Goal: Task Accomplishment & Management: Complete application form

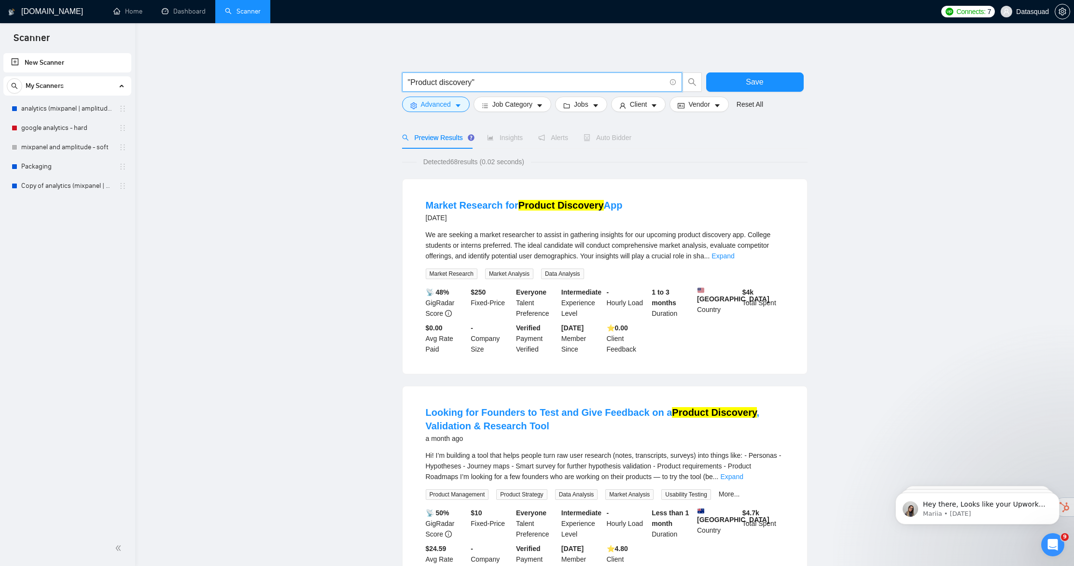
click at [476, 83] on input ""Product discovery"" at bounding box center [537, 82] width 258 height 12
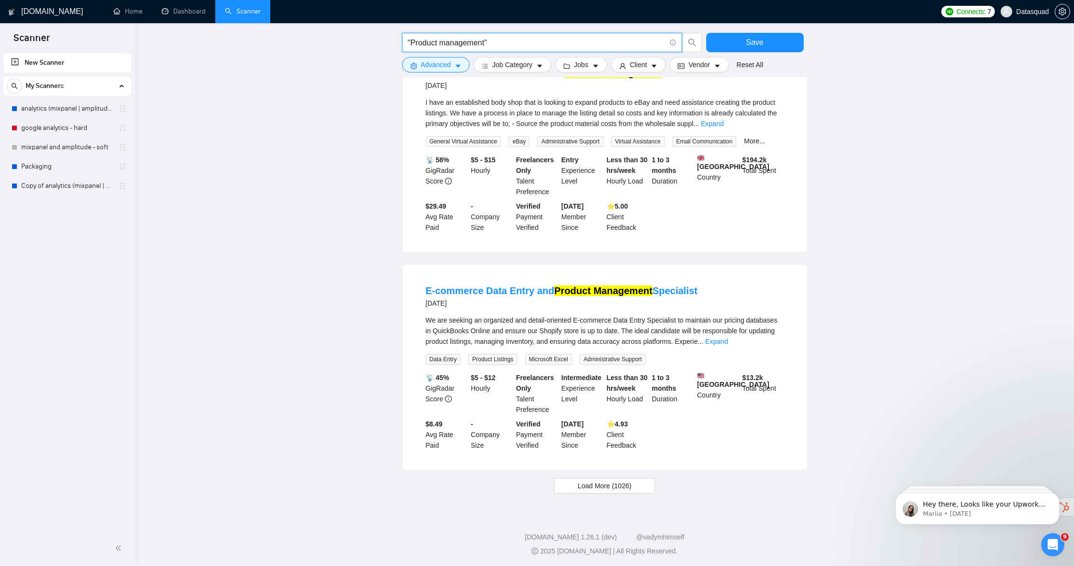
scroll to position [754, 0]
click at [561, 486] on button "Load More (1026)" at bounding box center [604, 484] width 101 height 15
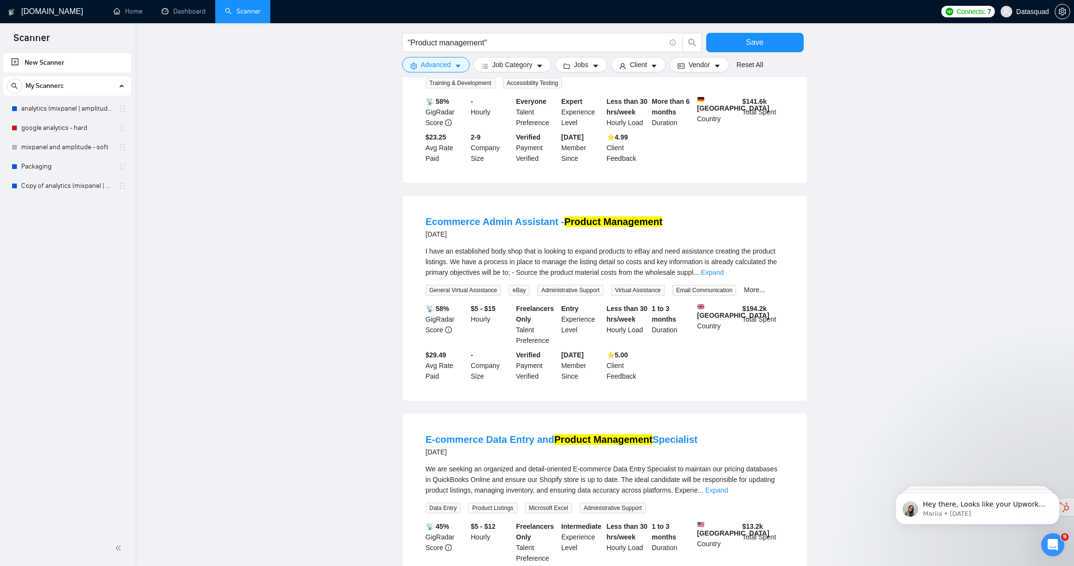
scroll to position [0, 0]
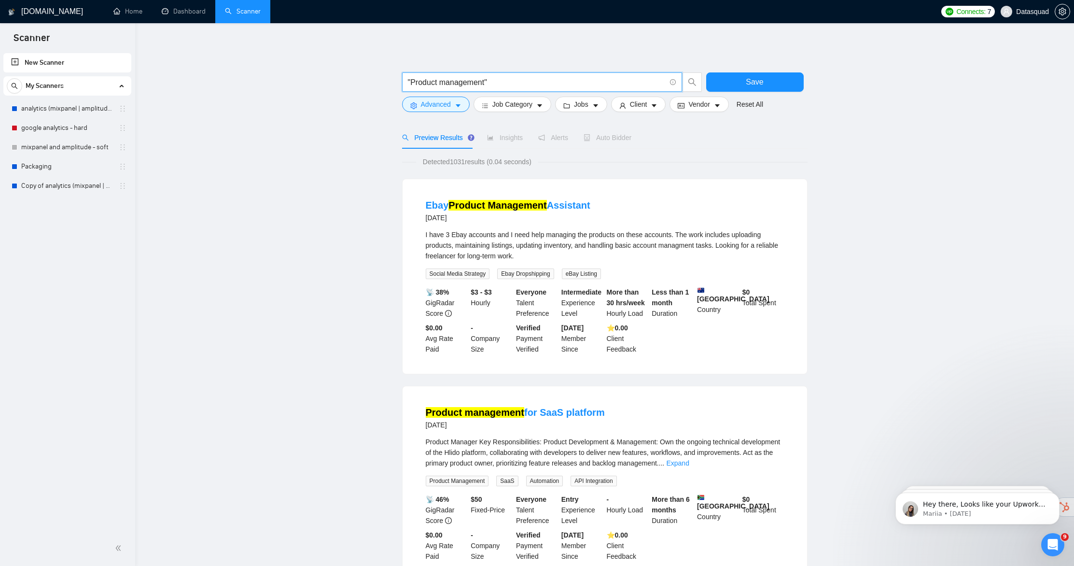
click at [532, 86] on input ""Product management"" at bounding box center [537, 82] width 258 height 12
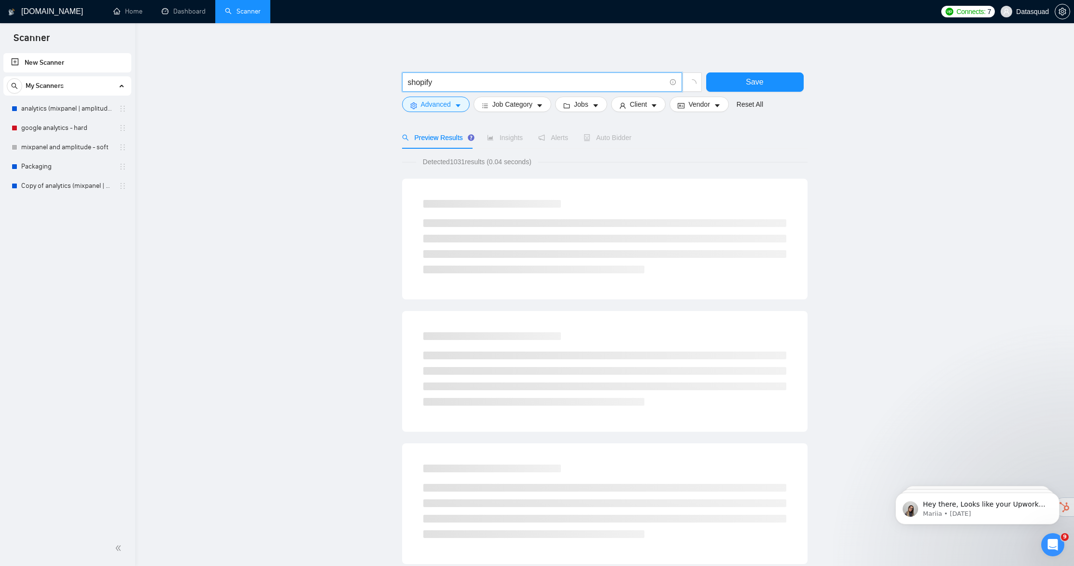
click at [464, 82] on input "shopify" at bounding box center [537, 82] width 258 height 12
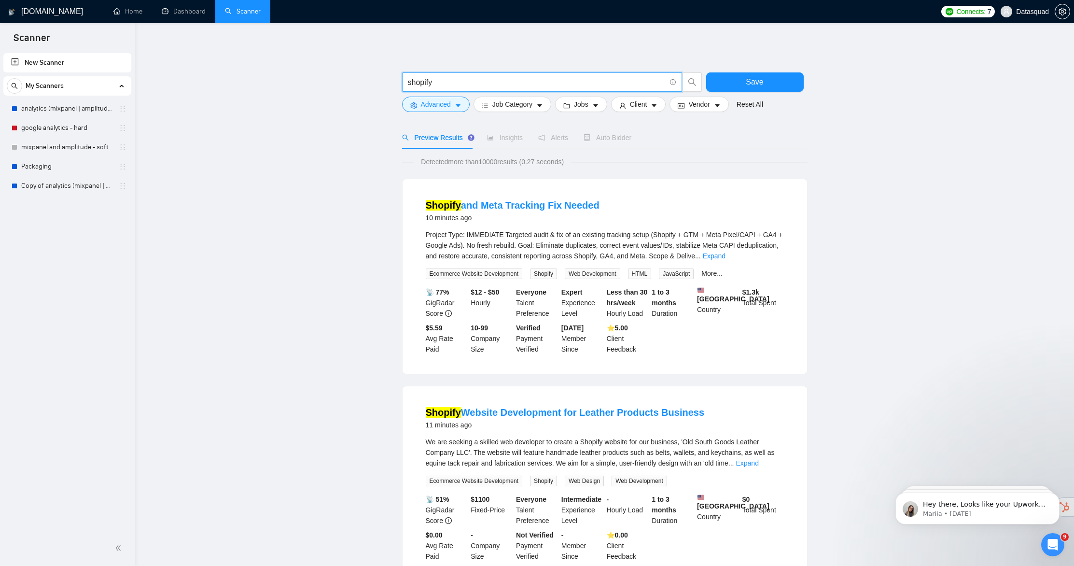
type input "shopify"
click at [436, 113] on form "shopify Save Advanced Job Category Jobs Client Vendor Reset All" at bounding box center [604, 90] width 405 height 54
click at [440, 107] on span "Advanced" at bounding box center [436, 104] width 30 height 11
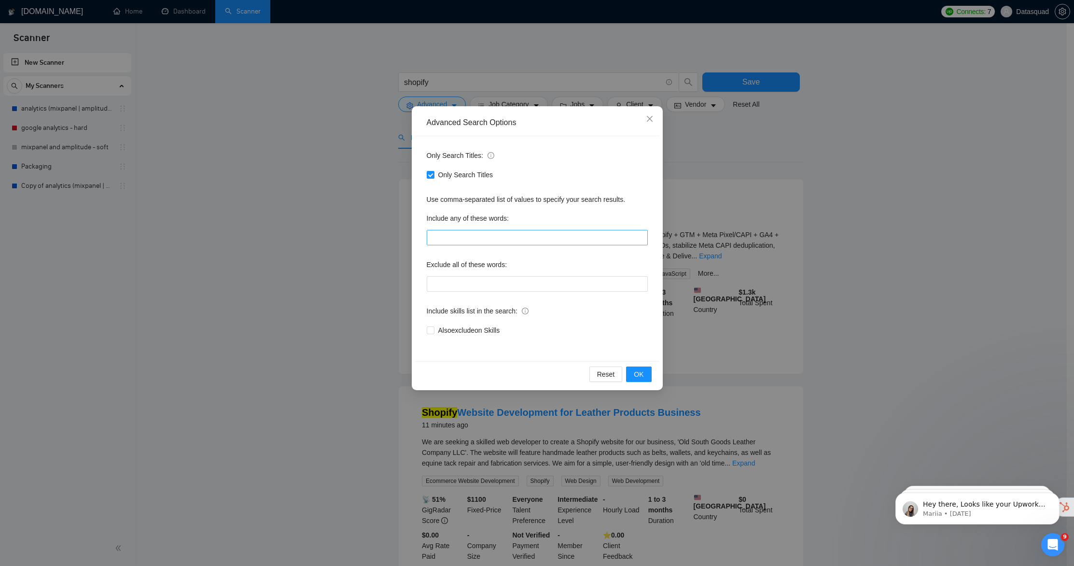
click at [481, 247] on div "Only Search Titles: Only Search Titles Use comma-separated list of values to sp…" at bounding box center [537, 248] width 244 height 225
click at [484, 240] on input "text" at bounding box center [537, 237] width 221 height 15
paste input "shopify"
click at [648, 375] on button "OK" at bounding box center [638, 373] width 25 height 15
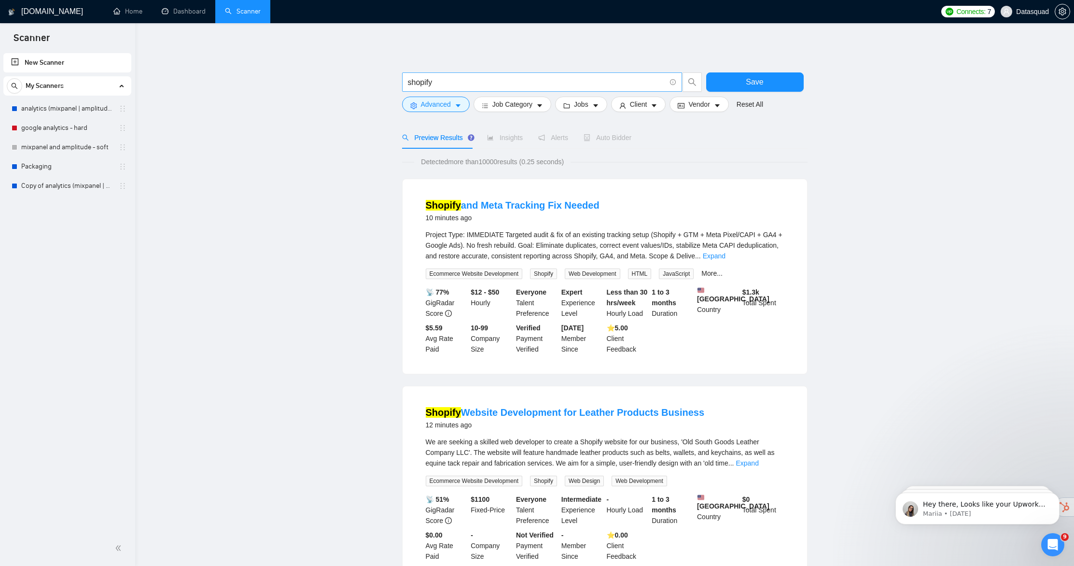
click at [470, 85] on input "shopify" at bounding box center [537, 82] width 258 height 12
click at [452, 105] on button "Advanced" at bounding box center [436, 104] width 68 height 15
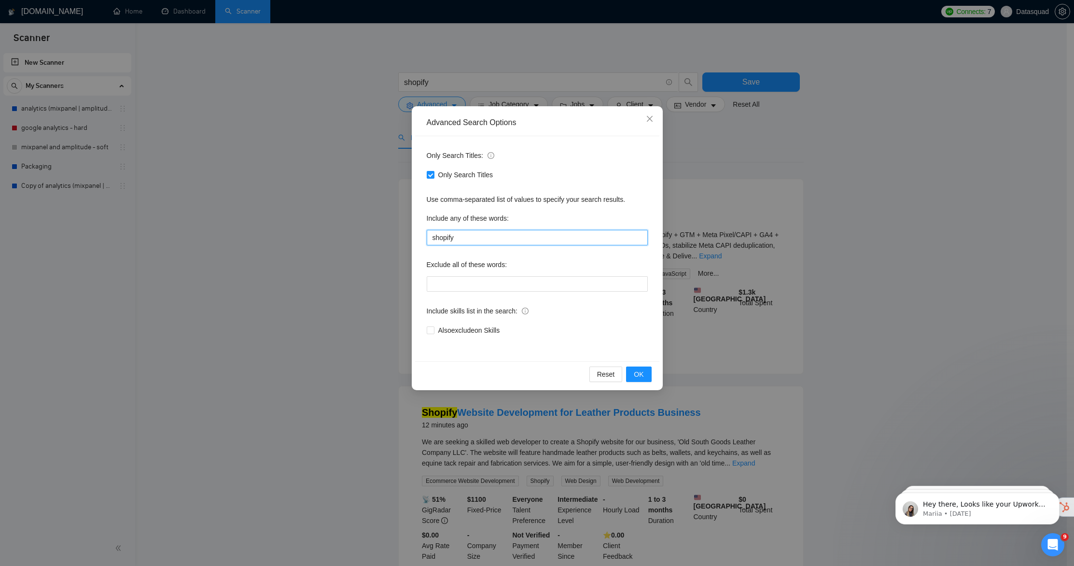
click at [505, 237] on input "shopify" at bounding box center [537, 237] width 221 height 15
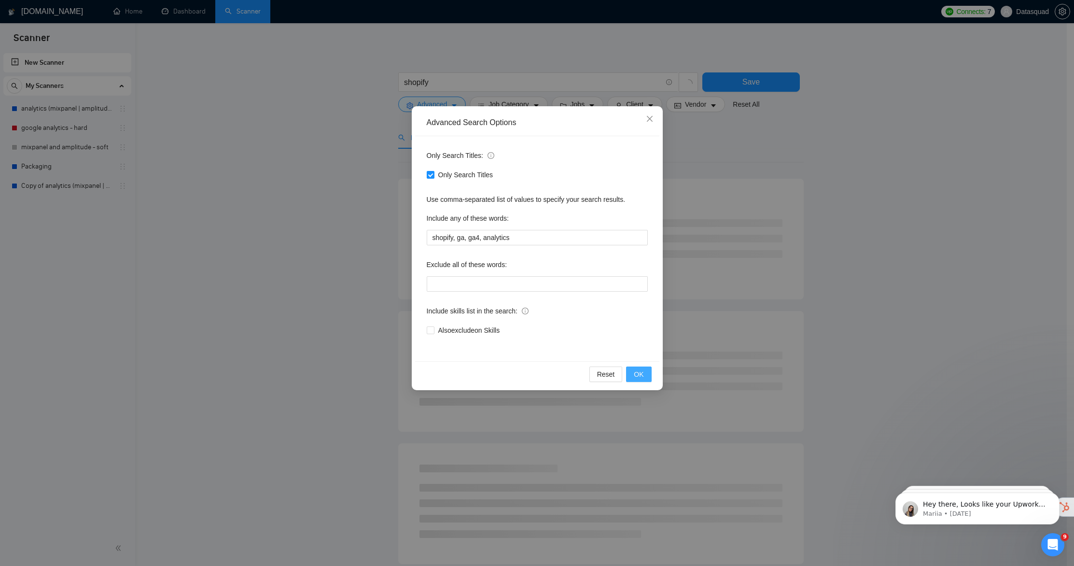
click at [648, 380] on button "OK" at bounding box center [638, 373] width 25 height 15
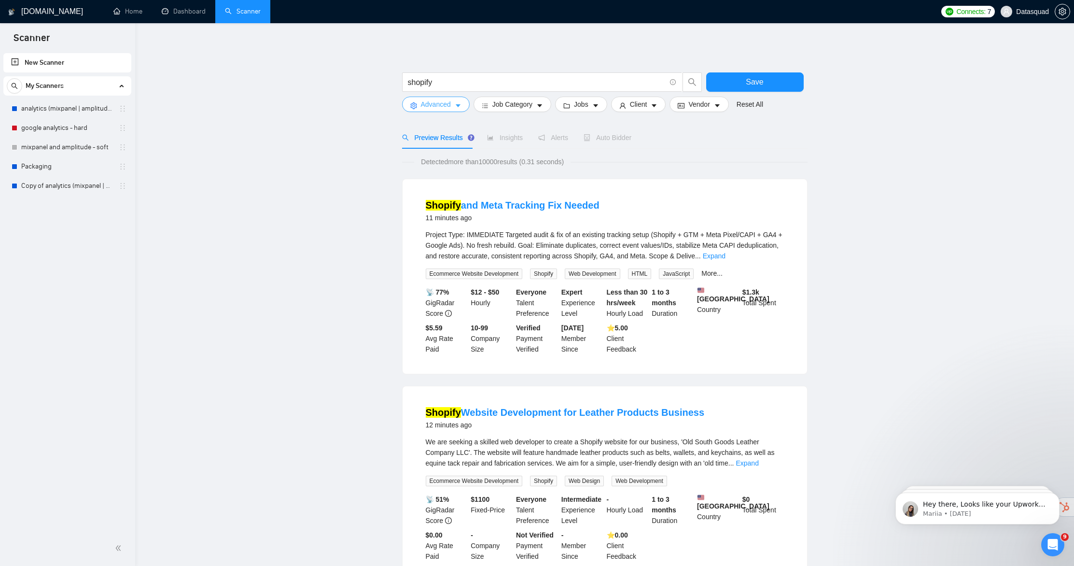
click at [422, 101] on span "Advanced" at bounding box center [436, 104] width 30 height 11
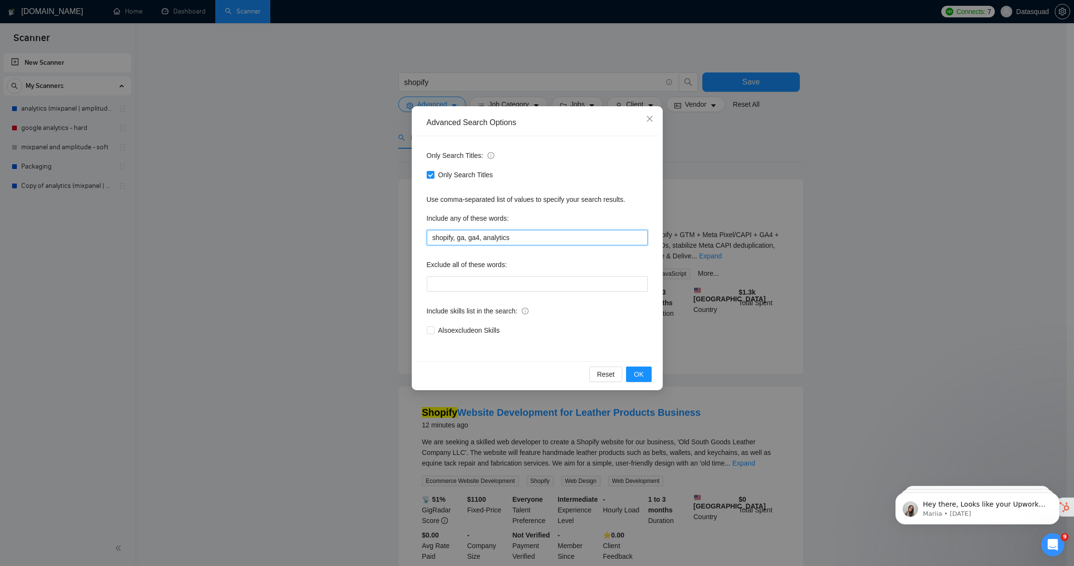
drag, startPoint x: 454, startPoint y: 239, endPoint x: 673, endPoint y: 268, distance: 221.0
click at [673, 268] on div "Advanced Search Options Only Search Titles: Only Search Titles Use comma-separa…" at bounding box center [537, 283] width 1074 height 566
type input "shopify"
click at [645, 378] on button "OK" at bounding box center [638, 373] width 25 height 15
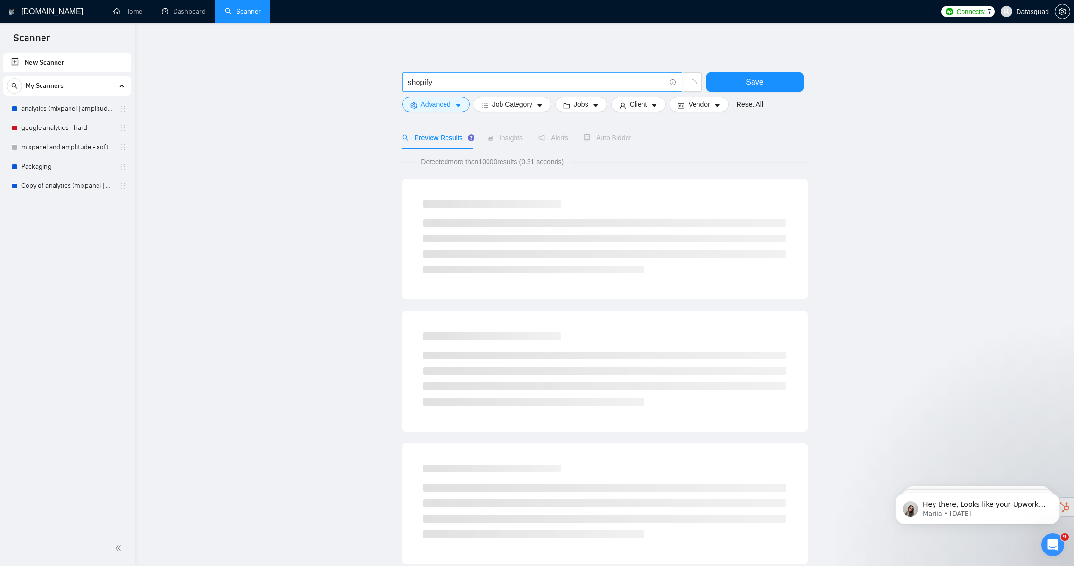
click at [468, 81] on input "shopify" at bounding box center [537, 82] width 258 height 12
paste input ", ga, ga4, analytics"
click at [443, 84] on input ", ga, ga4, analytics" at bounding box center [537, 82] width 258 height 12
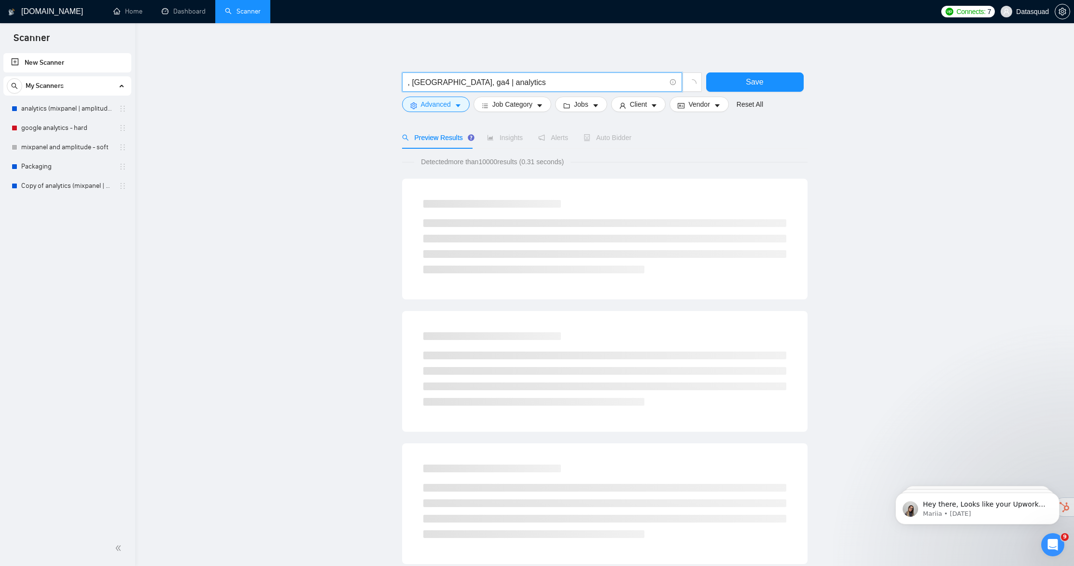
click at [423, 83] on input ", ga, ga4 | analytics" at bounding box center [537, 82] width 258 height 12
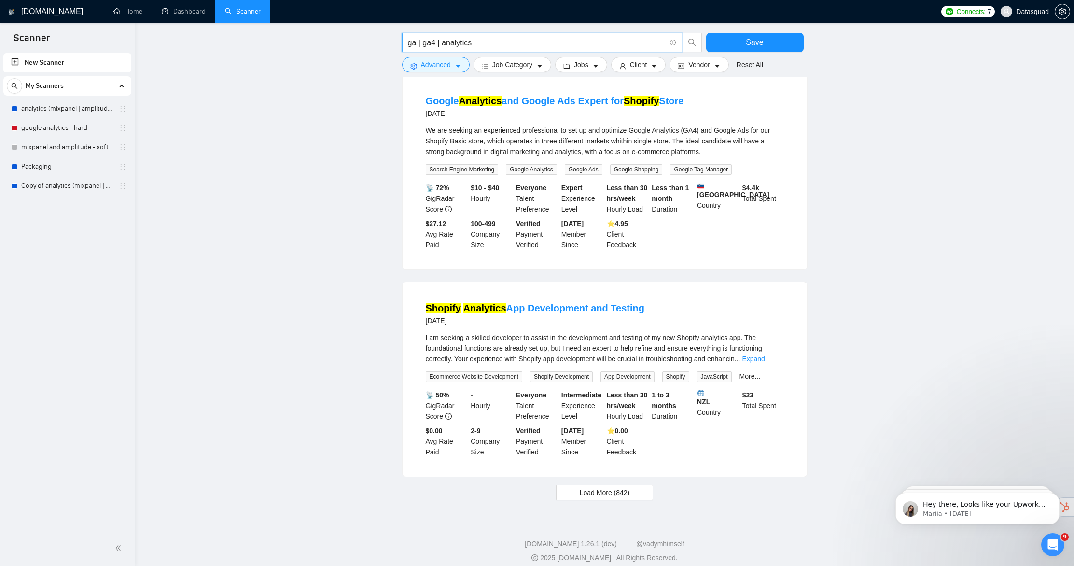
scroll to position [753, 0]
click at [631, 484] on button "Load More (842)" at bounding box center [604, 491] width 97 height 15
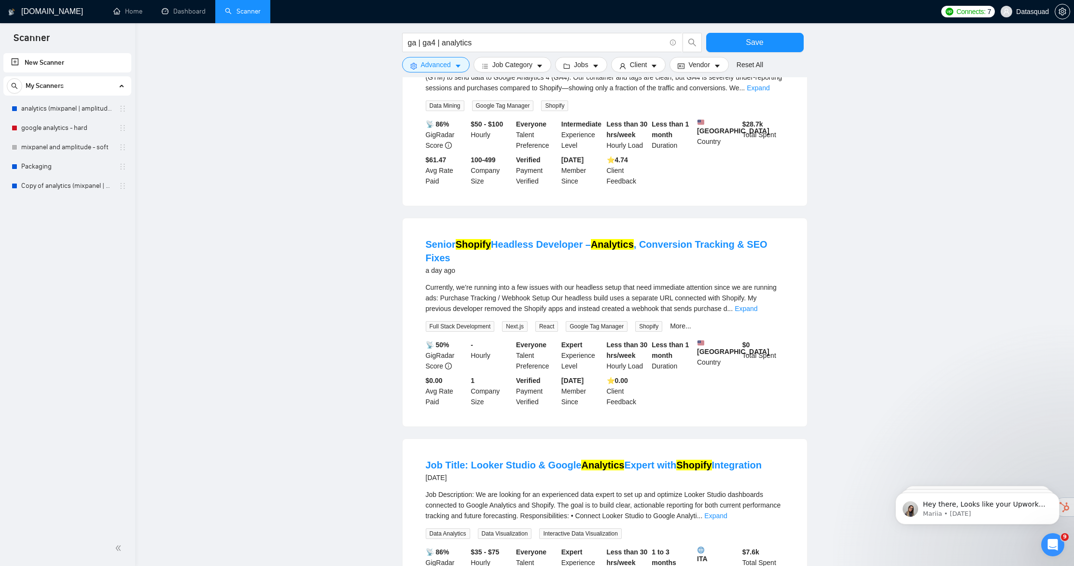
scroll to position [0, 0]
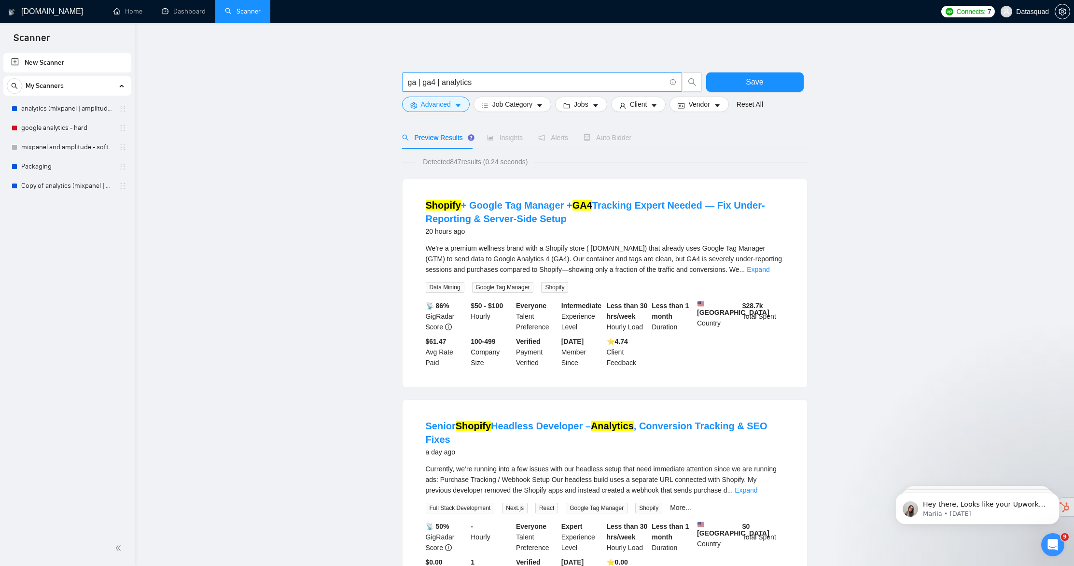
click at [515, 78] on input "ga | ga4 | analytics" at bounding box center [537, 82] width 258 height 12
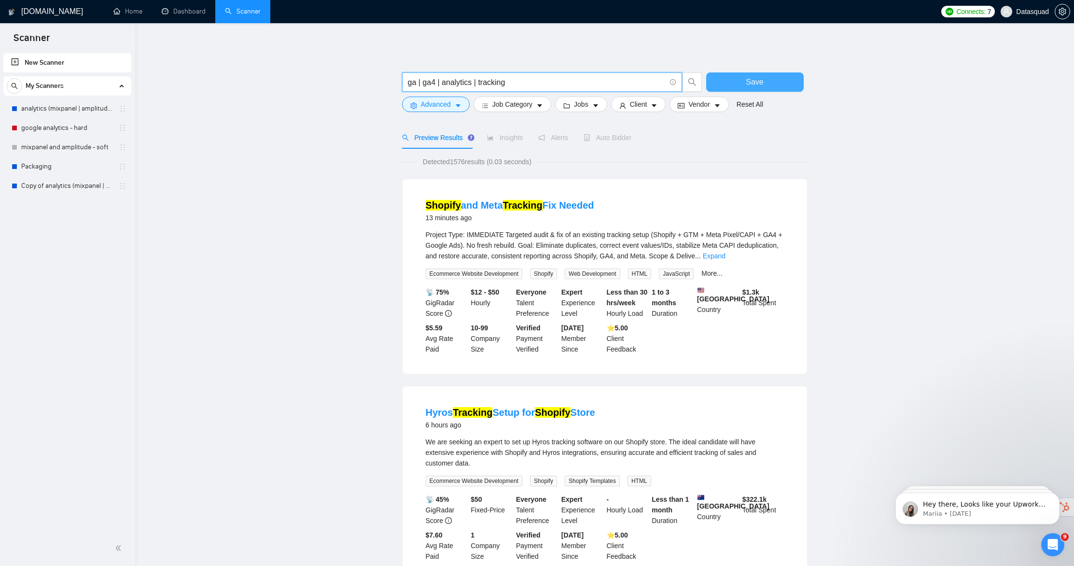
type input "ga | ga4 | analytics | tracking"
click at [764, 80] on button "Save" at bounding box center [754, 81] width 97 height 19
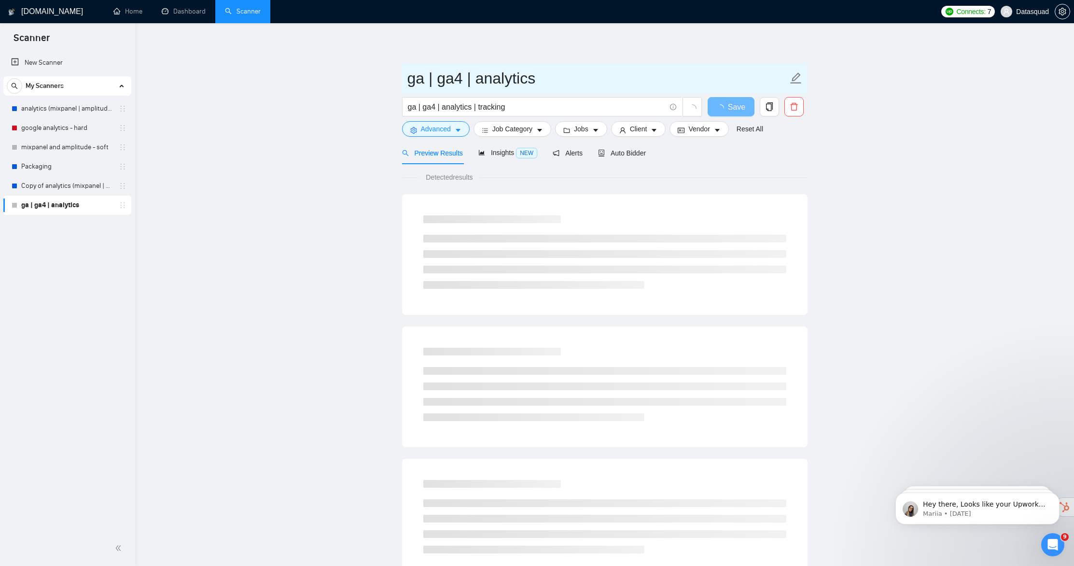
click at [803, 81] on span "ga | ga4 | analytics" at bounding box center [604, 78] width 405 height 30
click at [803, 78] on span "ga | ga4 | analytics" at bounding box center [604, 78] width 405 height 30
click at [803, 77] on span "ga | ga4 | analytics" at bounding box center [604, 78] width 405 height 30
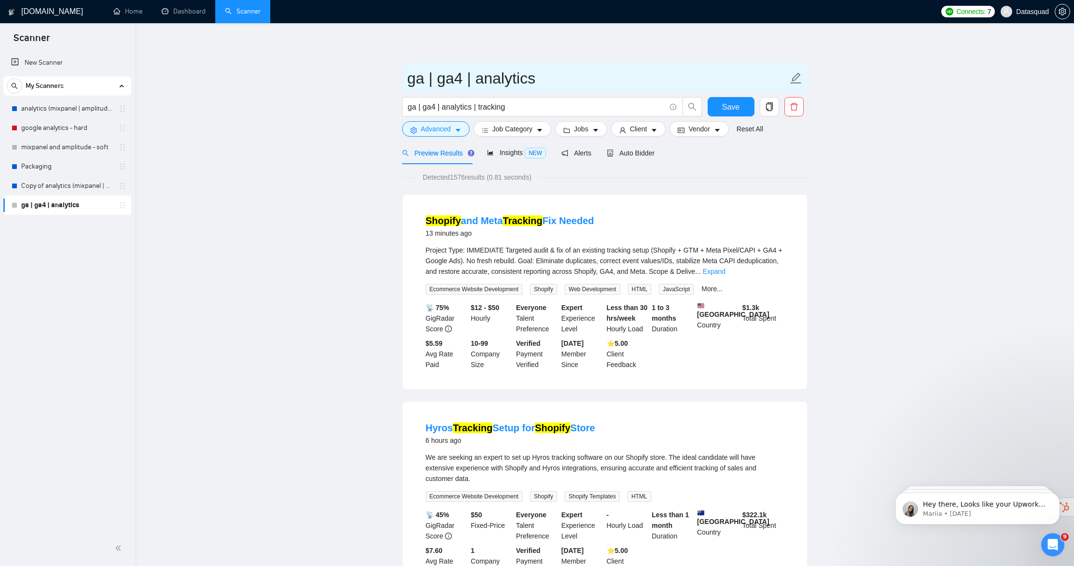
click at [788, 79] on span "ga | ga4 | analytics" at bounding box center [604, 78] width 405 height 30
type input "Shopify"
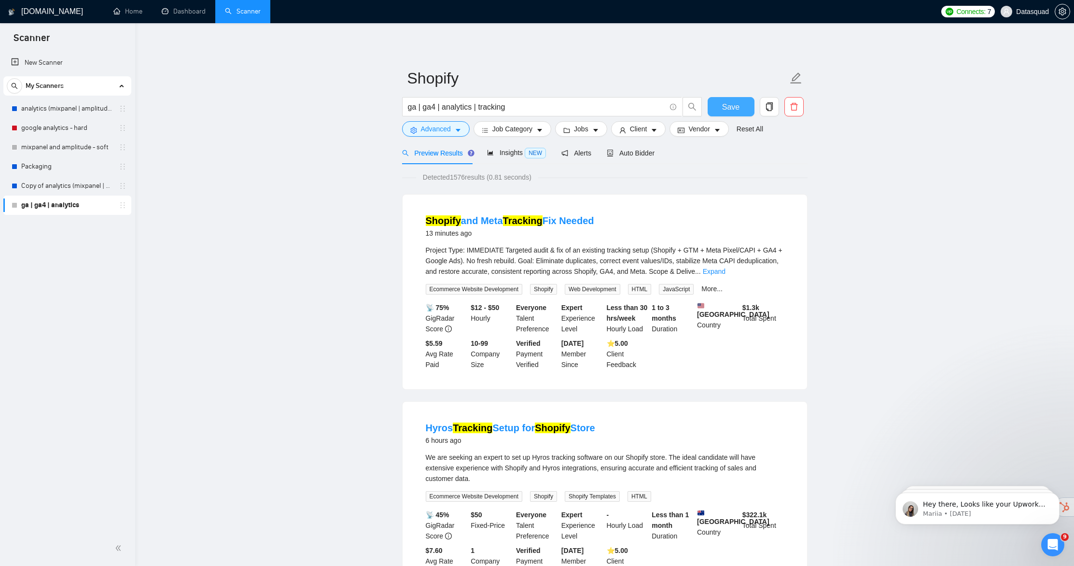
click at [747, 105] on button "Save" at bounding box center [731, 106] width 47 height 19
click at [527, 130] on span "Job Category" at bounding box center [512, 129] width 40 height 11
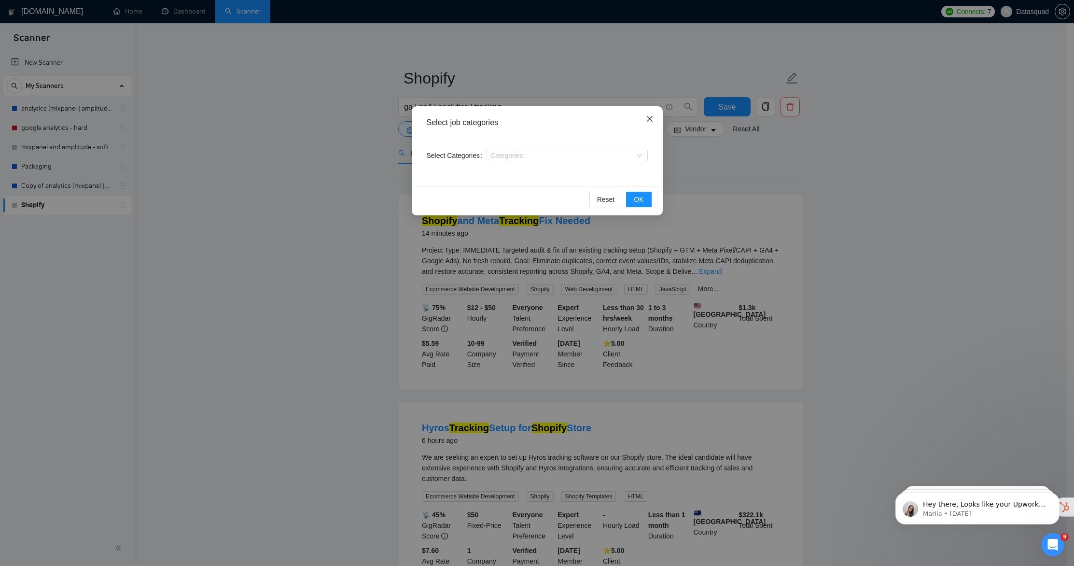
click at [654, 122] on span "Close" at bounding box center [650, 119] width 26 height 26
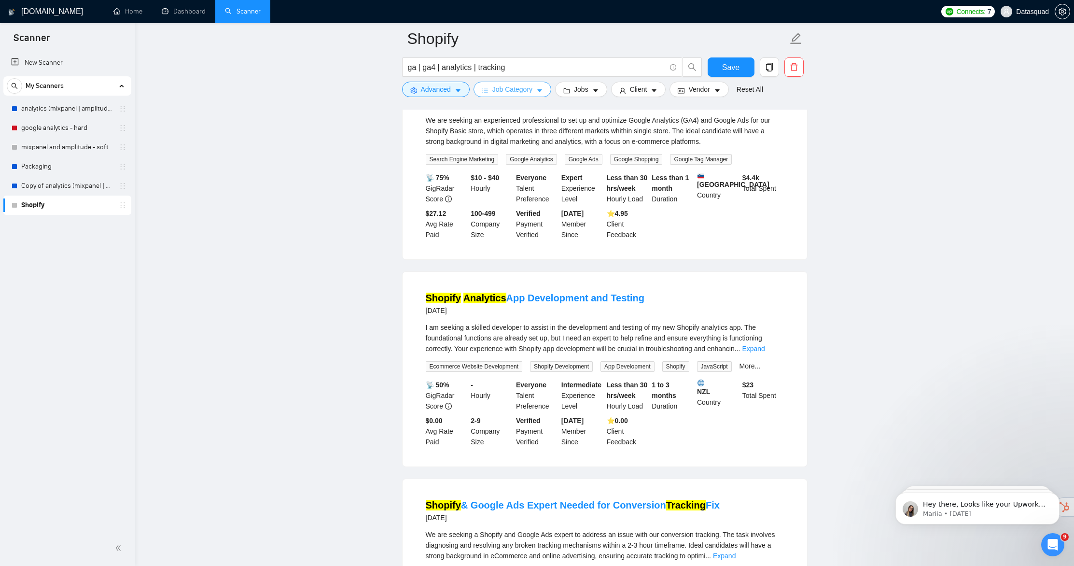
scroll to position [1845, 0]
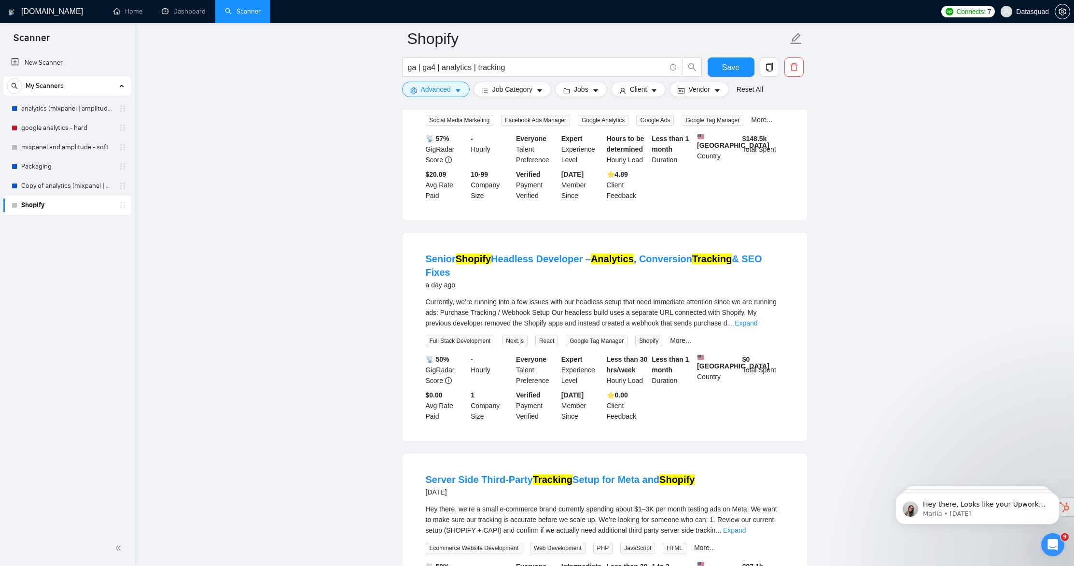
scroll to position [0, 0]
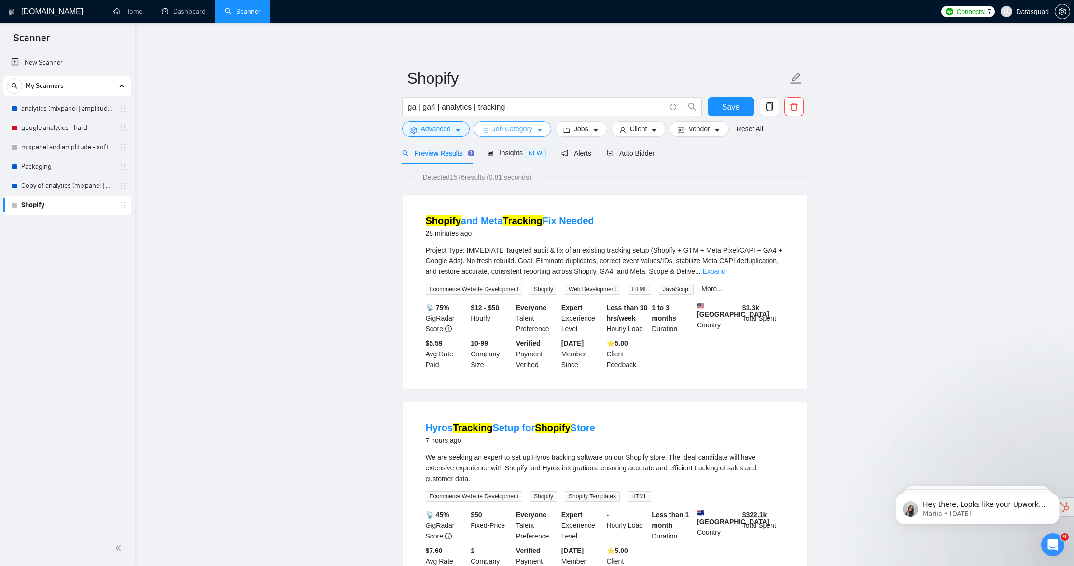
click at [519, 127] on span "Job Category" at bounding box center [512, 129] width 40 height 11
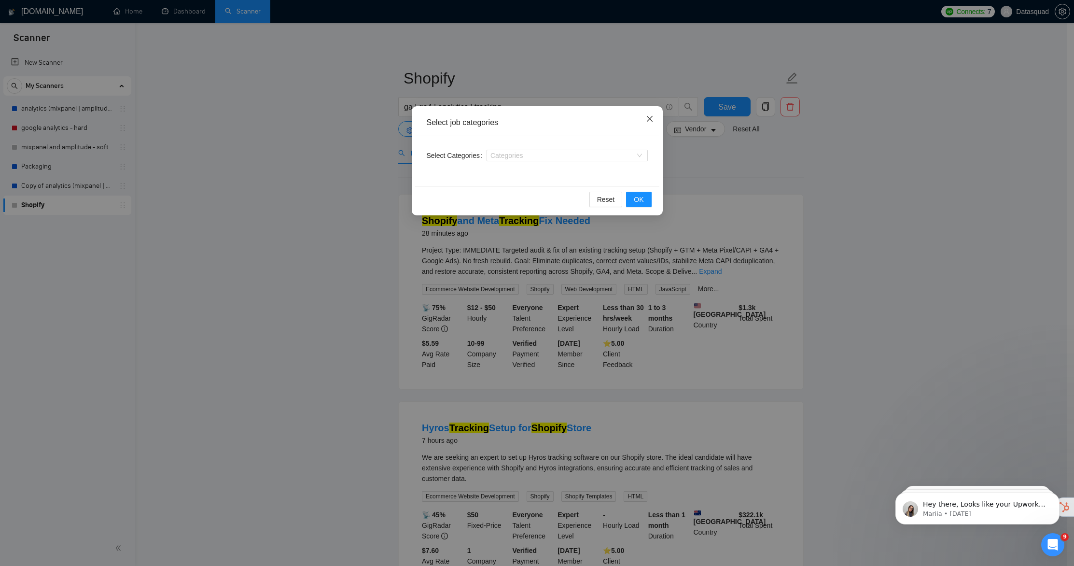
click at [652, 115] on icon "close" at bounding box center [650, 119] width 8 height 8
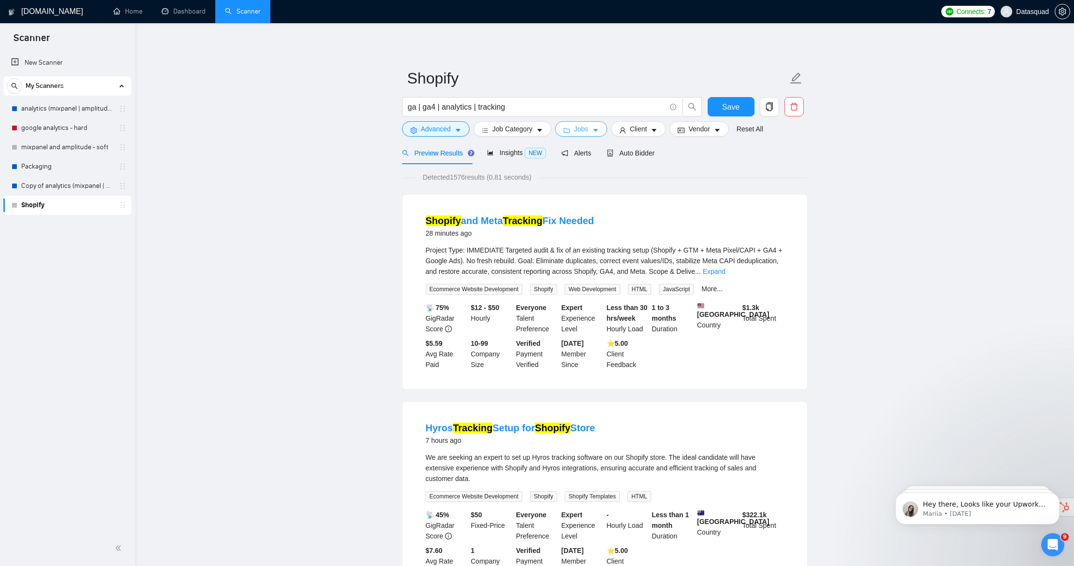
click at [581, 129] on span "Jobs" at bounding box center [581, 129] width 14 height 11
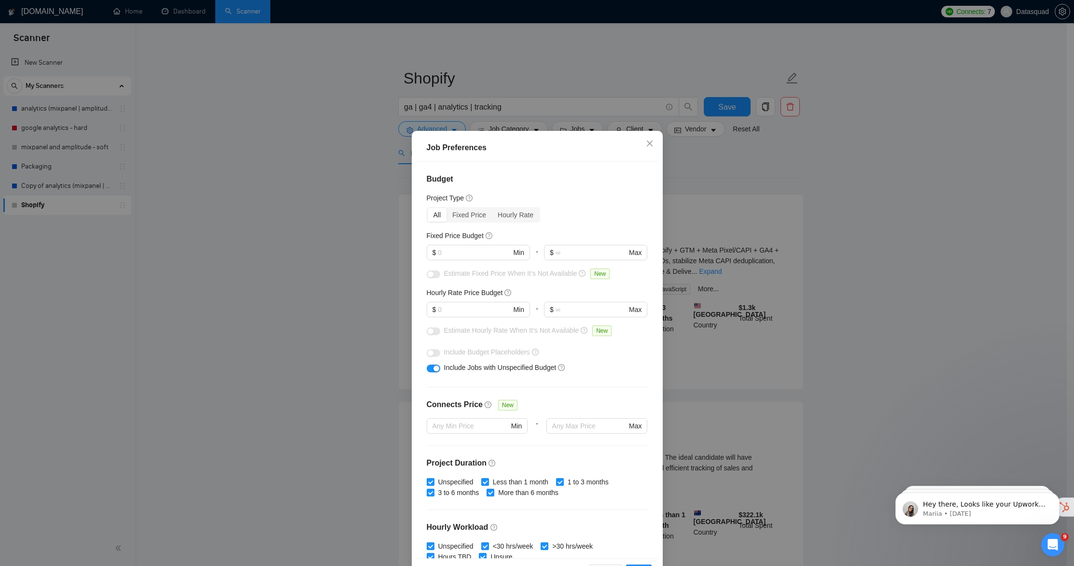
scroll to position [148, 0]
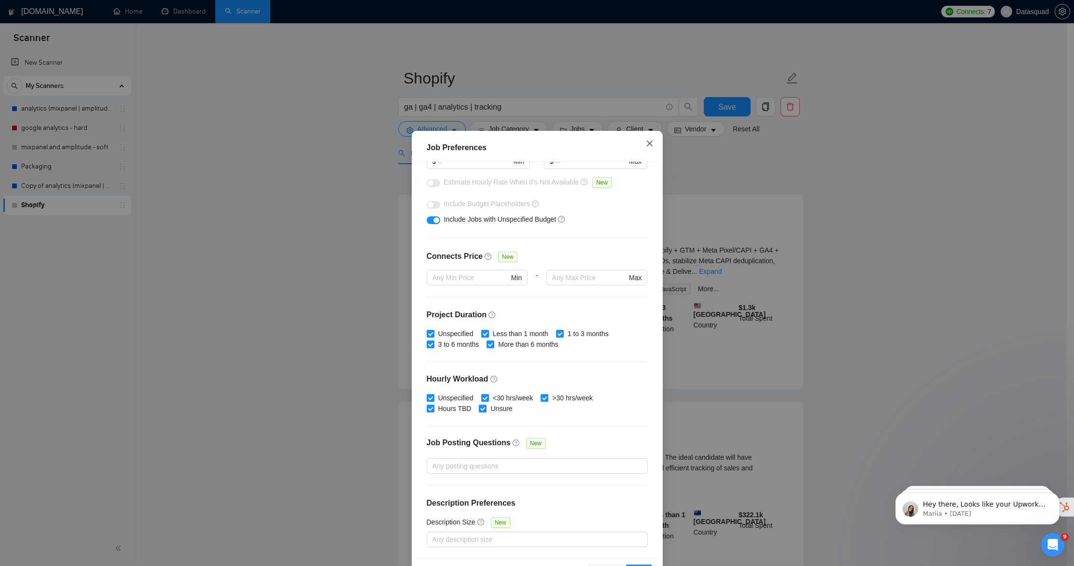
click at [643, 149] on span "Close" at bounding box center [650, 144] width 26 height 26
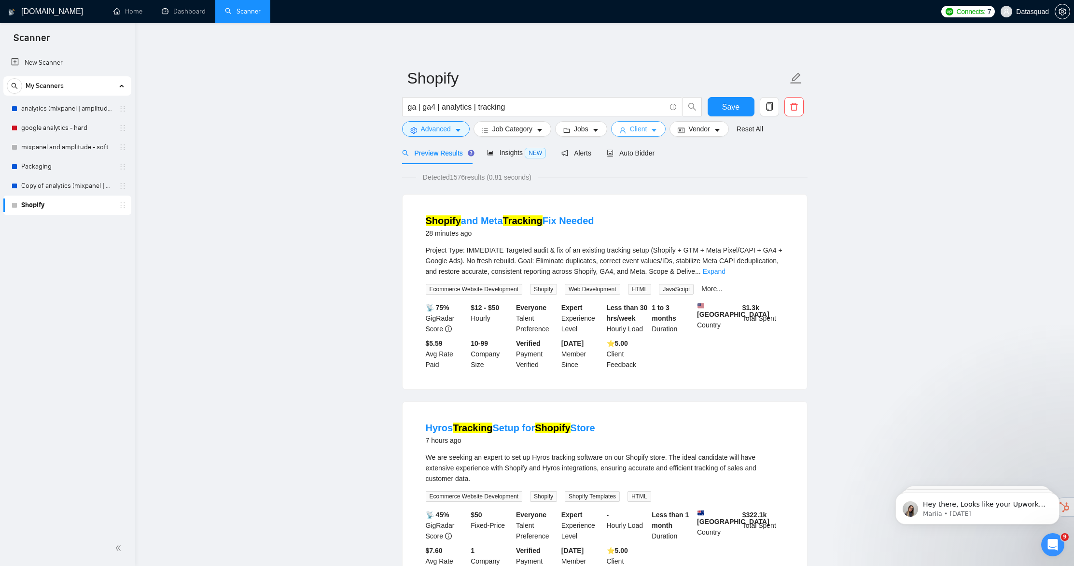
click at [646, 134] on span "Client" at bounding box center [638, 129] width 17 height 11
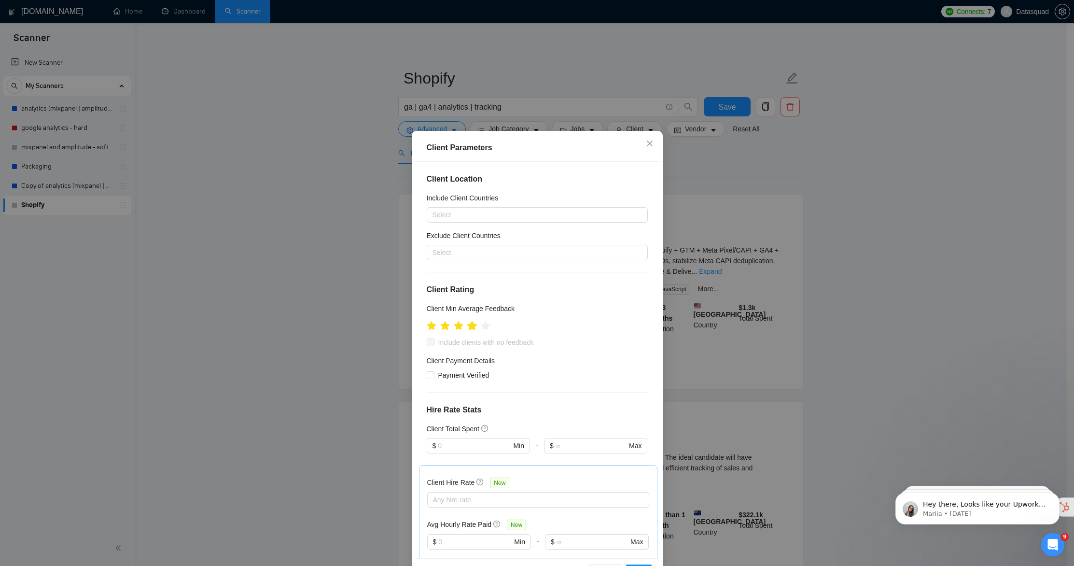
click at [469, 325] on icon "star" at bounding box center [472, 325] width 10 height 10
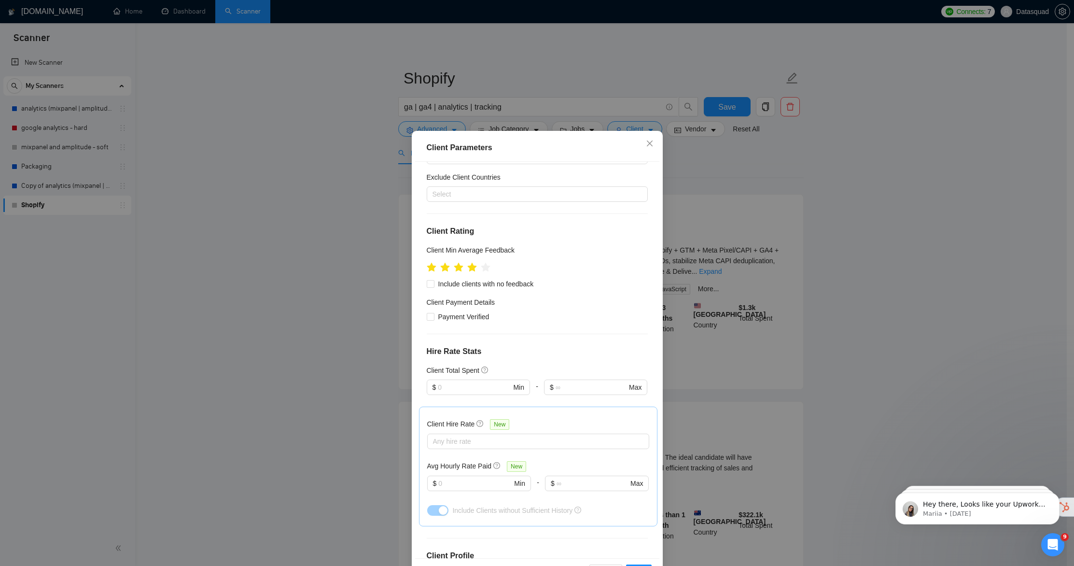
scroll to position [83, 0]
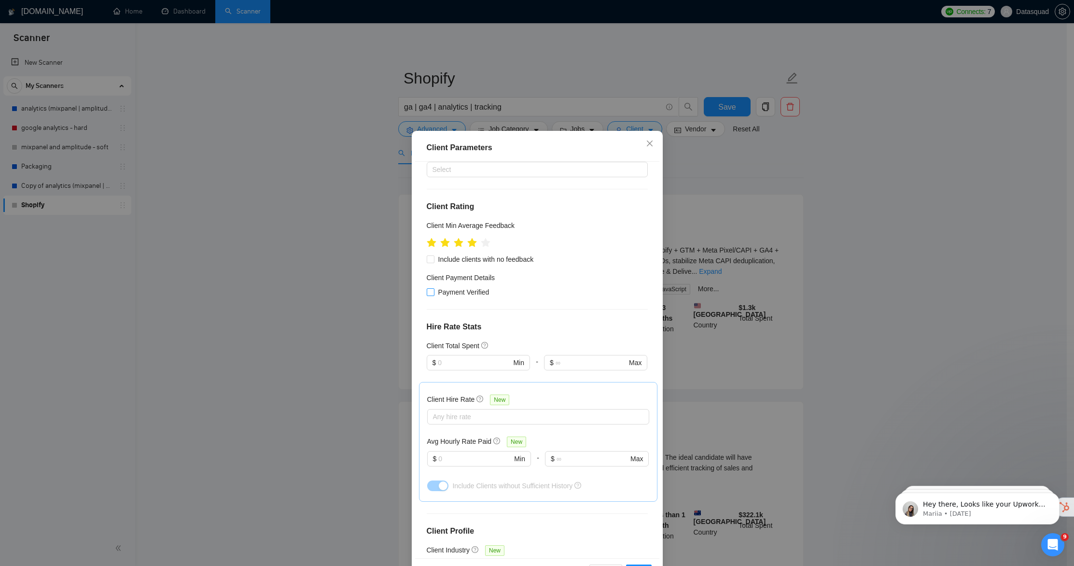
click at [429, 294] on input "Payment Verified" at bounding box center [430, 291] width 7 height 7
checkbox input "true"
click at [476, 368] on span "$ Min" at bounding box center [478, 362] width 103 height 15
type input "10"
click at [582, 324] on h4 "Hire Rate Stats" at bounding box center [537, 327] width 221 height 12
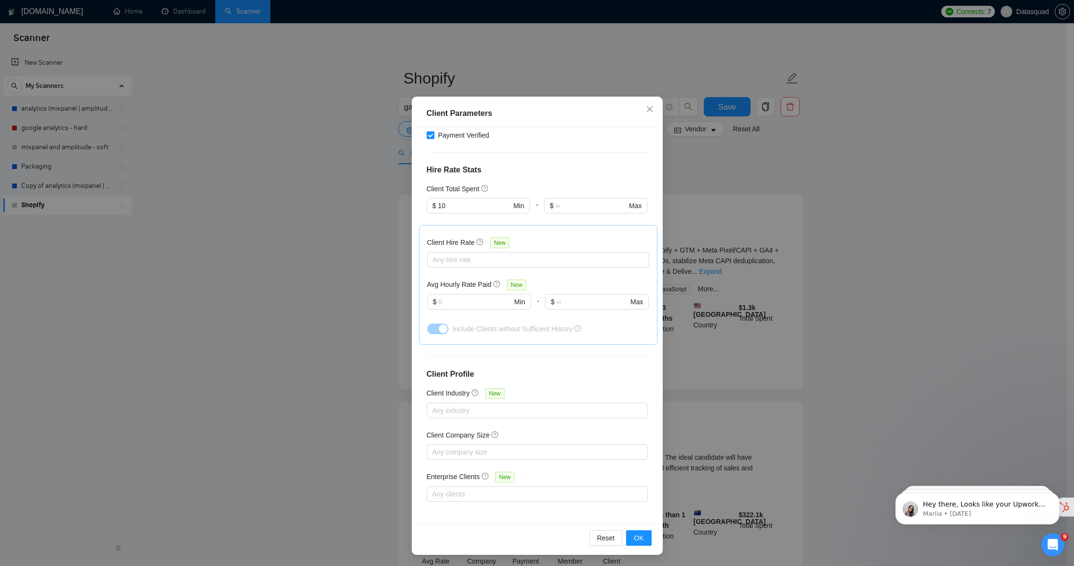
scroll to position [34, 0]
click at [645, 538] on button "OK" at bounding box center [638, 537] width 25 height 15
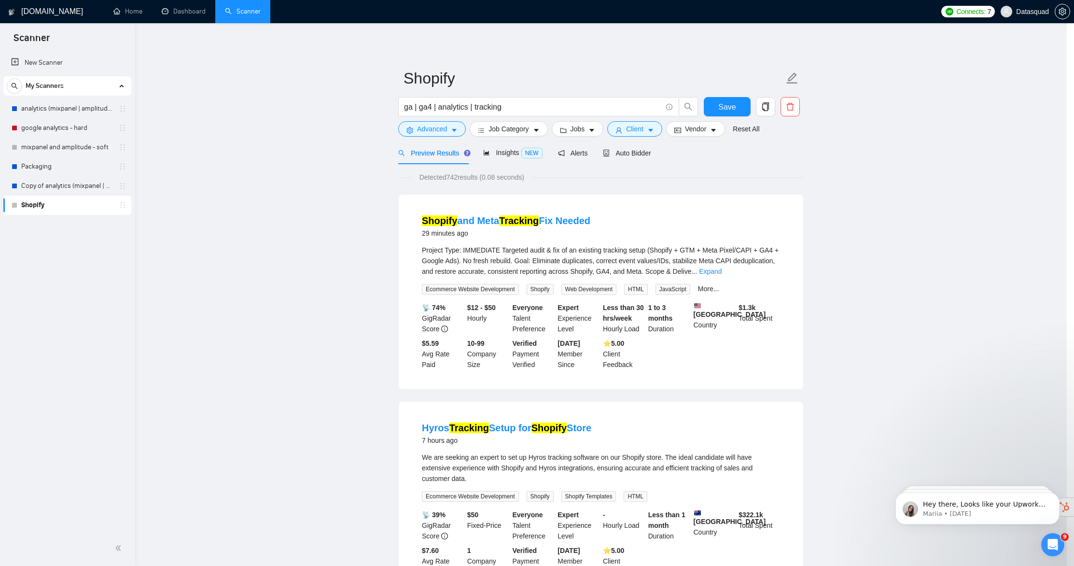
scroll to position [0, 0]
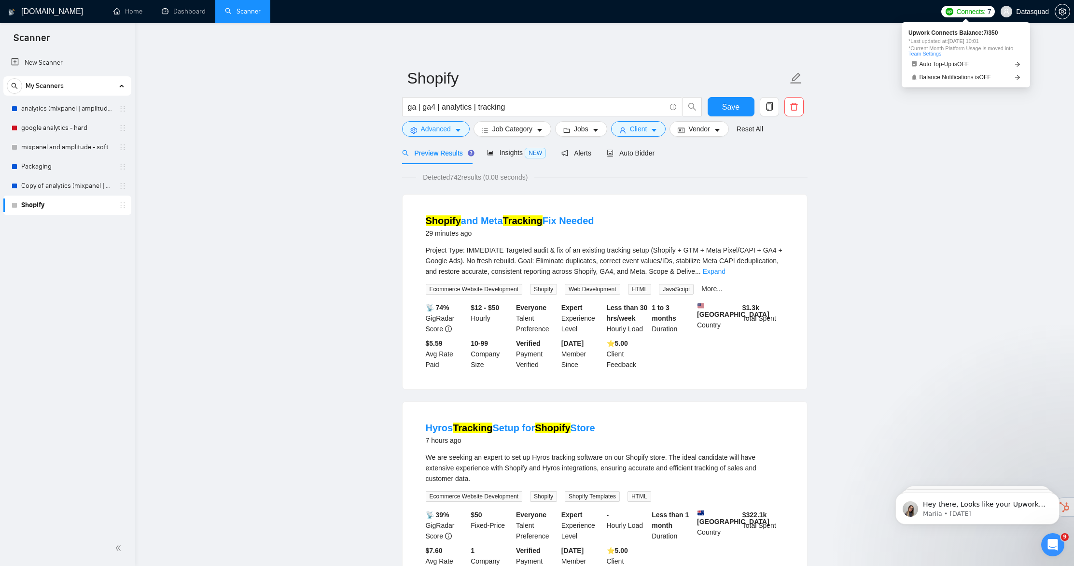
click at [931, 53] on link "Team Settings" at bounding box center [924, 54] width 33 height 6
click at [713, 108] on button "Save" at bounding box center [731, 106] width 47 height 19
click at [716, 134] on button "Vendor" at bounding box center [698, 128] width 59 height 15
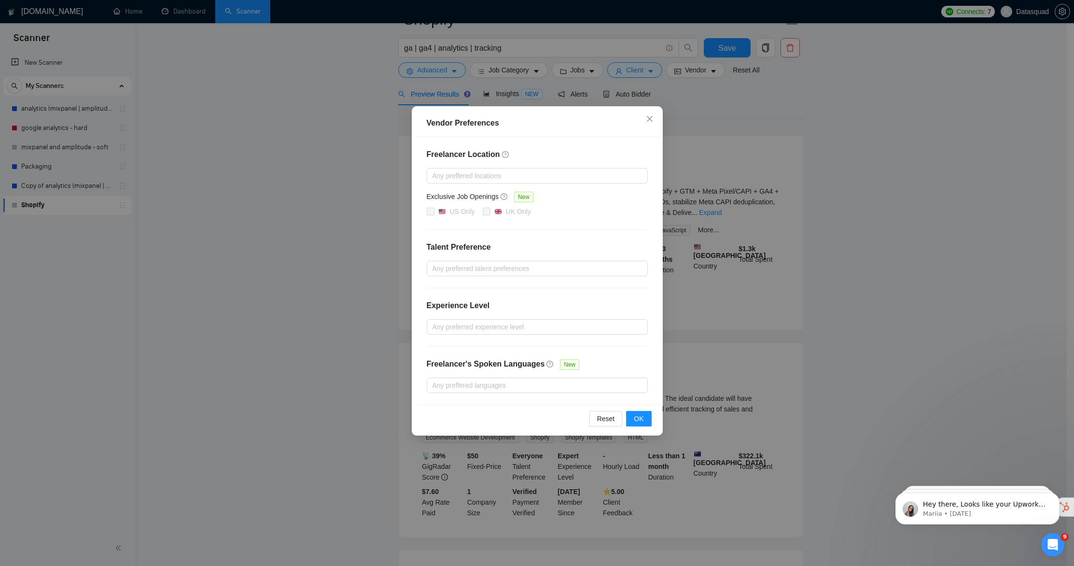
scroll to position [339, 0]
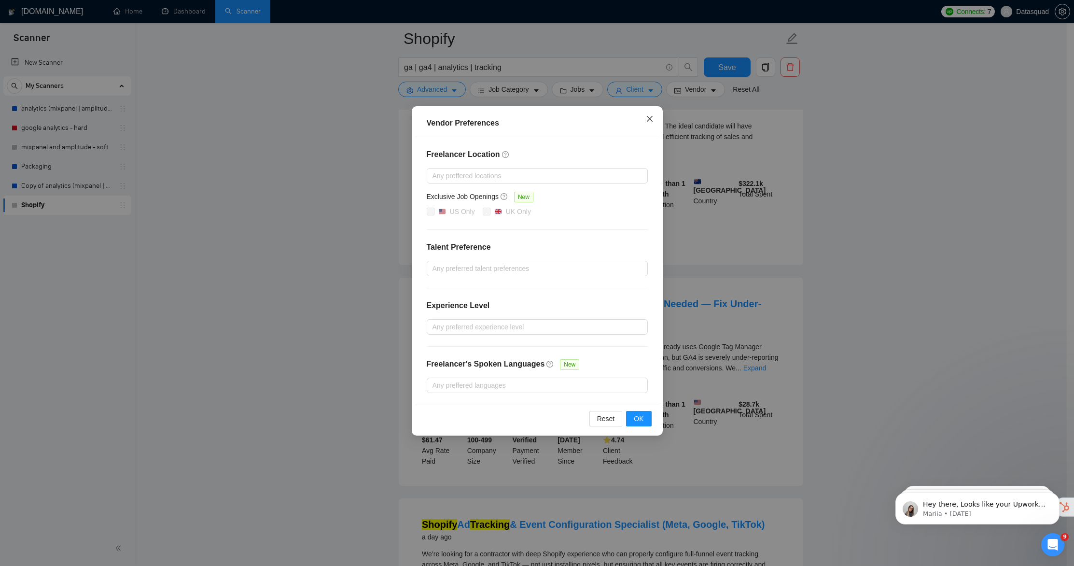
click at [648, 118] on icon "close" at bounding box center [649, 119] width 6 height 6
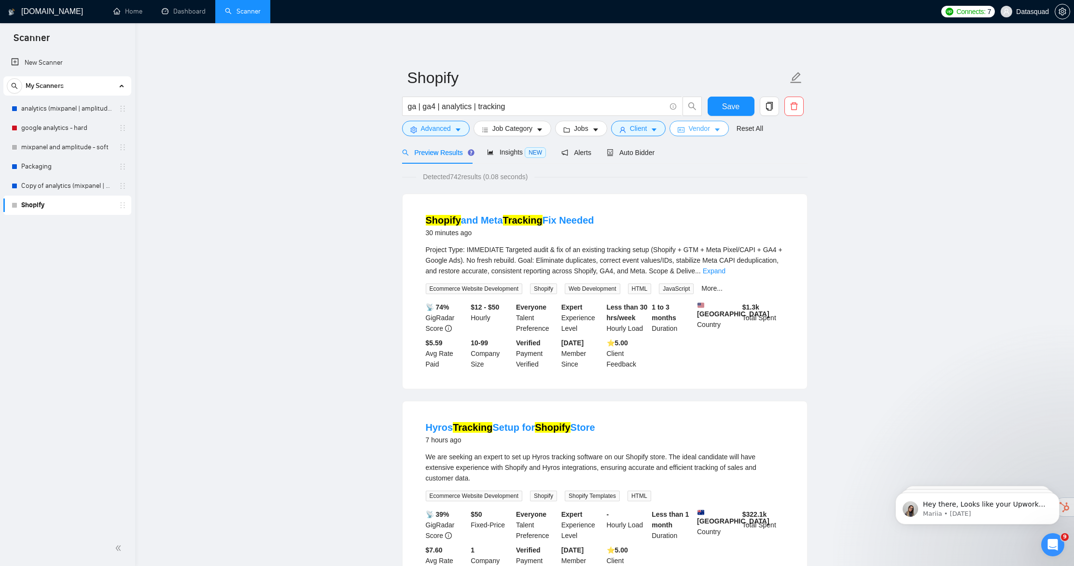
scroll to position [0, 0]
click at [961, 11] on span "Connects:" at bounding box center [970, 11] width 29 height 11
click at [911, 52] on link "Team Settings" at bounding box center [924, 54] width 33 height 6
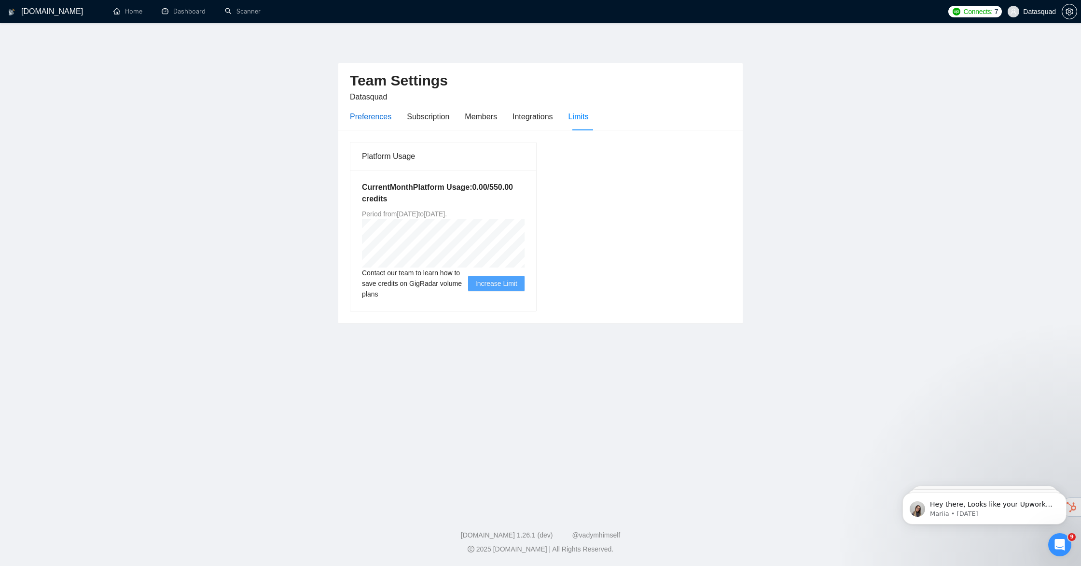
click at [367, 118] on div "Preferences" at bounding box center [371, 117] width 42 height 12
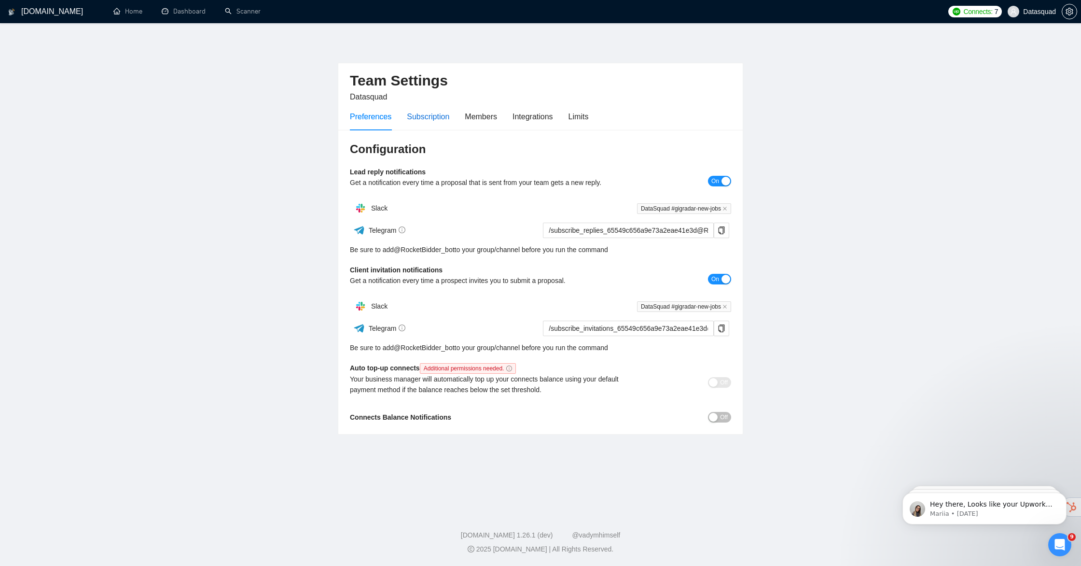
click at [423, 111] on div "Subscription" at bounding box center [428, 117] width 42 height 12
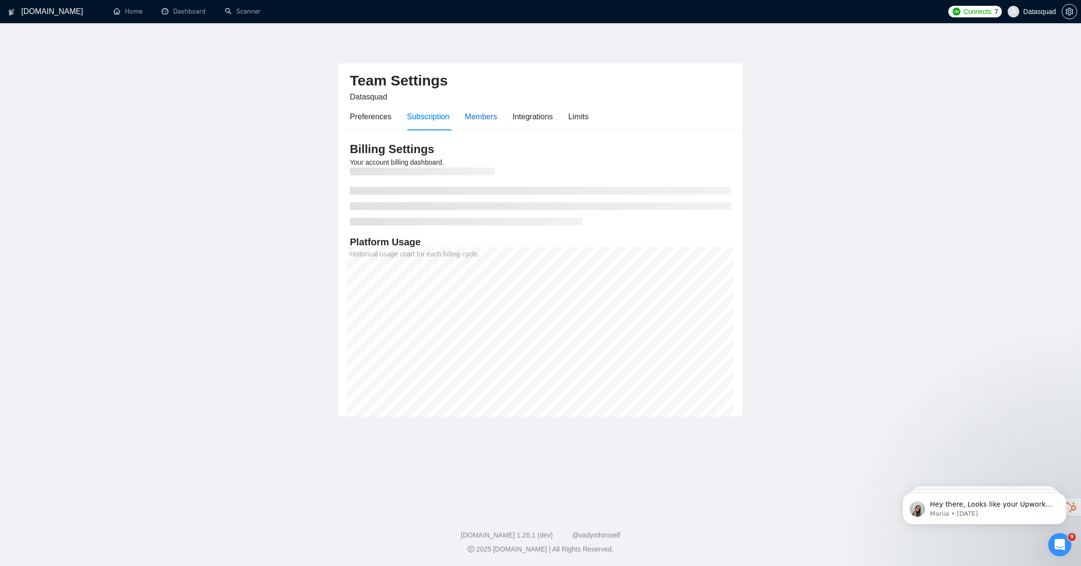
click at [492, 111] on div "Members" at bounding box center [481, 117] width 32 height 12
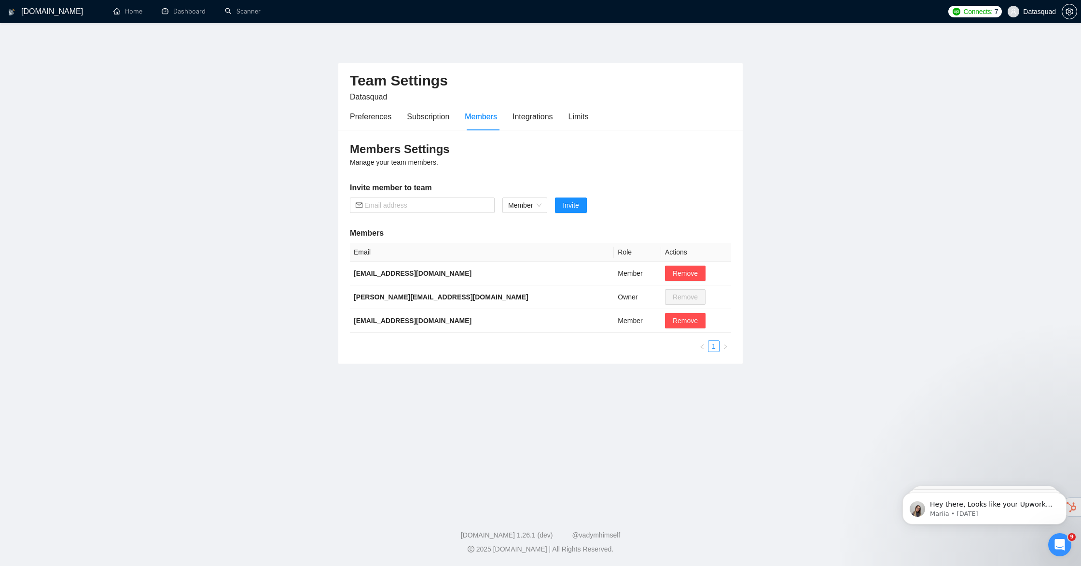
click at [511, 125] on div "Preferences Subscription Members Integrations Limits" at bounding box center [469, 117] width 238 height 28
click at [523, 119] on div "Integrations" at bounding box center [533, 117] width 41 height 12
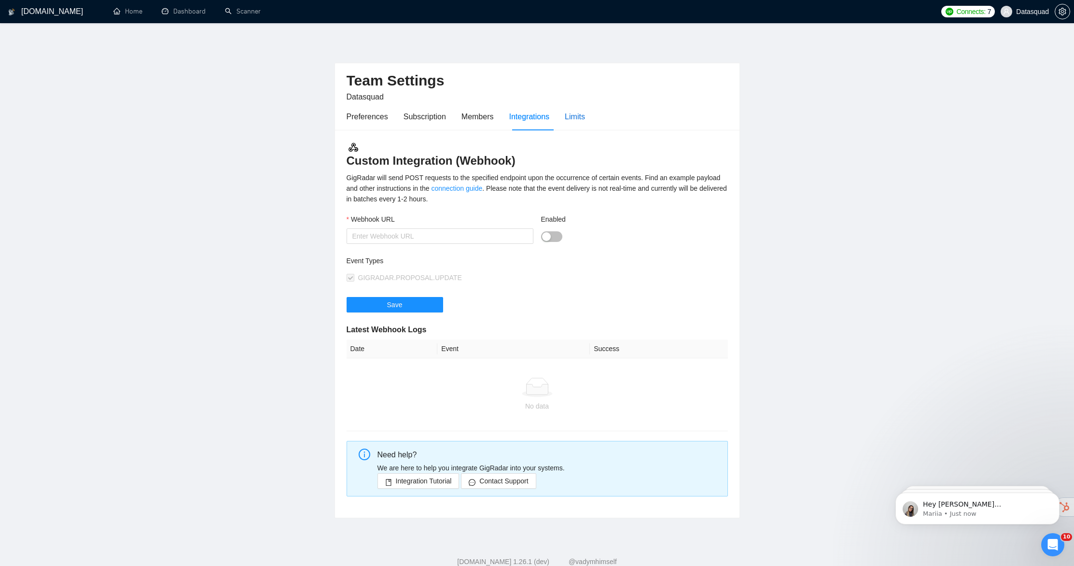
click at [574, 117] on div "Limits" at bounding box center [575, 117] width 20 height 12
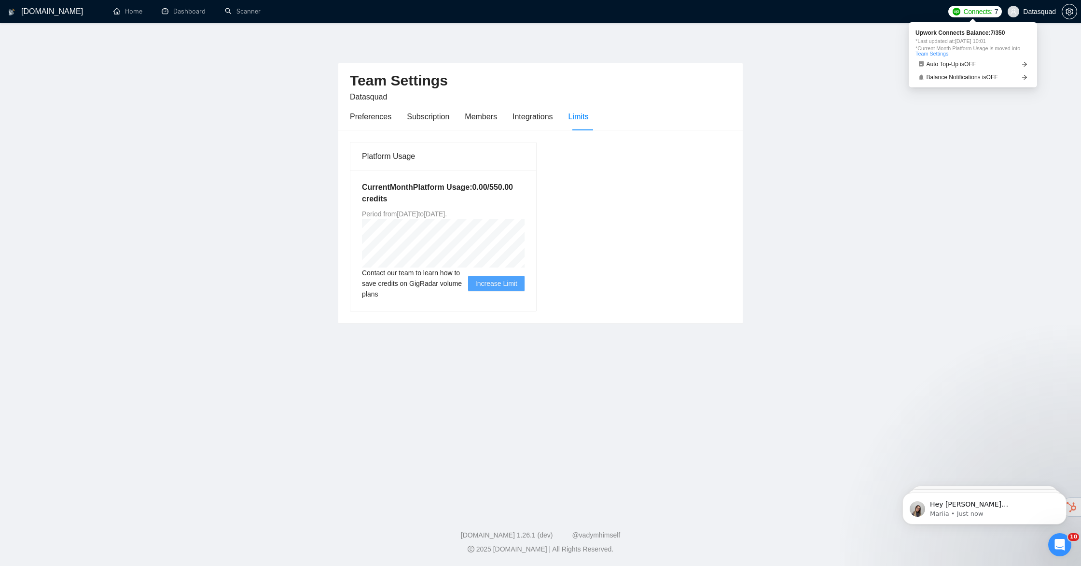
click at [966, 13] on span "Connects:" at bounding box center [977, 11] width 29 height 11
click at [980, 81] on link "Balance Notifications is OFF" at bounding box center [973, 77] width 115 height 10
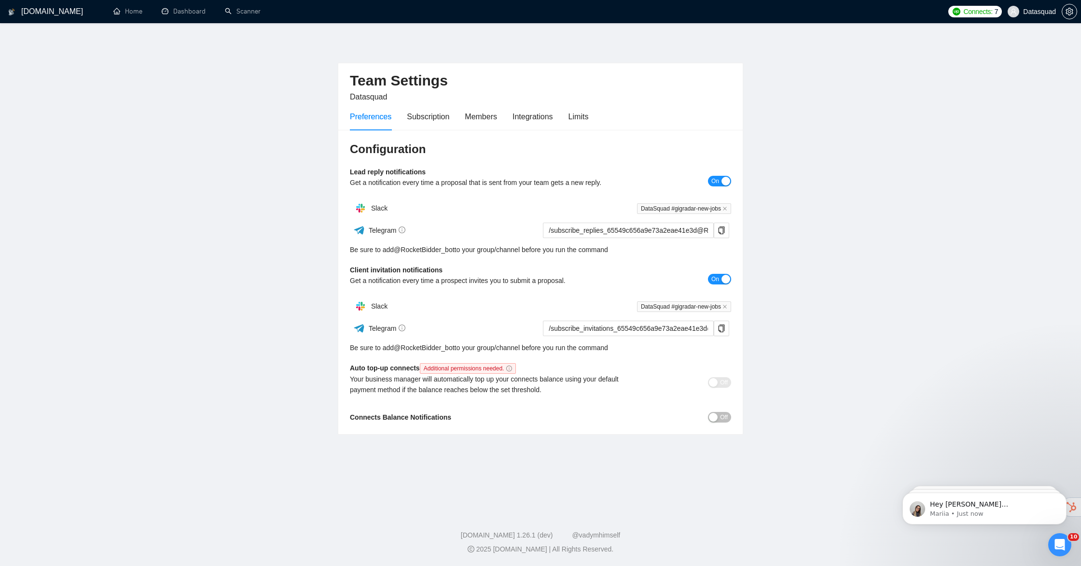
click at [720, 417] on span "Off" at bounding box center [724, 417] width 8 height 11
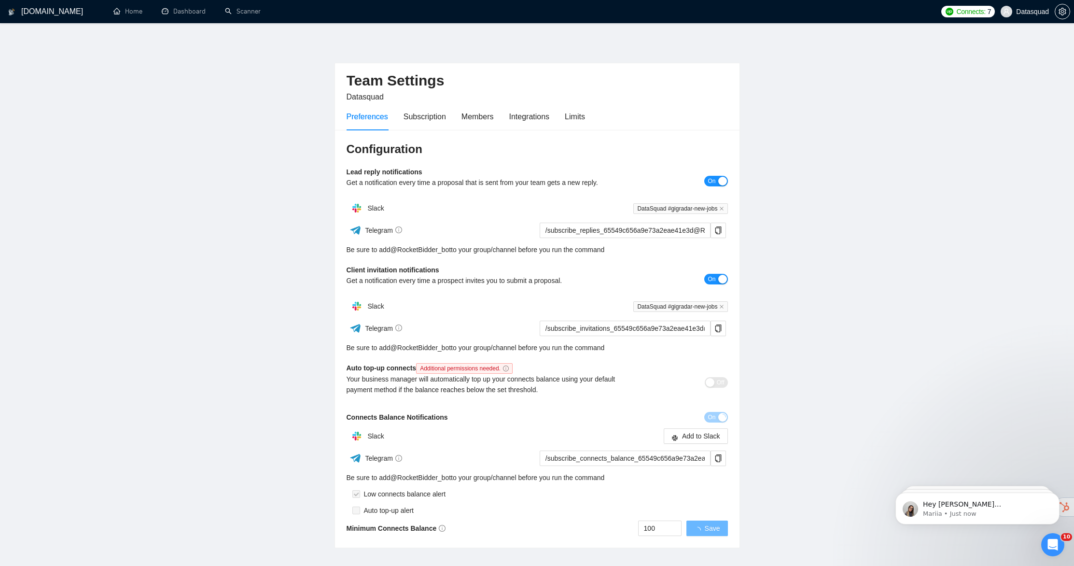
scroll to position [56, 0]
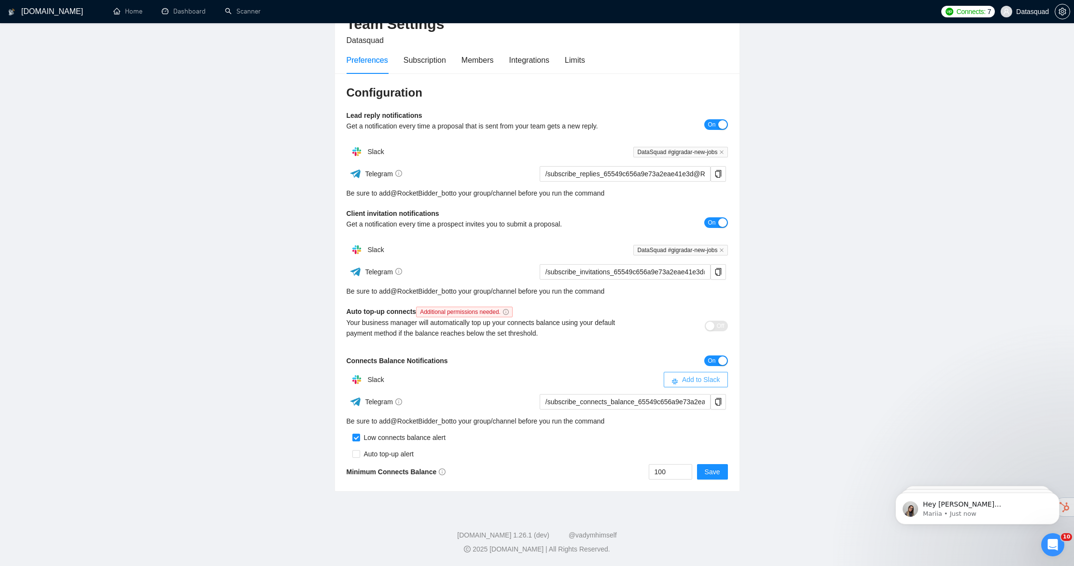
click at [680, 379] on button "Add to Slack" at bounding box center [696, 379] width 64 height 15
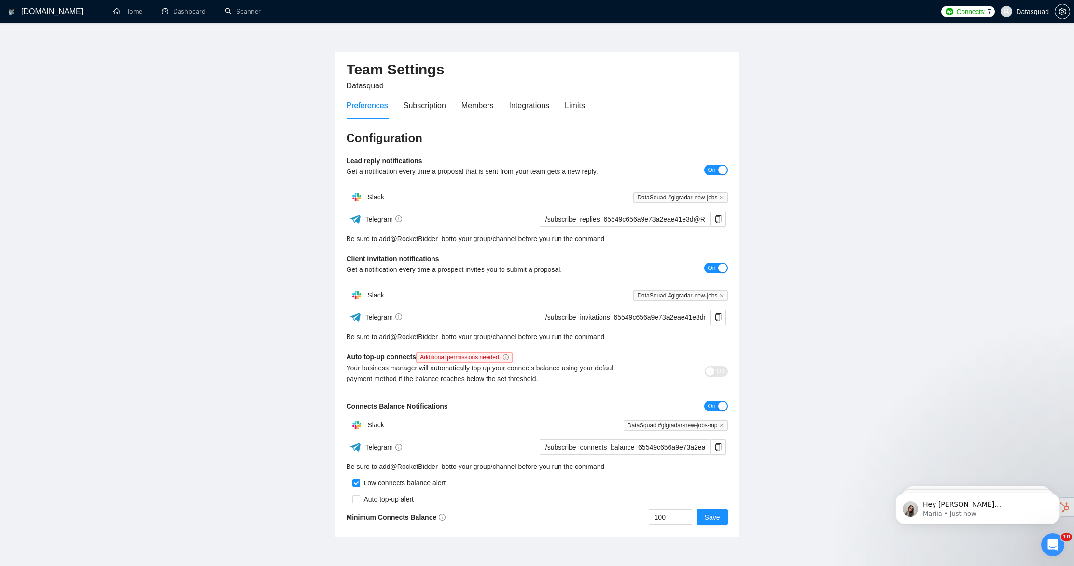
scroll to position [0, 0]
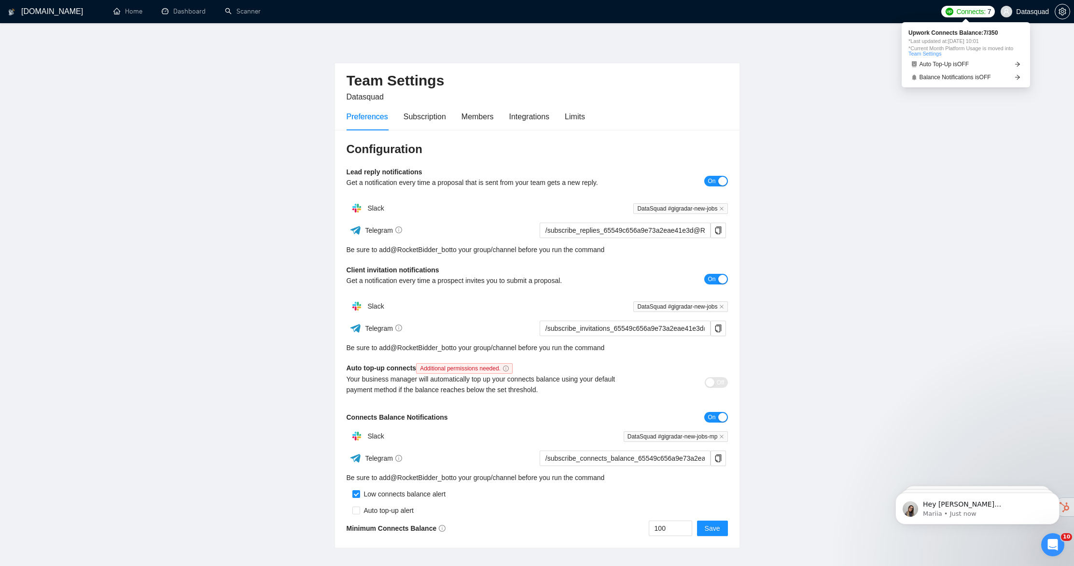
click at [956, 14] on span "Connects:" at bounding box center [970, 11] width 29 height 11
click at [918, 101] on main "Team Settings Datasquad Preferences Subscription Members Integrations Limits Co…" at bounding box center [536, 293] width 1043 height 509
click at [1053, 544] on icon "Open Intercom Messenger" at bounding box center [1051, 543] width 16 height 16
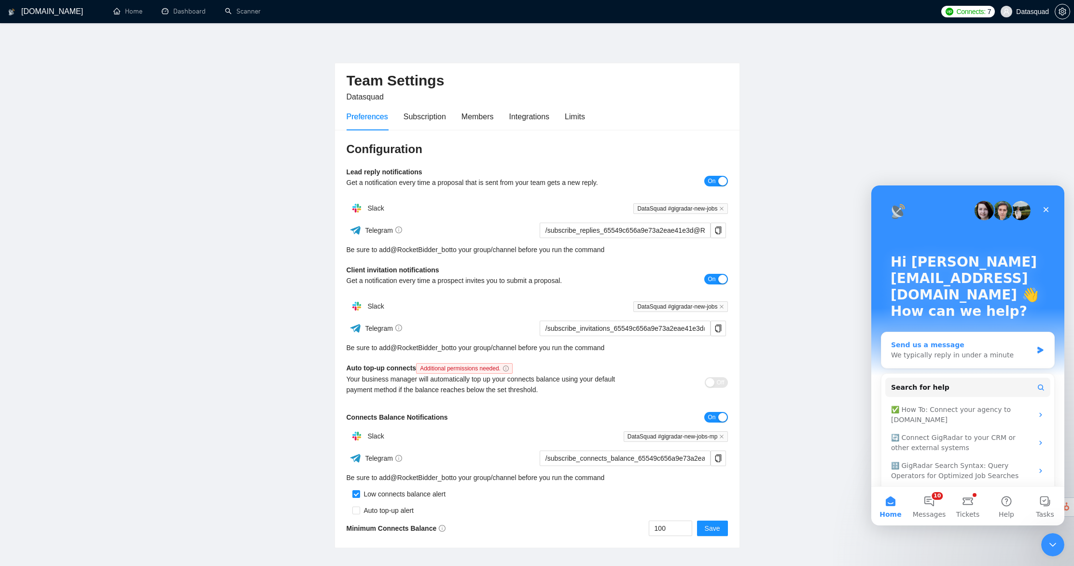
click at [957, 350] on div "We typically reply in under a minute" at bounding box center [961, 355] width 141 height 10
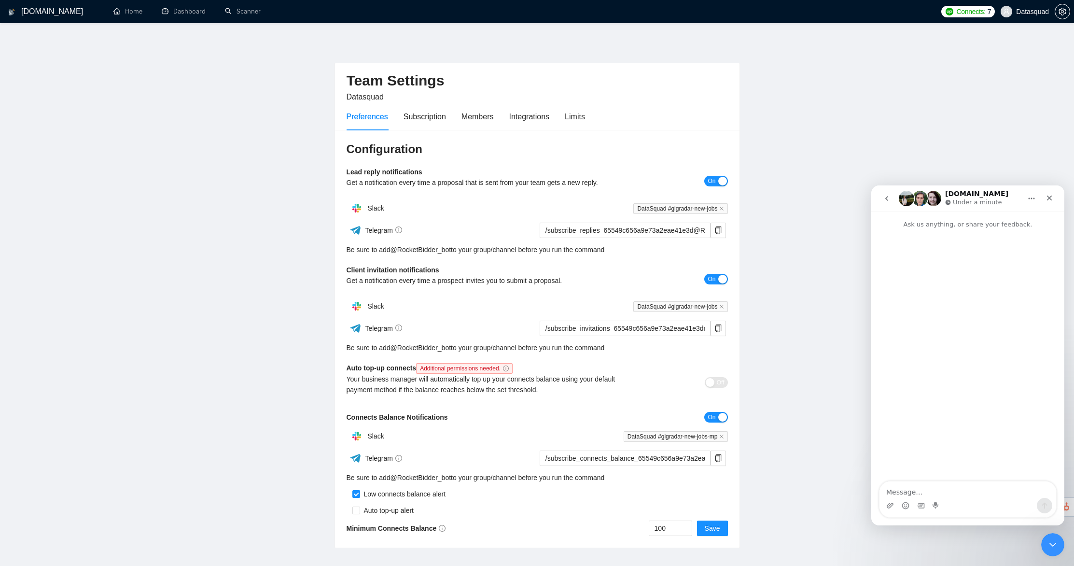
click at [890, 200] on icon "go back" at bounding box center [887, 199] width 8 height 8
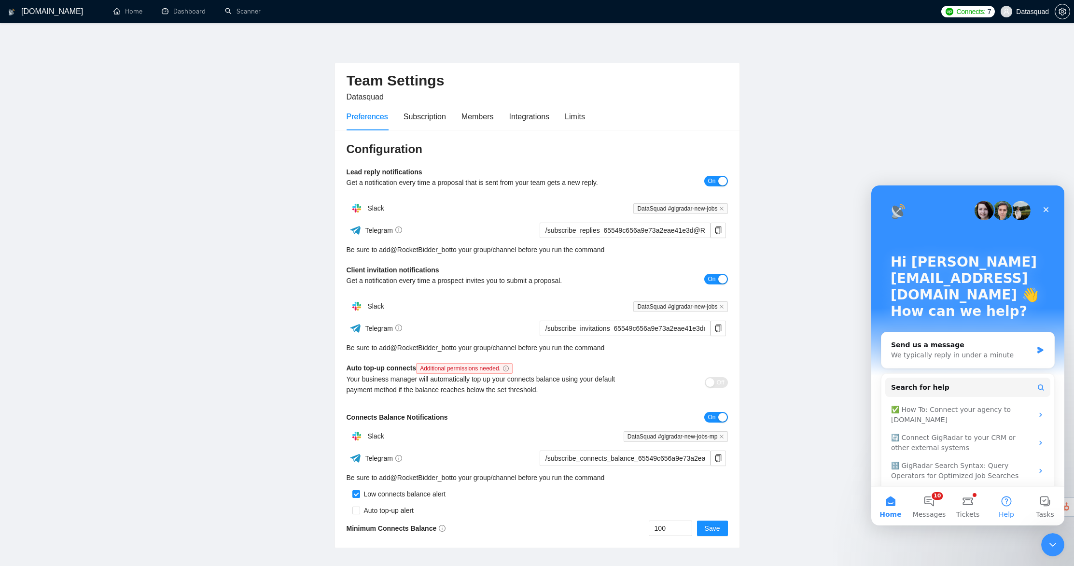
click at [1008, 509] on button "Help" at bounding box center [1006, 506] width 39 height 39
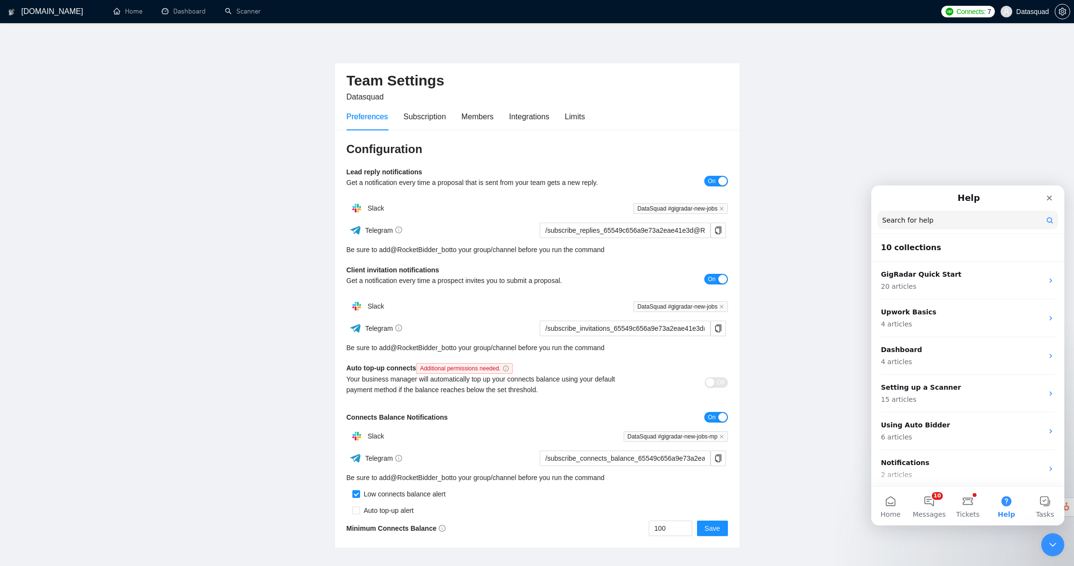
click at [902, 217] on input "Search for help" at bounding box center [967, 219] width 181 height 19
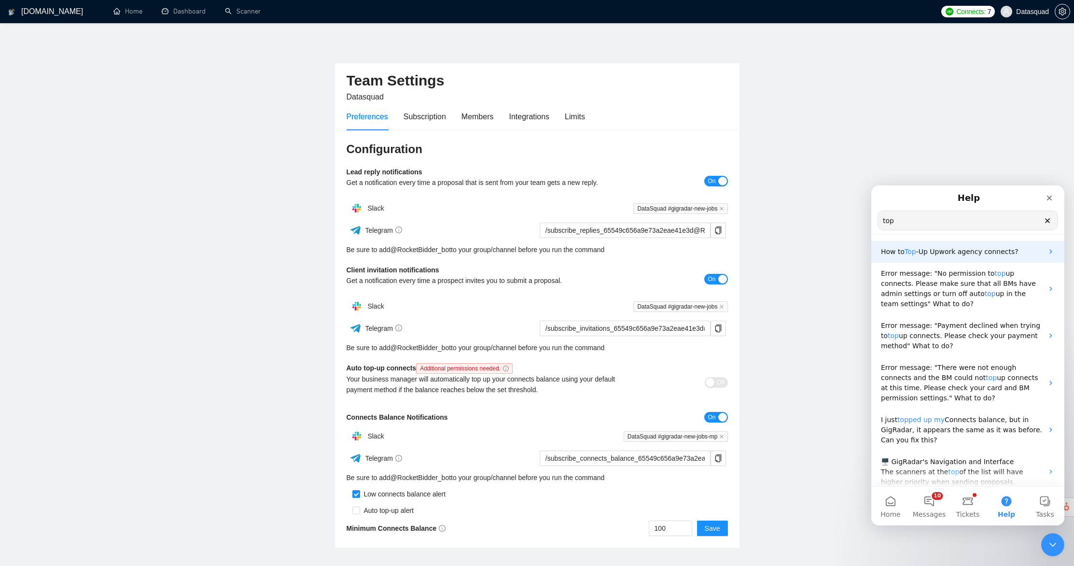
type input "top"
click at [927, 252] on span "-Up Upwork agency connects?" at bounding box center [967, 252] width 102 height 8
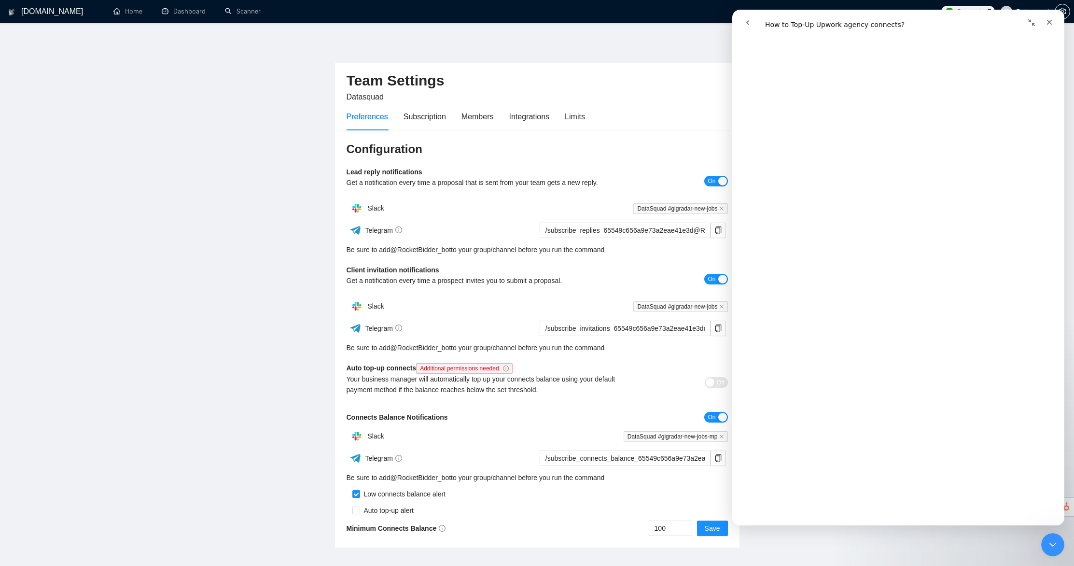
scroll to position [896, 0]
click at [249, 12] on link "Scanner" at bounding box center [243, 11] width 36 height 8
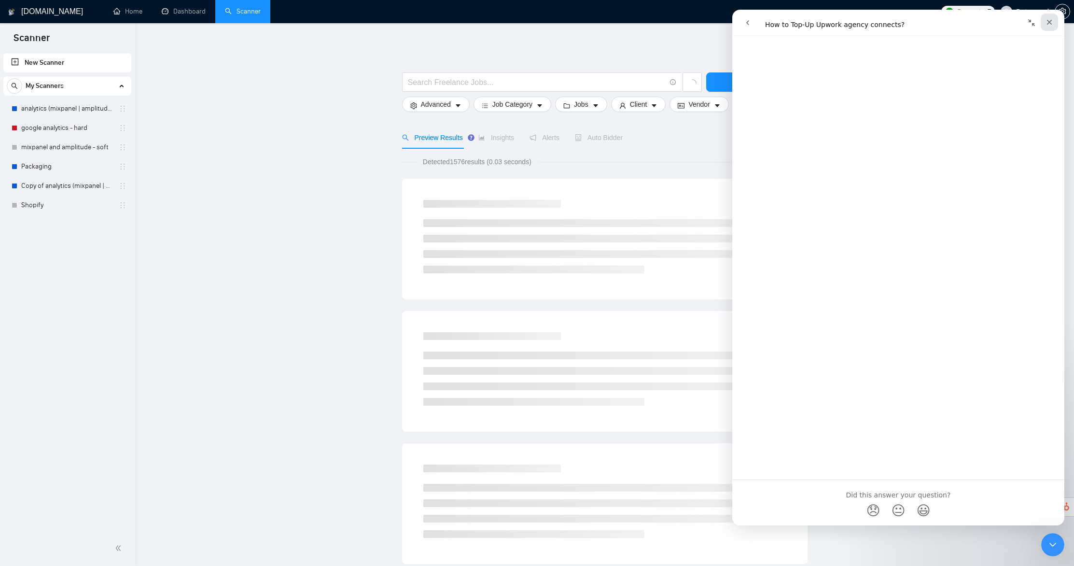
click at [1051, 21] on icon "Close" at bounding box center [1049, 22] width 8 height 8
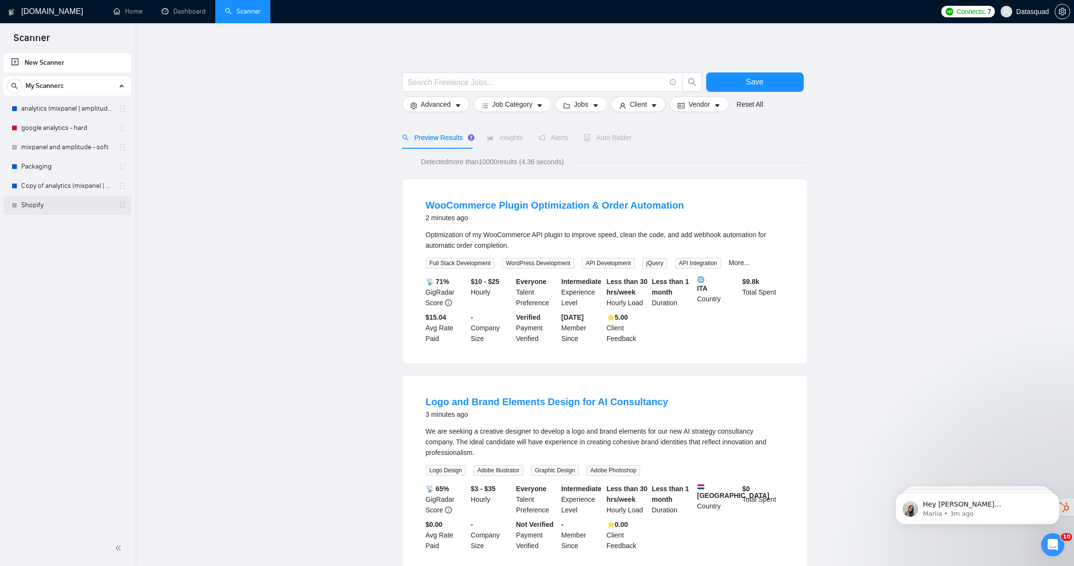
click at [53, 202] on link "Shopify" at bounding box center [67, 204] width 92 height 19
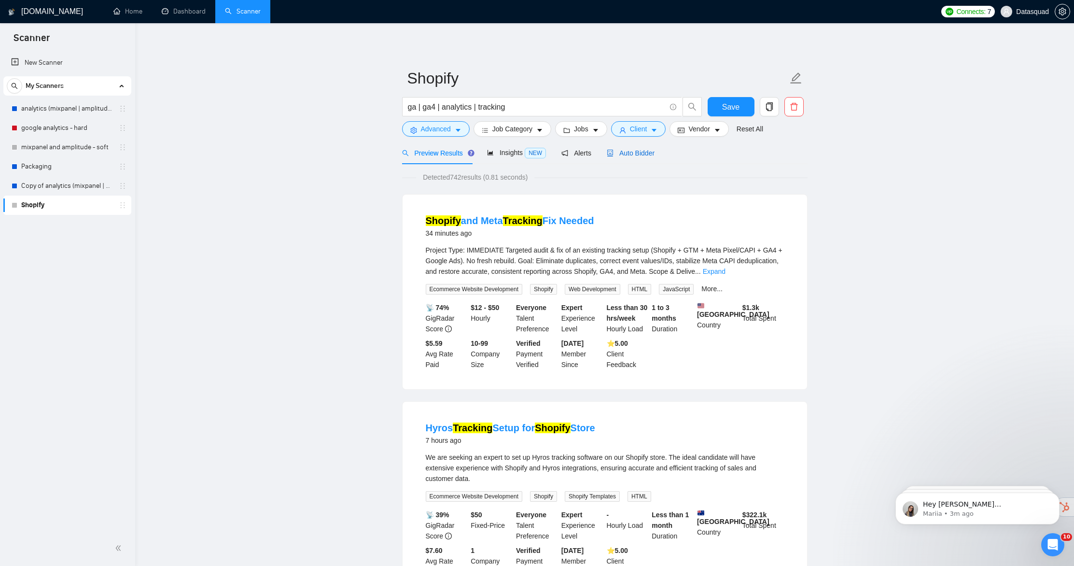
click at [654, 154] on span "Auto Bidder" at bounding box center [631, 153] width 48 height 8
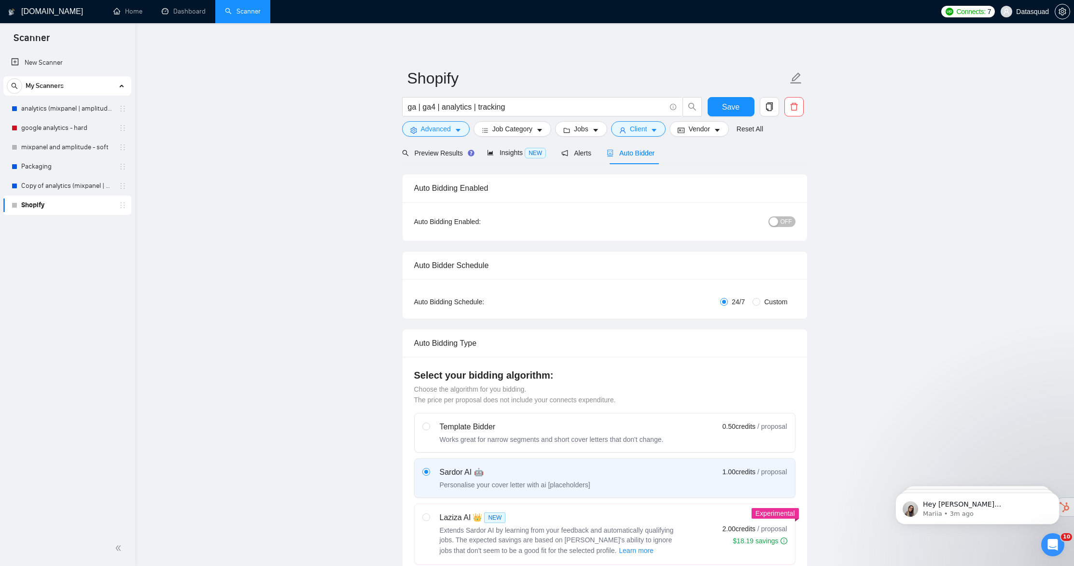
click at [781, 219] on span "OFF" at bounding box center [786, 221] width 12 height 11
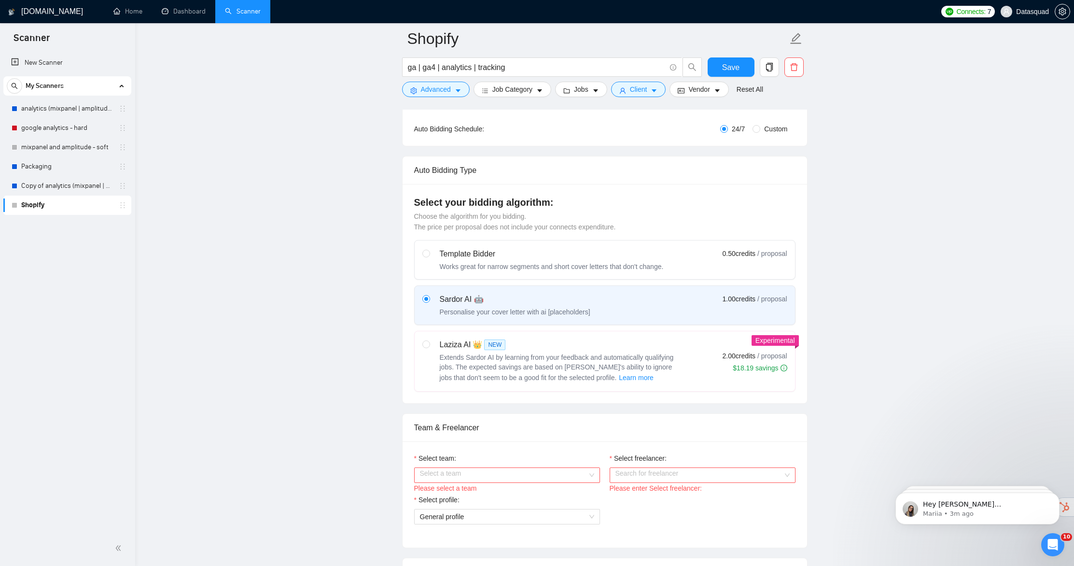
click at [419, 343] on label "Laziza AI 👑 NEW Extends Sardor AI by learning from your feedback and automatica…" at bounding box center [605, 361] width 380 height 60
click at [422, 343] on input "radio" at bounding box center [425, 343] width 7 height 7
radio input "true"
radio input "false"
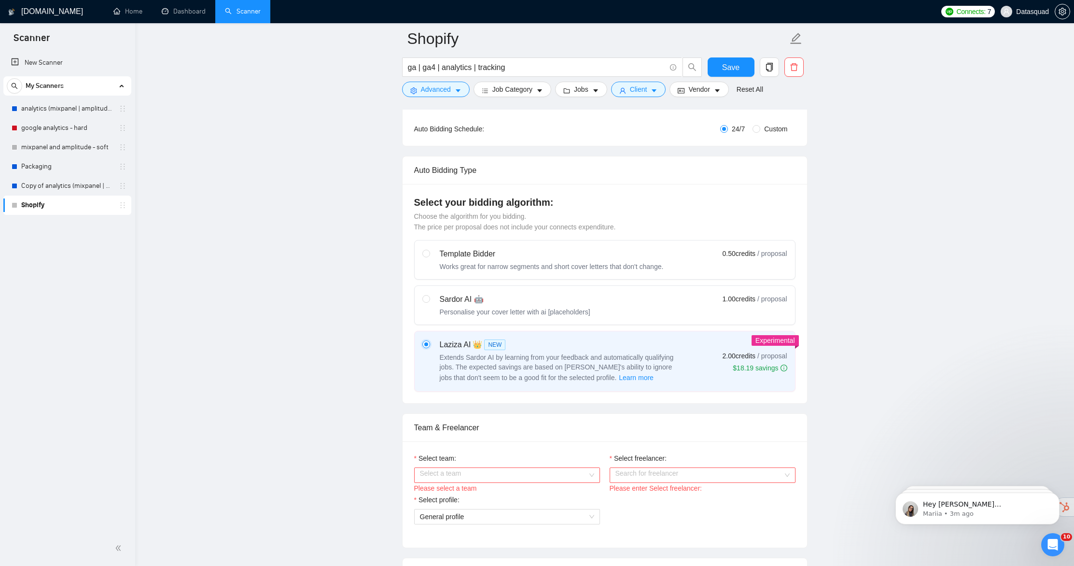
scroll to position [374, 0]
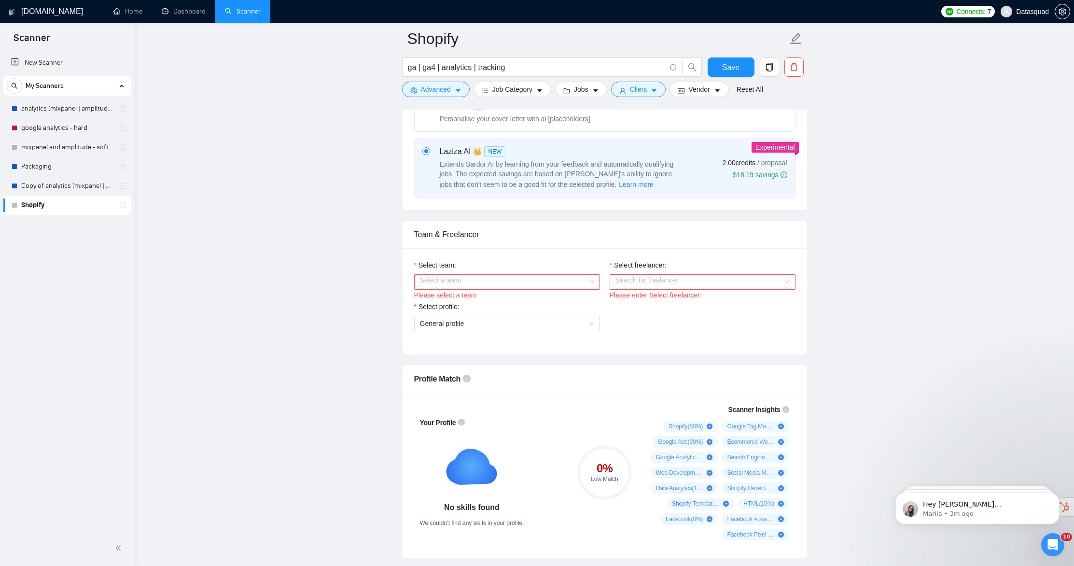
click at [468, 280] on input "Select team:" at bounding box center [503, 282] width 167 height 14
click at [452, 303] on div "DataSquad" at bounding box center [506, 301] width 174 height 11
click at [655, 279] on input "Select freelancer:" at bounding box center [698, 282] width 167 height 14
click at [647, 301] on span "Ivan Muñiz Salas" at bounding box center [643, 301] width 56 height 8
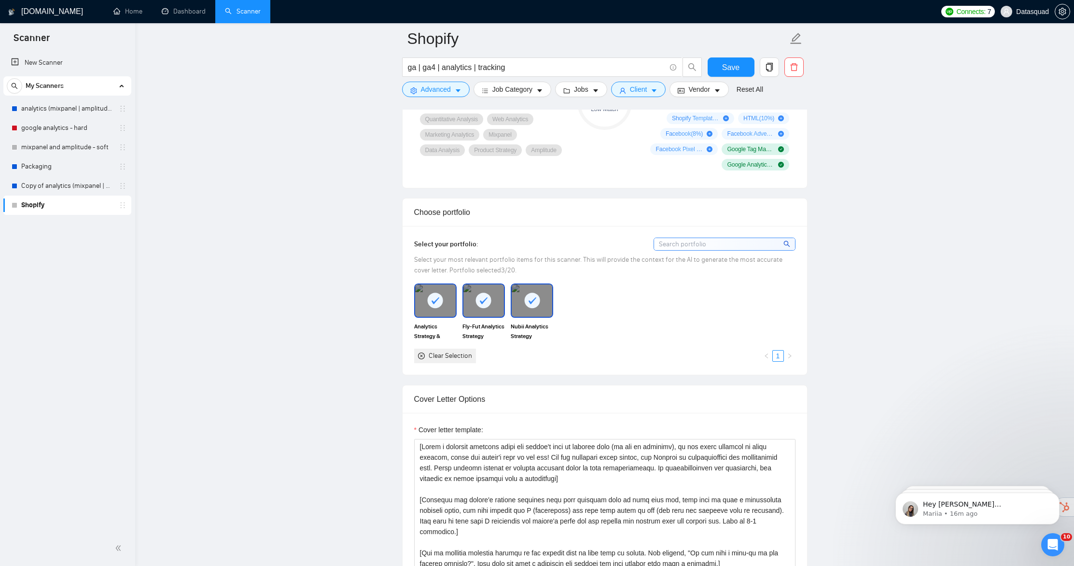
scroll to position [833, 0]
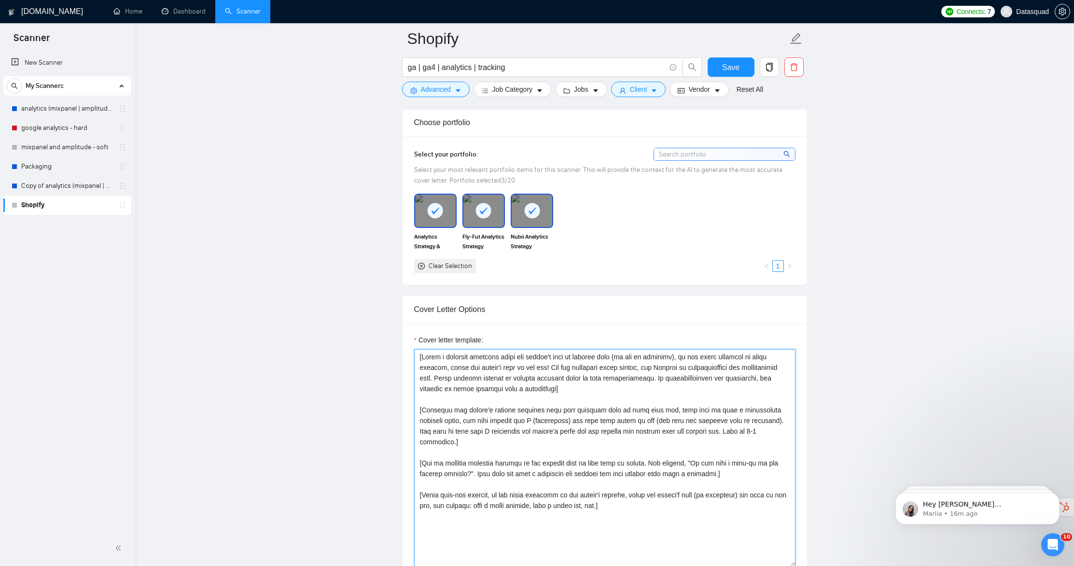
click at [656, 497] on textarea "Cover letter template:" at bounding box center [604, 457] width 381 height 217
paste textarea "Instant Product Analytics for Shopify — Powered by Vendo + Mixpanel Hi there, I…"
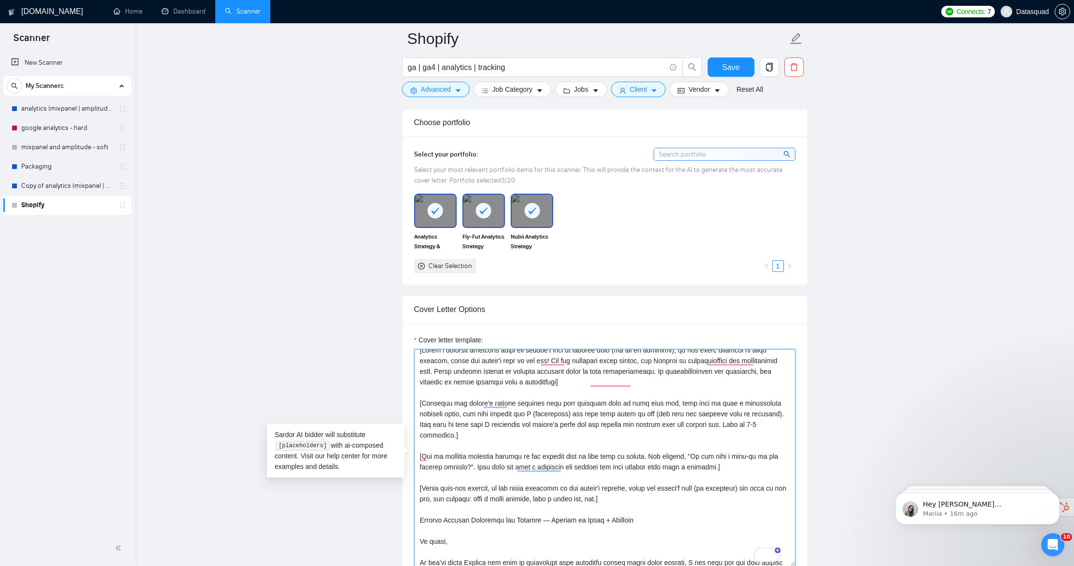
scroll to position [0, 0]
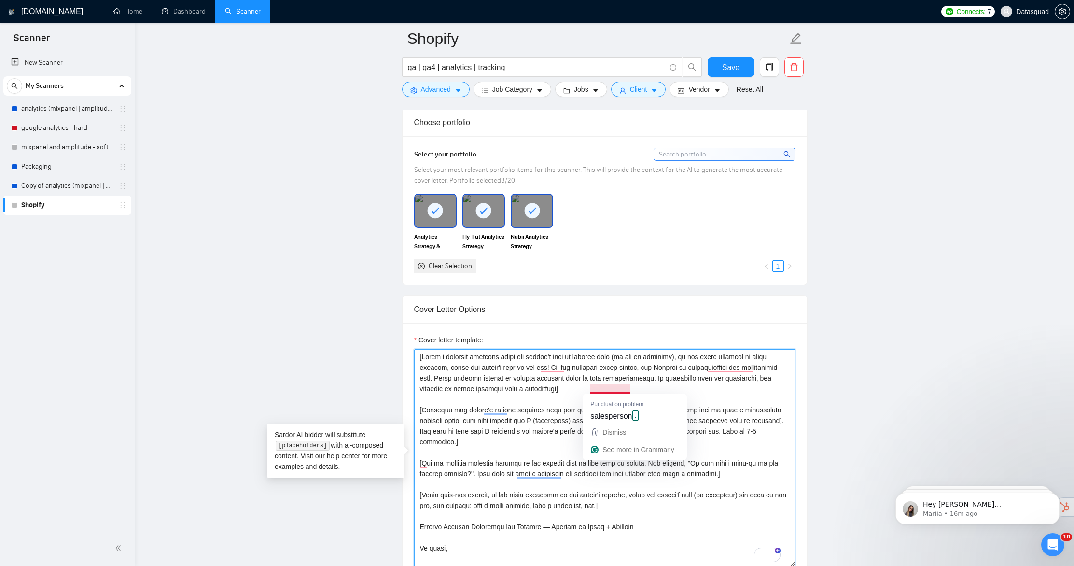
click at [629, 389] on textarea "Cover letter template:" at bounding box center [604, 457] width 381 height 217
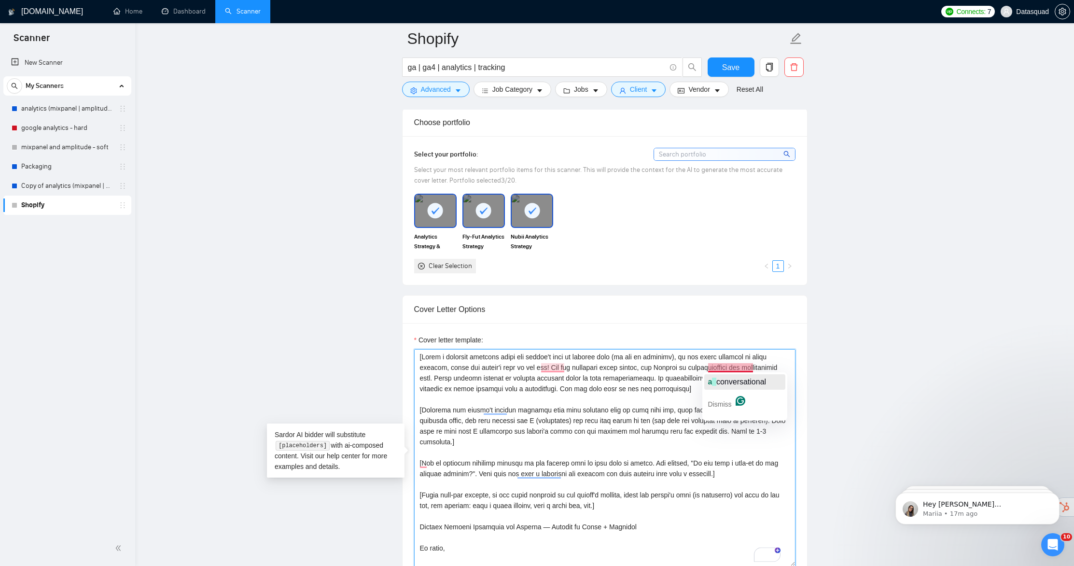
click at [738, 378] on span "conversational" at bounding box center [741, 381] width 50 height 8
click at [747, 399] on span "description" at bounding box center [742, 403] width 37 height 8
click at [565, 382] on span "day" at bounding box center [563, 381] width 13 height 8
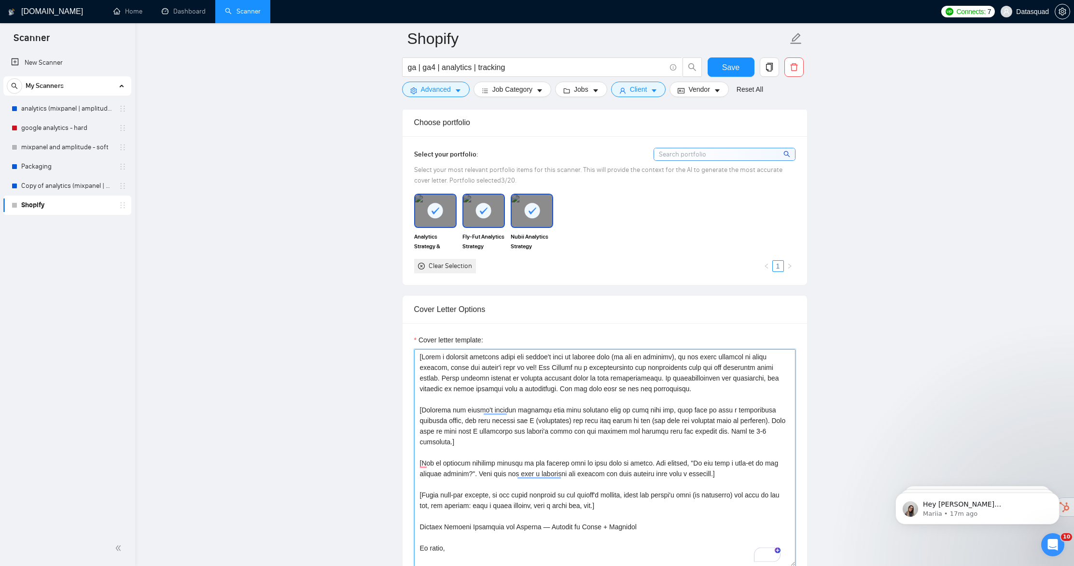
click at [500, 448] on textarea "Cover letter template:" at bounding box center [604, 457] width 381 height 217
drag, startPoint x: 475, startPoint y: 441, endPoint x: 414, endPoint y: 409, distance: 69.5
click at [413, 409] on div "Cover Letter Options Cover letter template:" at bounding box center [604, 442] width 405 height 295
click at [473, 425] on textarea "Cover letter template:" at bounding box center [604, 457] width 381 height 217
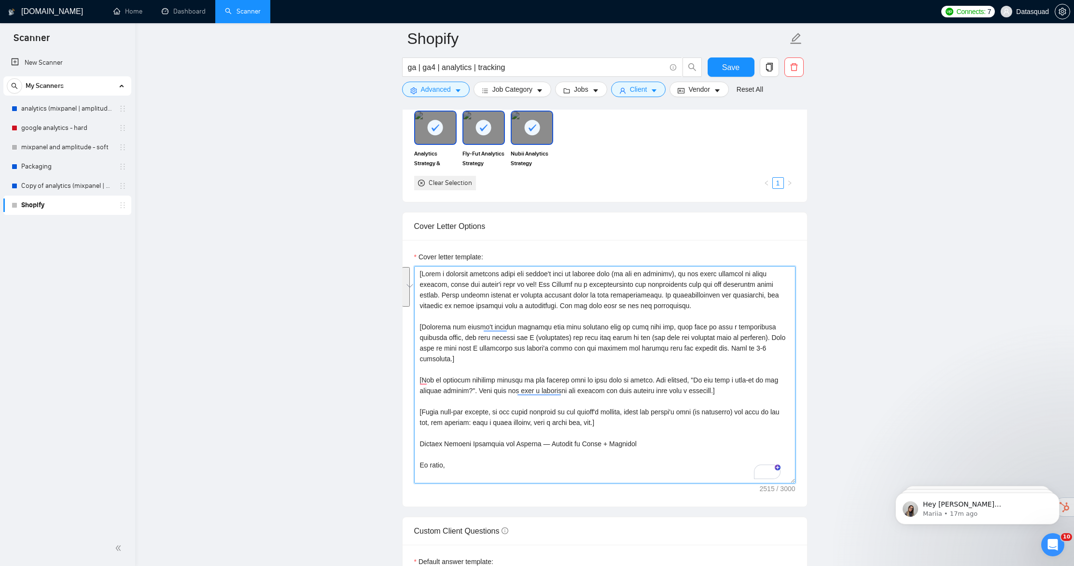
drag, startPoint x: 480, startPoint y: 364, endPoint x: 404, endPoint y: 324, distance: 86.4
click at [404, 324] on div "Cover letter template:" at bounding box center [605, 373] width 404 height 266
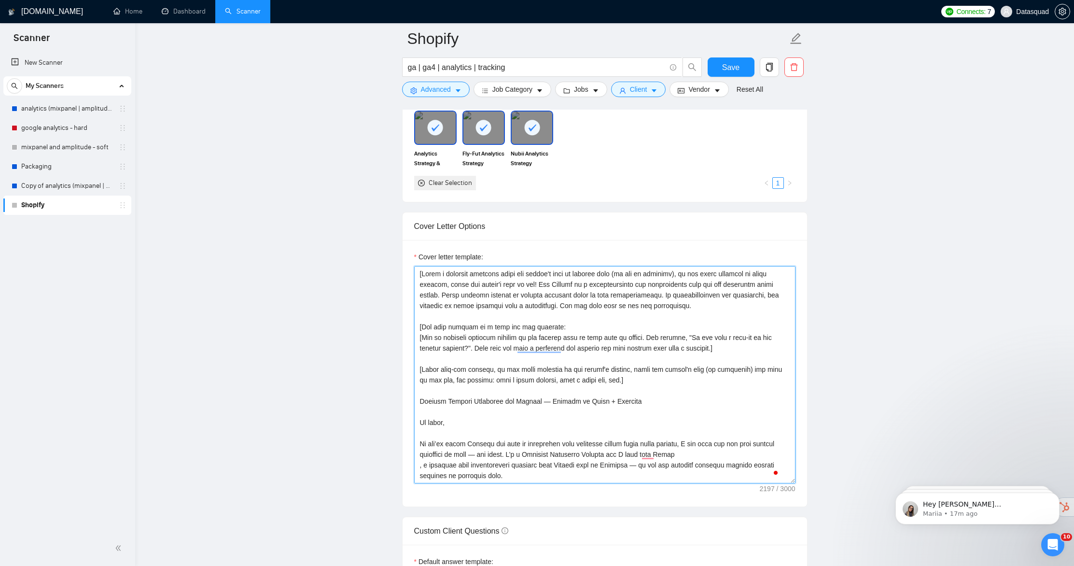
paste textarea "To enrich screen reader interactions, please activate Accessibility in Grammarl…"
type textarea "[Write a personal greeting using the client's name or company name (if any is p…"
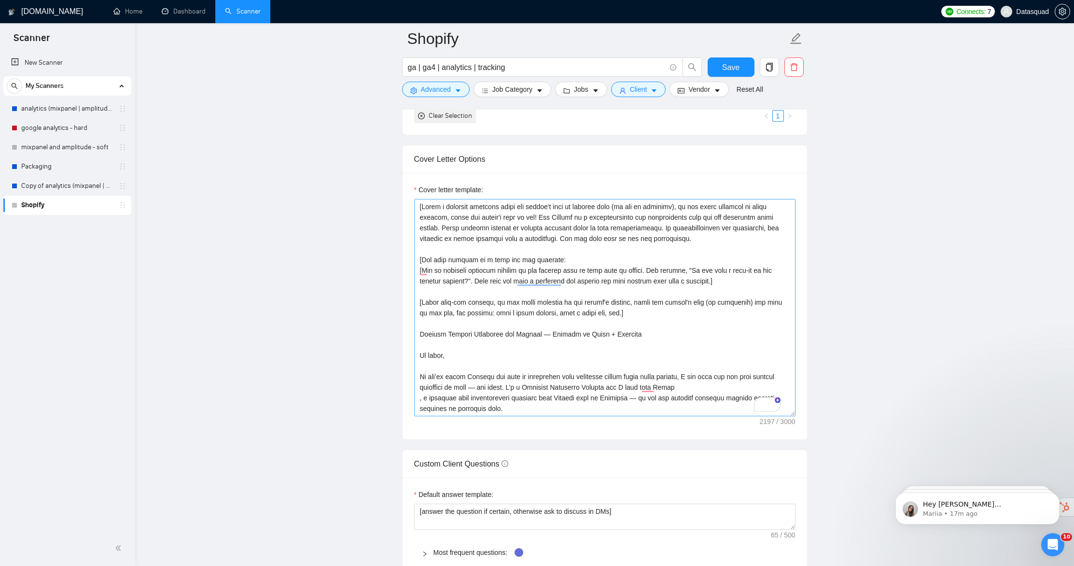
scroll to position [973, 0]
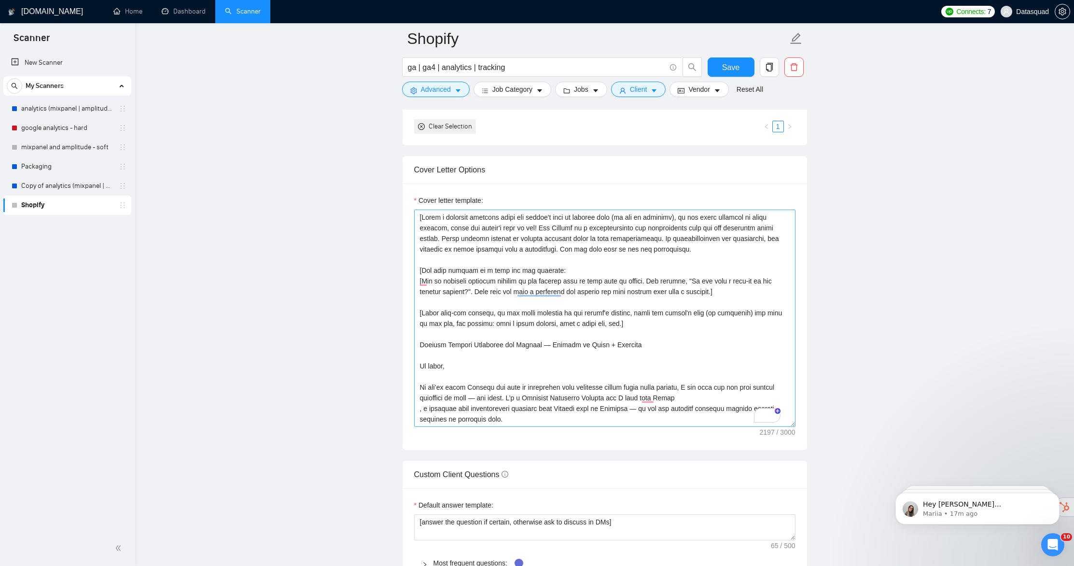
click at [583, 267] on textarea "Cover letter template:" at bounding box center [604, 317] width 381 height 217
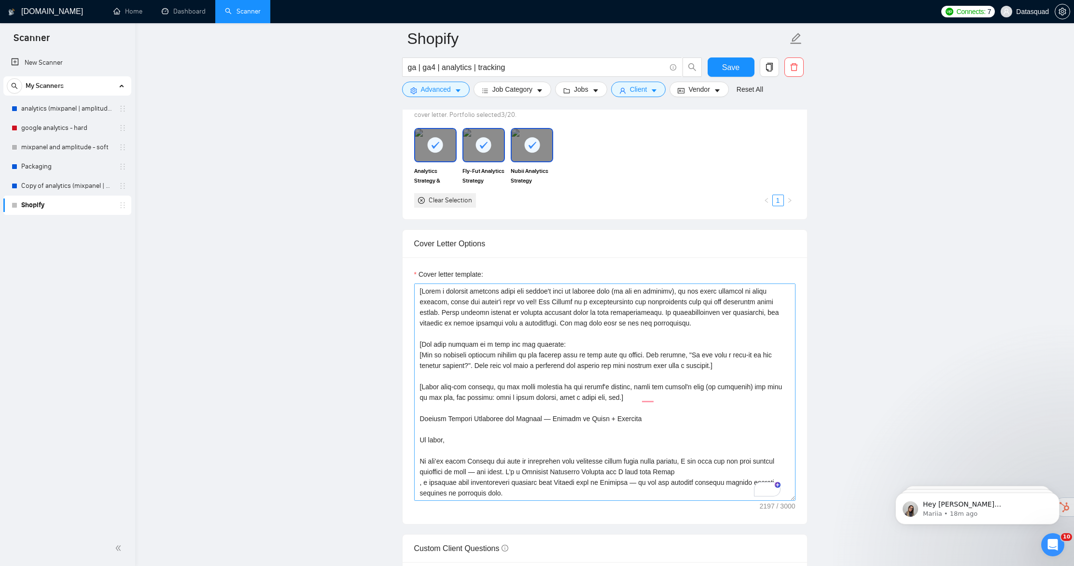
scroll to position [0, 0]
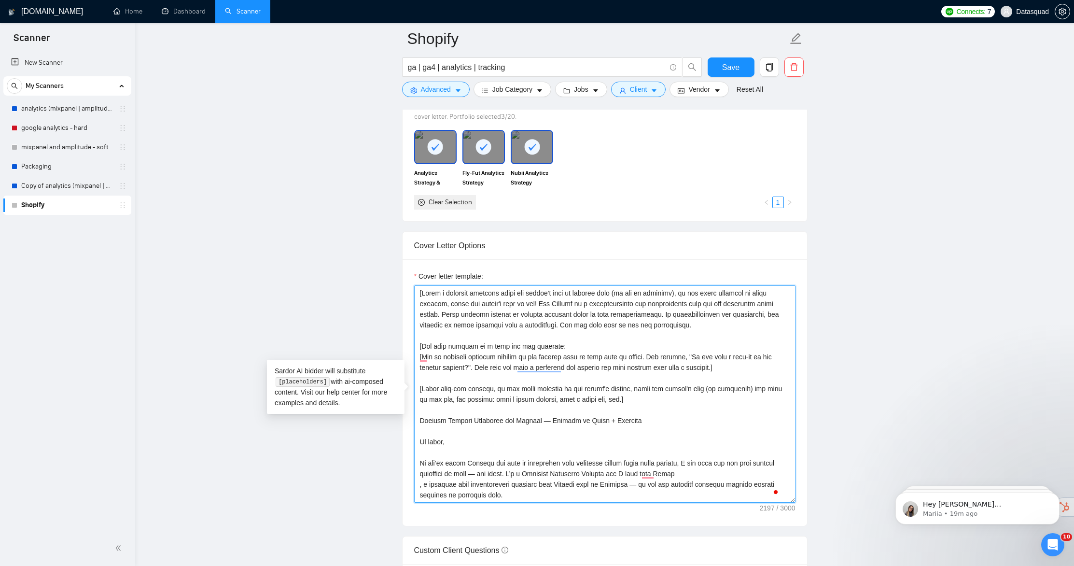
click at [574, 348] on textarea "Cover letter template:" at bounding box center [604, 393] width 381 height 217
paste textarea "To enrich screen reader interactions, please activate Accessibility in Grammarl…"
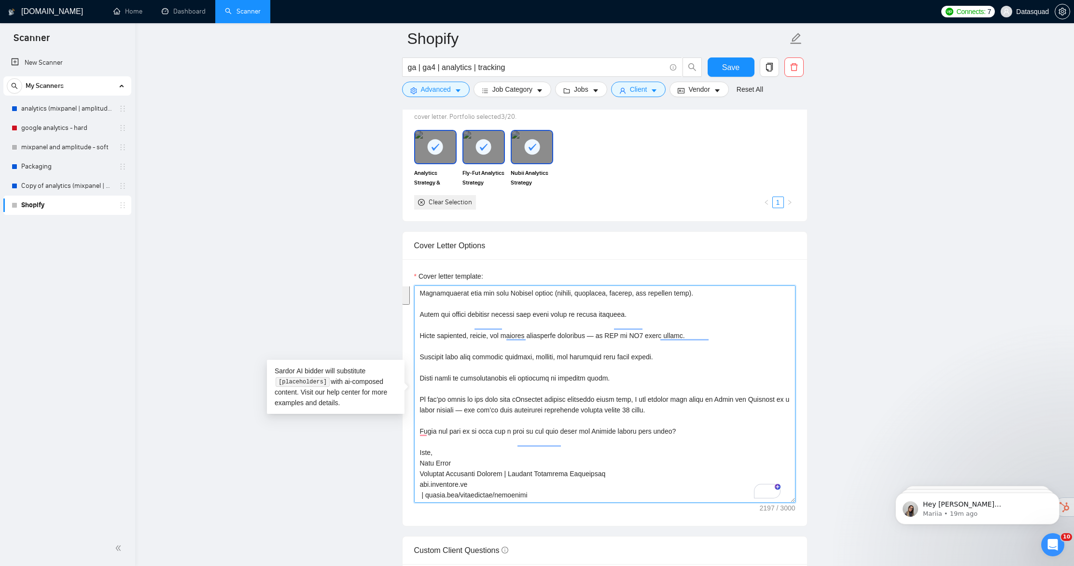
drag, startPoint x: 419, startPoint y: 443, endPoint x: 623, endPoint y: 549, distance: 229.7
click at [623, 549] on form "Auto Bidding Enabled Auto Bidding Enabled: ON Auto Bidder Schedule Auto Bidding…" at bounding box center [604, 407] width 405 height 2244
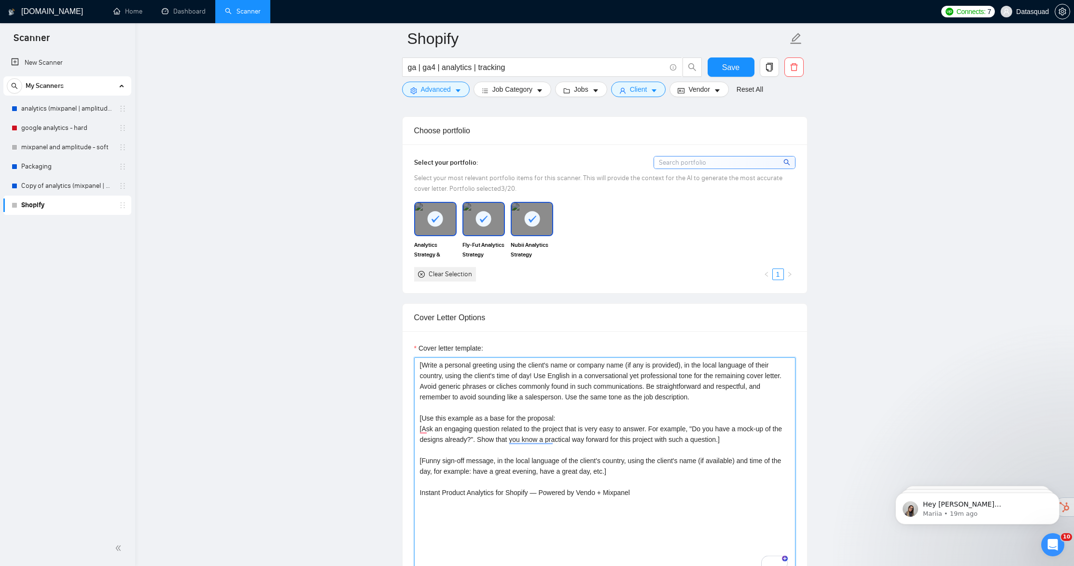
click at [580, 417] on textarea "[Write a personal greeting using the client's name or company name (if any is p…" at bounding box center [604, 465] width 381 height 217
paste textarea "Instant Product Analytics for Shopify — Powered by Vendo + Mixpanel Hi there, I…"
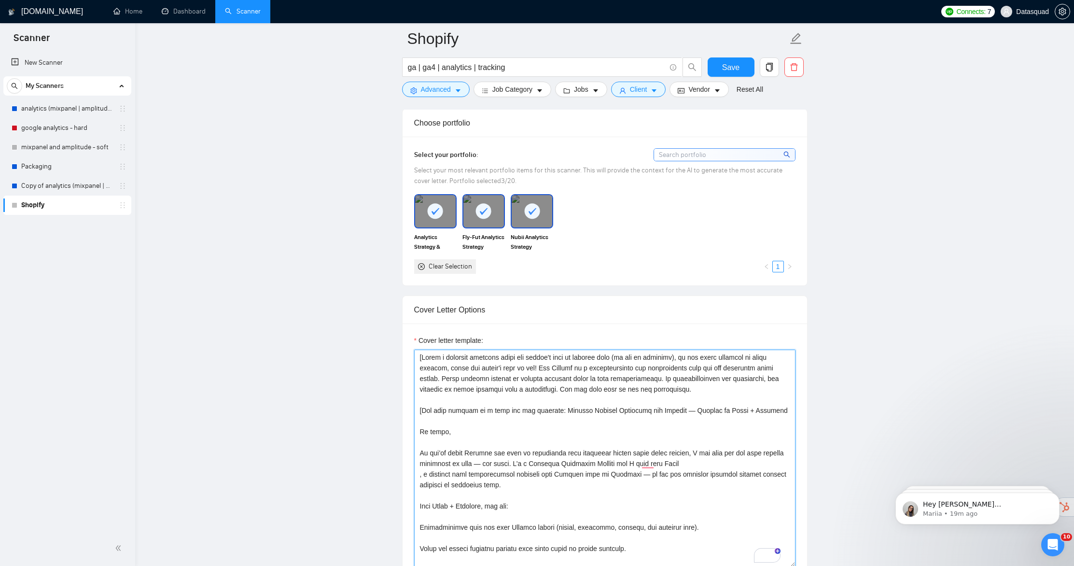
click at [562, 411] on textarea "Cover letter template:" at bounding box center [604, 457] width 381 height 217
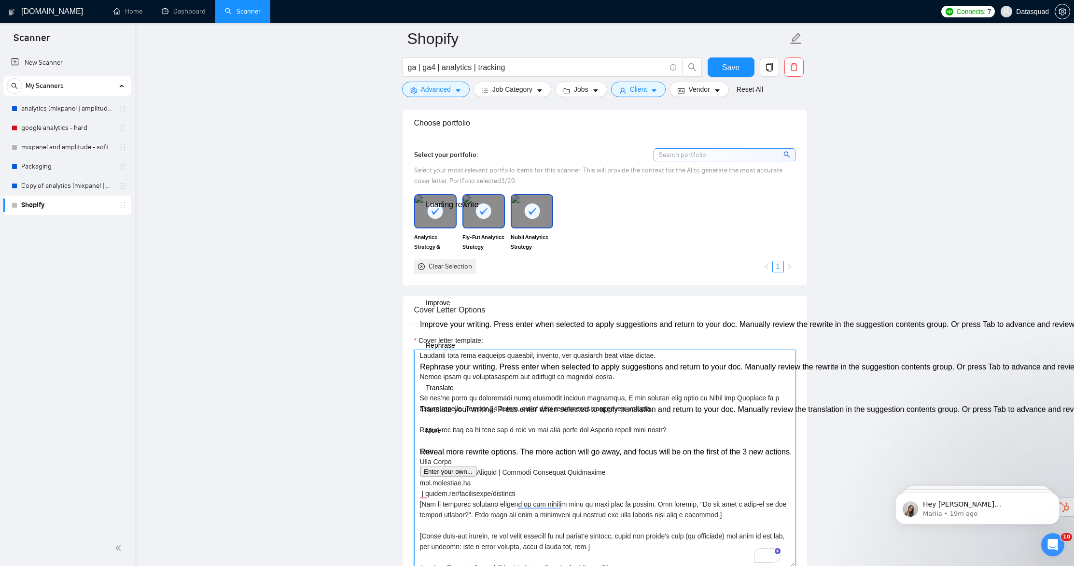
drag, startPoint x: 540, startPoint y: 483, endPoint x: 416, endPoint y: 481, distance: 124.5
click at [416, 481] on div "Cover Letter Options Cover letter template:" at bounding box center [604, 442] width 405 height 295
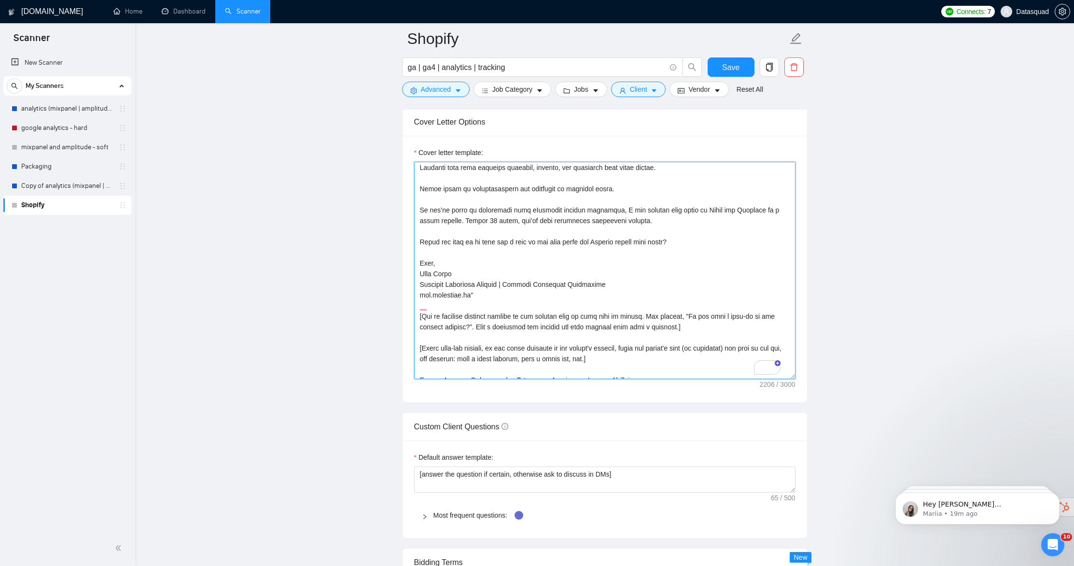
drag, startPoint x: 490, startPoint y: 316, endPoint x: 703, endPoint y: 304, distance: 213.2
click at [703, 304] on textarea "Cover letter template:" at bounding box center [604, 270] width 381 height 217
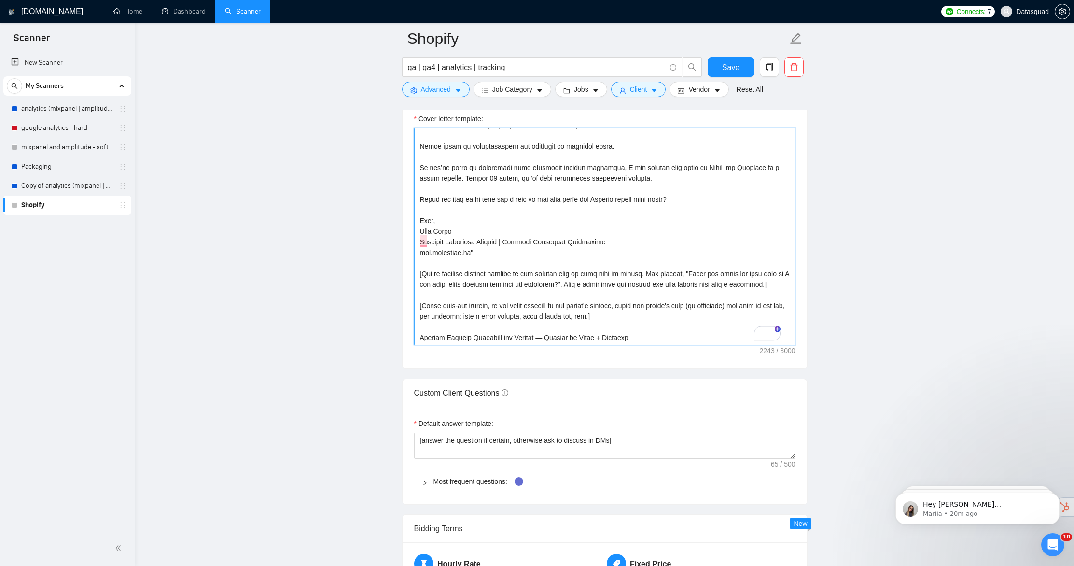
scroll to position [1063, 0]
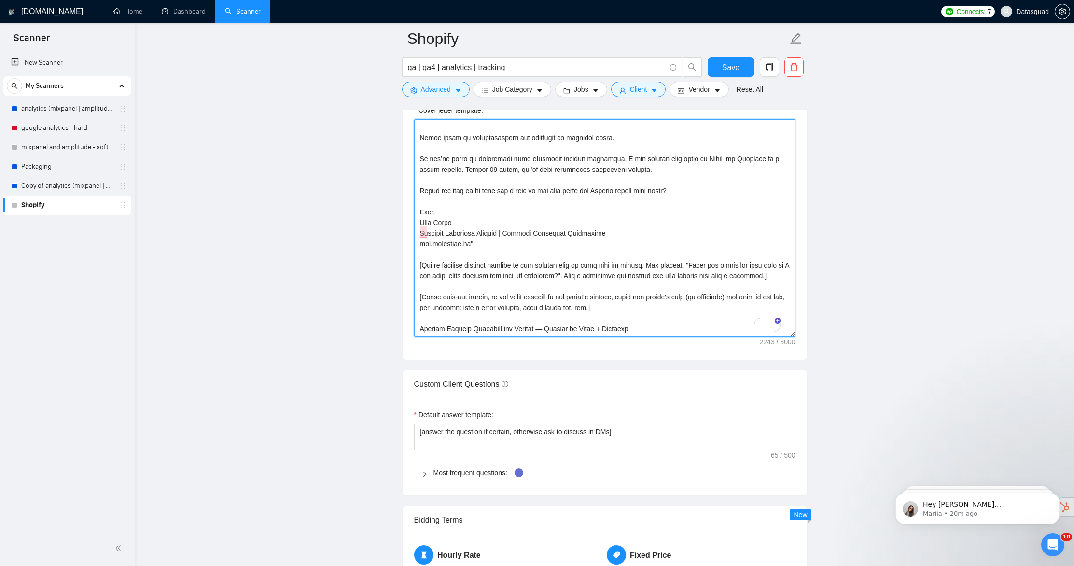
drag, startPoint x: 672, startPoint y: 306, endPoint x: 366, endPoint y: 310, distance: 306.0
click at [366, 310] on main "Shopify ga | ga4 | analytics | tracking Save Advanced Job Category Jobs Client …" at bounding box center [605, 255] width 908 height 2559
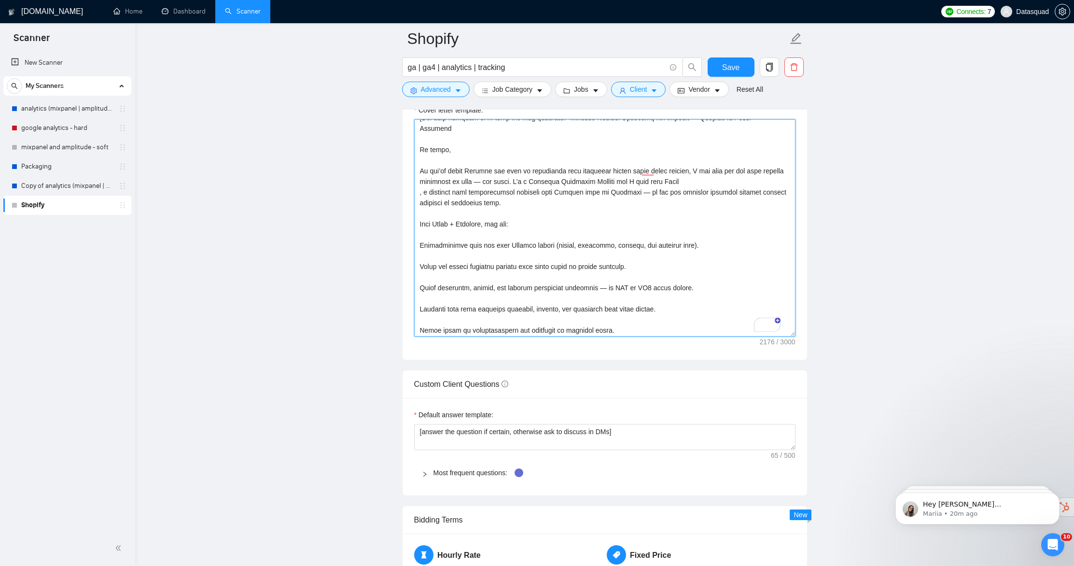
scroll to position [8, 0]
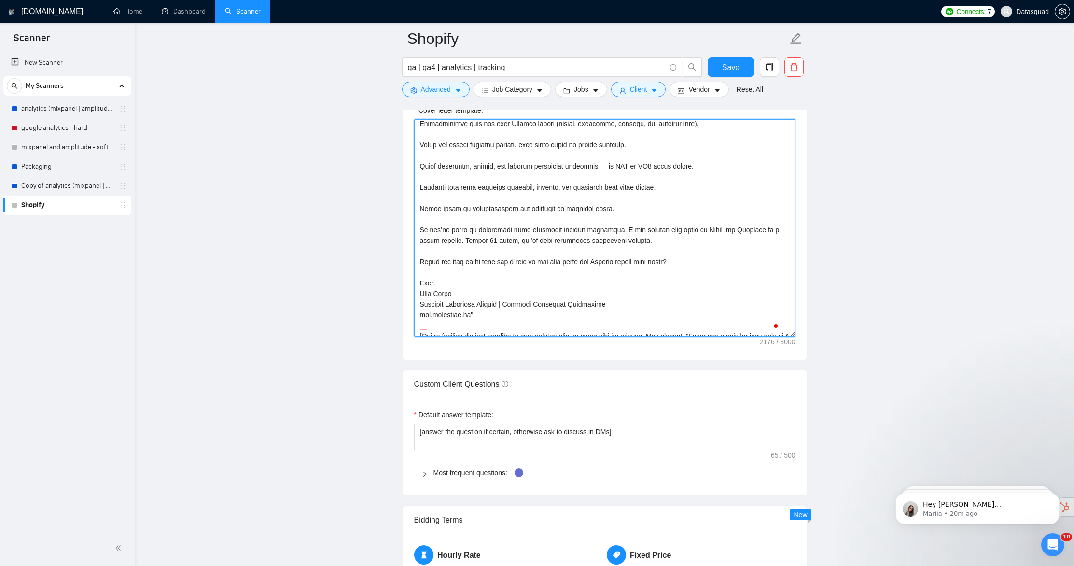
click at [510, 313] on textarea "Cover letter template:" at bounding box center [604, 227] width 381 height 217
click at [501, 306] on textarea "Cover letter template:" at bounding box center [604, 227] width 381 height 217
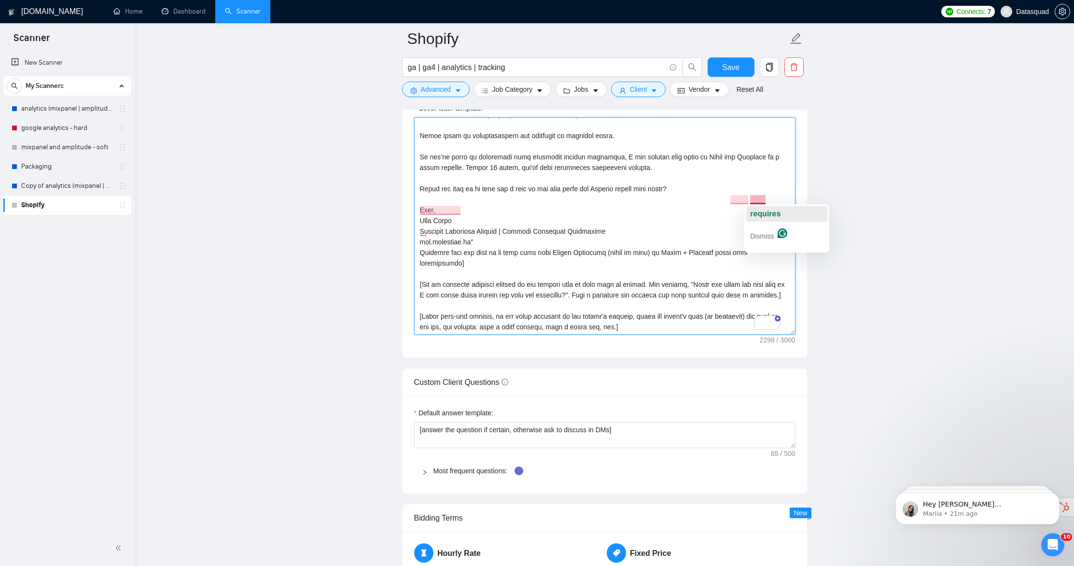
click at [764, 214] on span "requires" at bounding box center [765, 213] width 30 height 8
click at [741, 212] on span "which" at bounding box center [747, 213] width 20 height 8
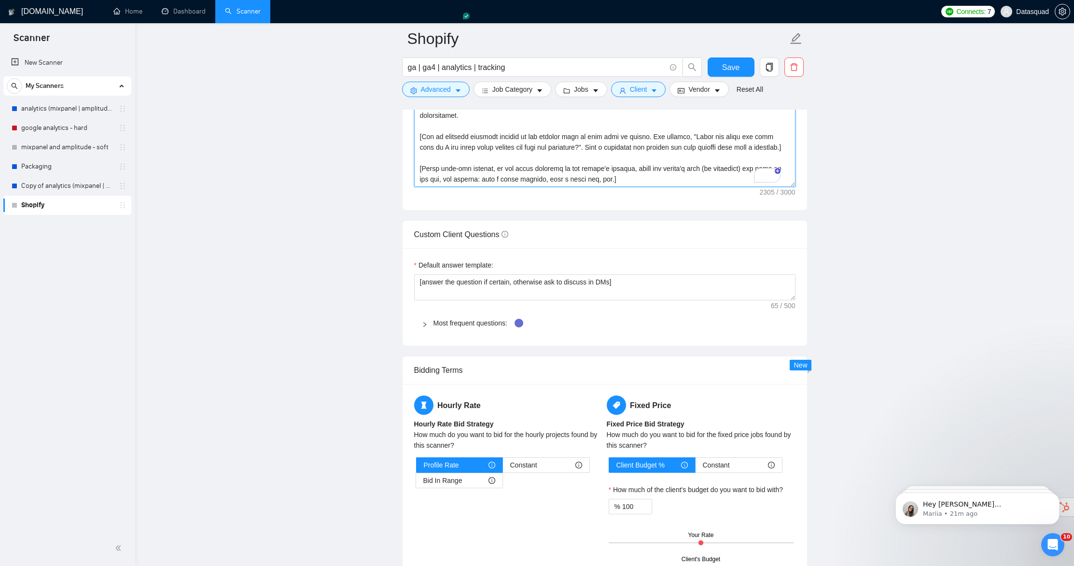
scroll to position [1270, 0]
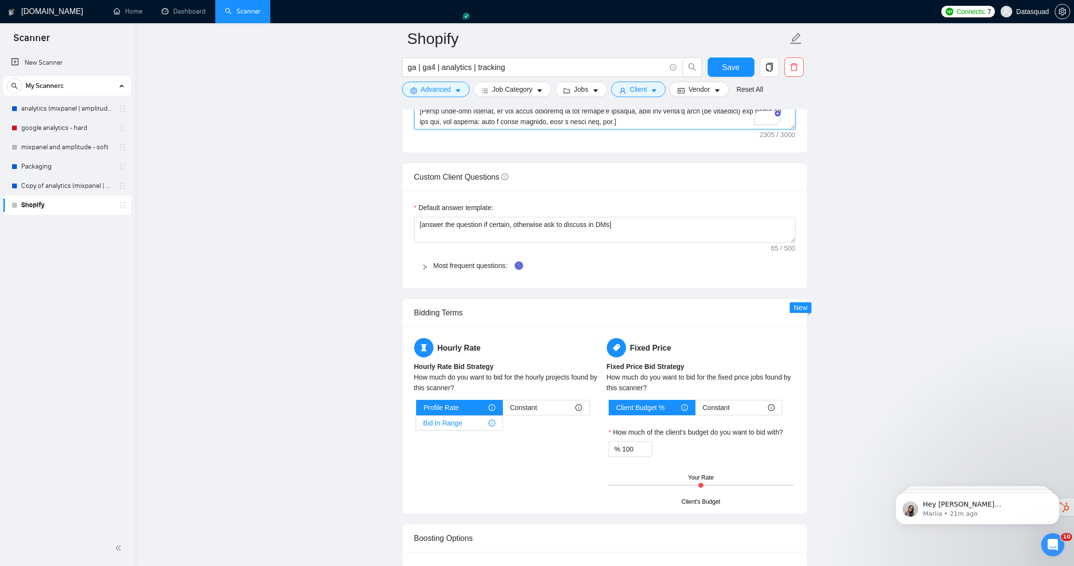
type textarea "[Write a personal greeting using the client's name or company name (if any is p…"
click at [481, 425] on div "Bid In Range" at bounding box center [459, 423] width 72 height 14
click at [416, 425] on input "Bid In Range" at bounding box center [416, 425] width 0 height 0
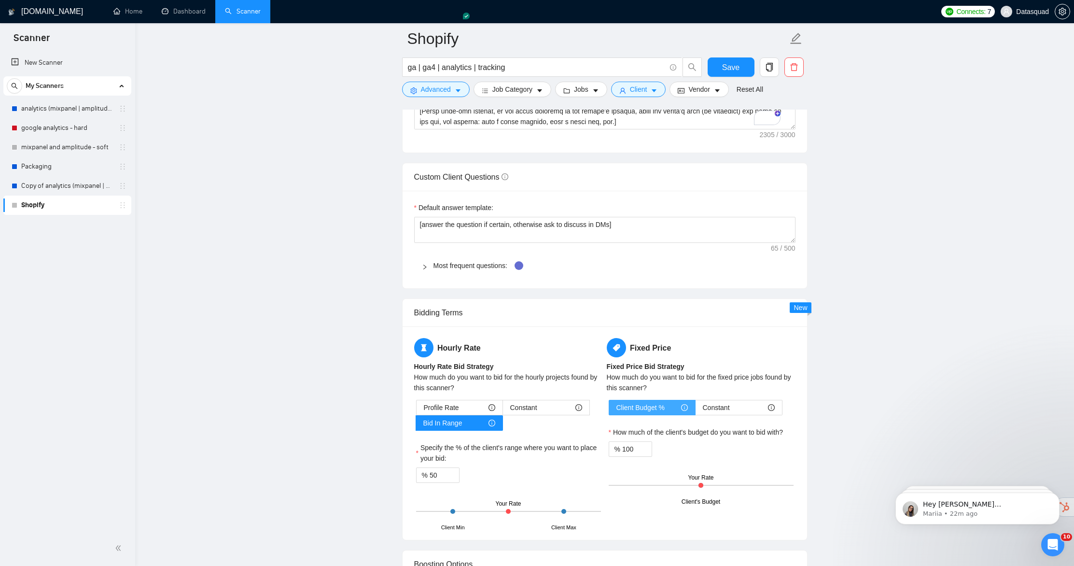
click at [671, 410] on div "Client Budget %" at bounding box center [651, 407] width 71 height 14
click at [609, 410] on input "Client Budget %" at bounding box center [609, 410] width 0 height 0
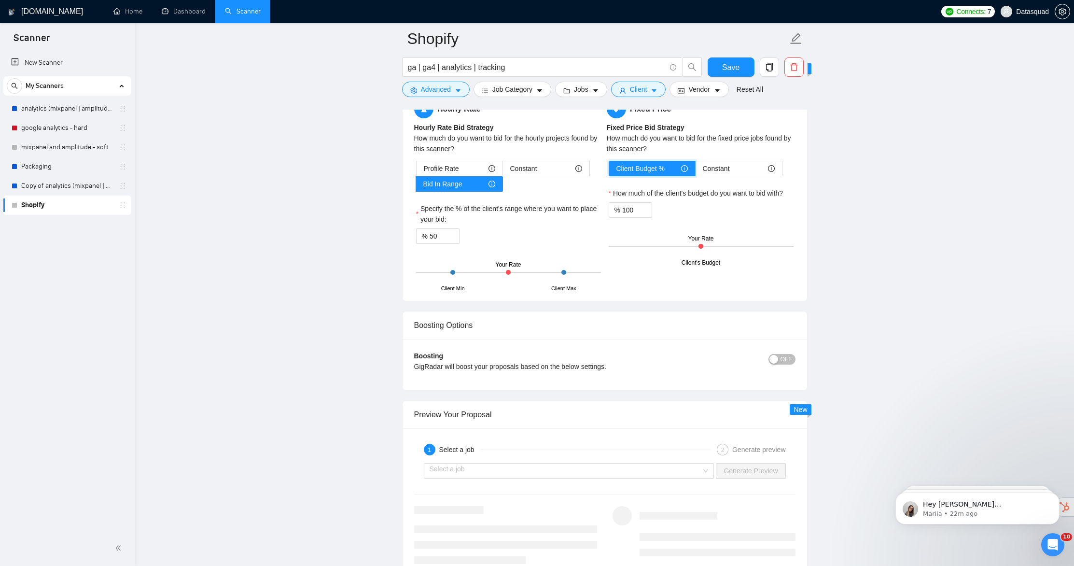
scroll to position [1632, 0]
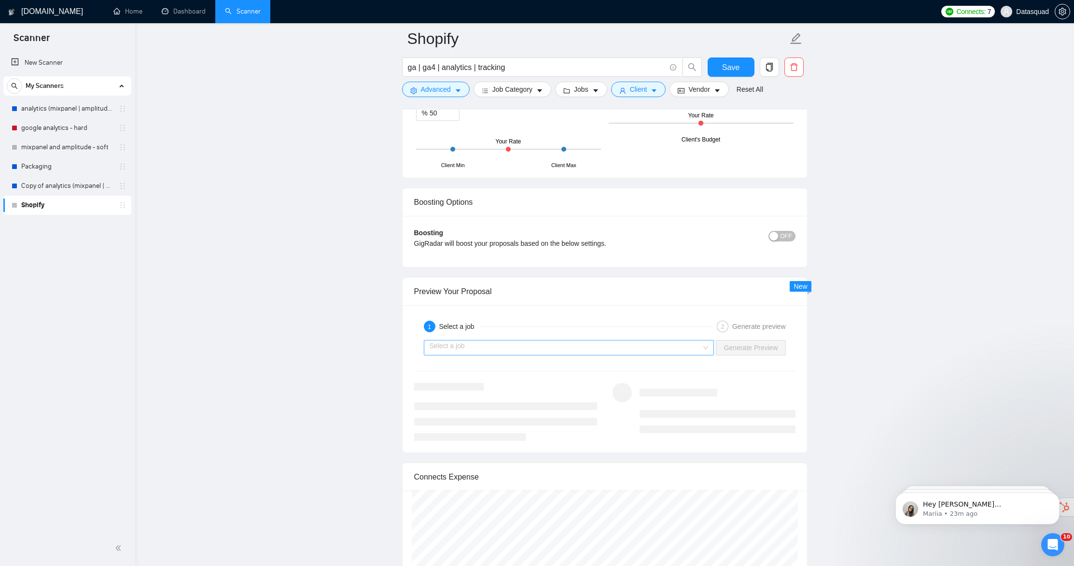
click at [592, 348] on input "search" at bounding box center [566, 347] width 272 height 14
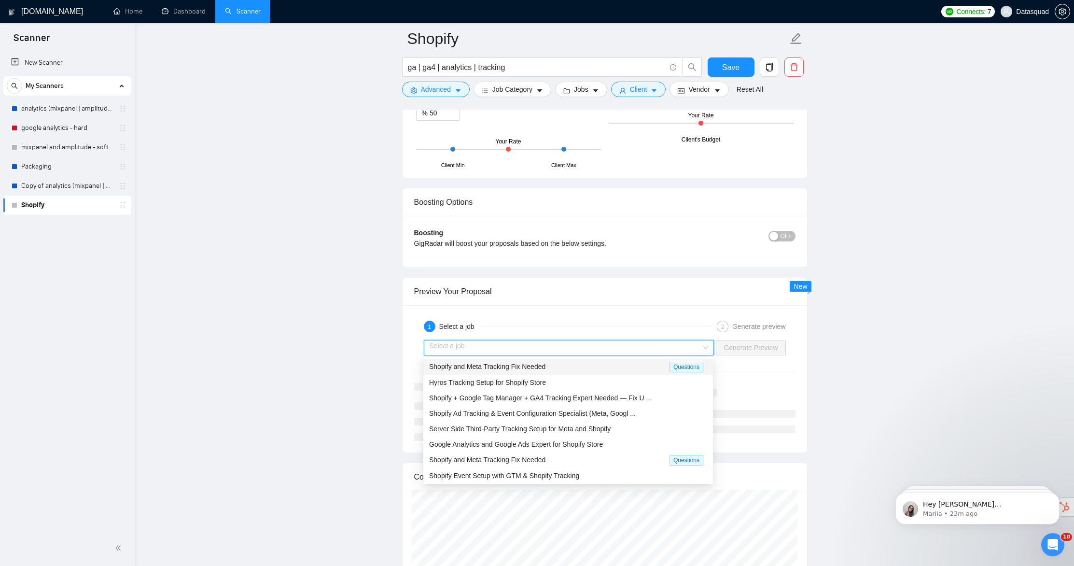
click at [563, 346] on input "search" at bounding box center [566, 347] width 272 height 14
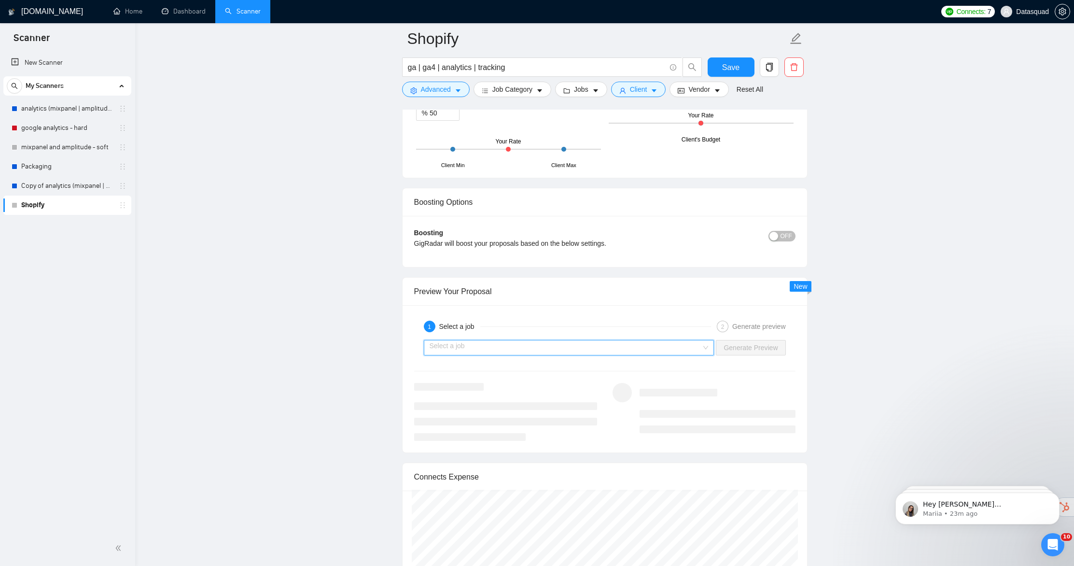
click at [563, 346] on input "search" at bounding box center [566, 347] width 272 height 14
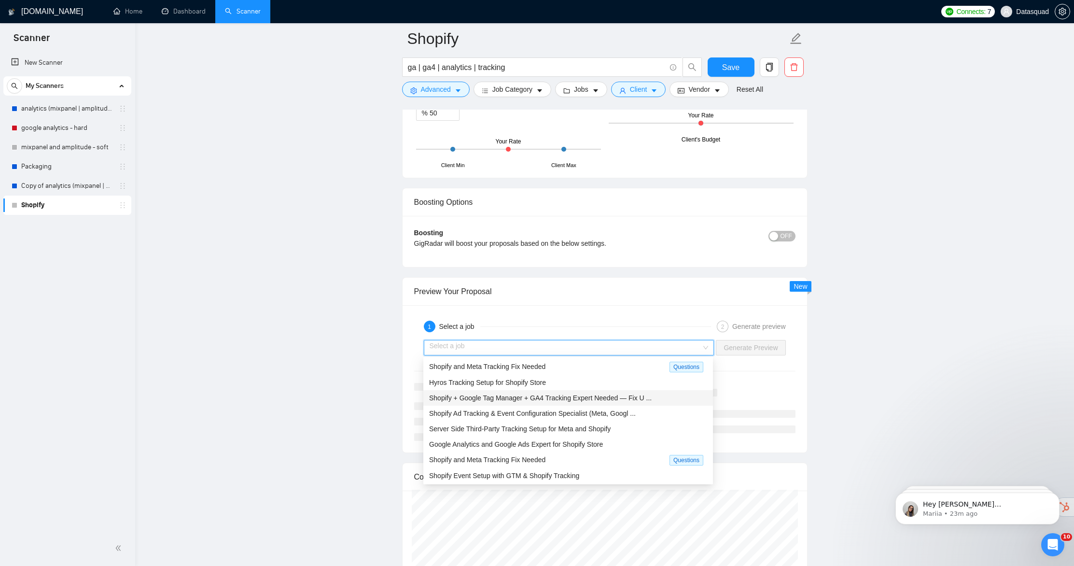
click at [602, 401] on span "Shopify + Google Tag Manager + GA4 Tracking Expert Needed — Fix U ..." at bounding box center [540, 398] width 223 height 8
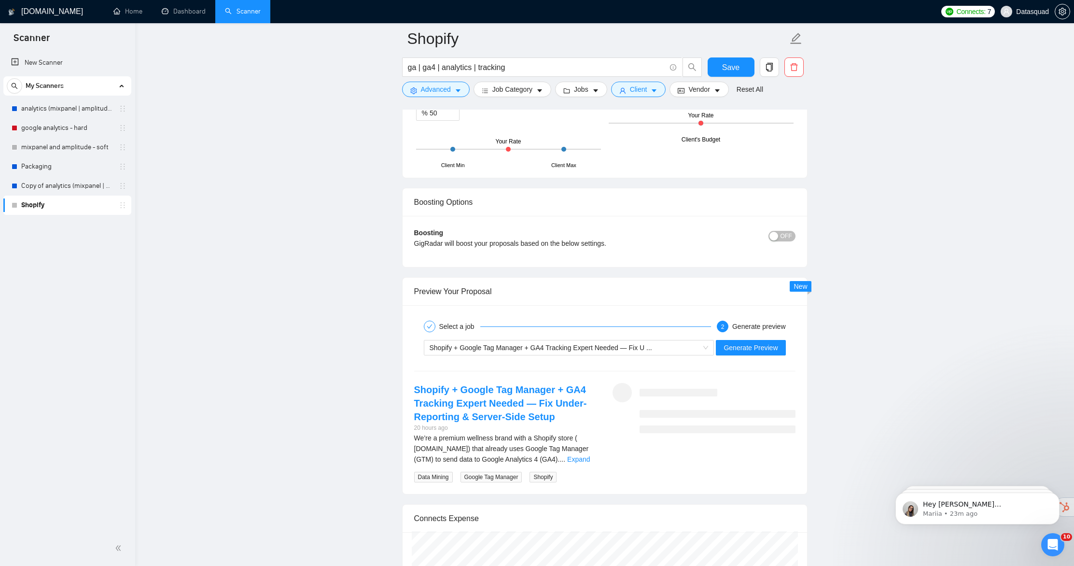
click at [756, 339] on div "Shopify + Google Tag Manager + GA4 Tracking Expert Needed — Fix U ... Generate …" at bounding box center [604, 347] width 383 height 23
click at [760, 349] on span "Generate Preview" at bounding box center [750, 347] width 54 height 11
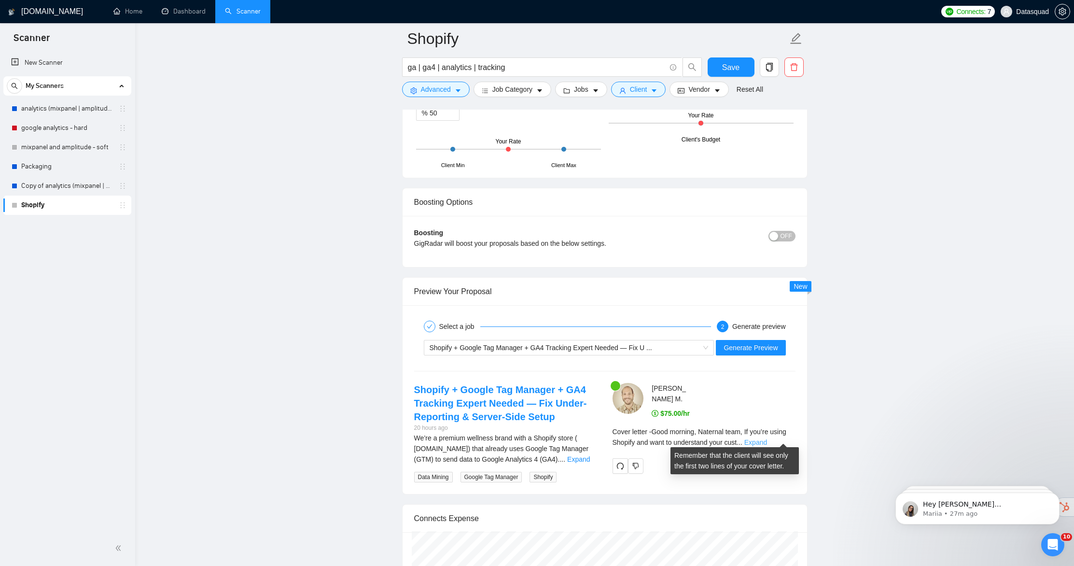
click at [767, 439] on link "Expand" at bounding box center [755, 442] width 23 height 8
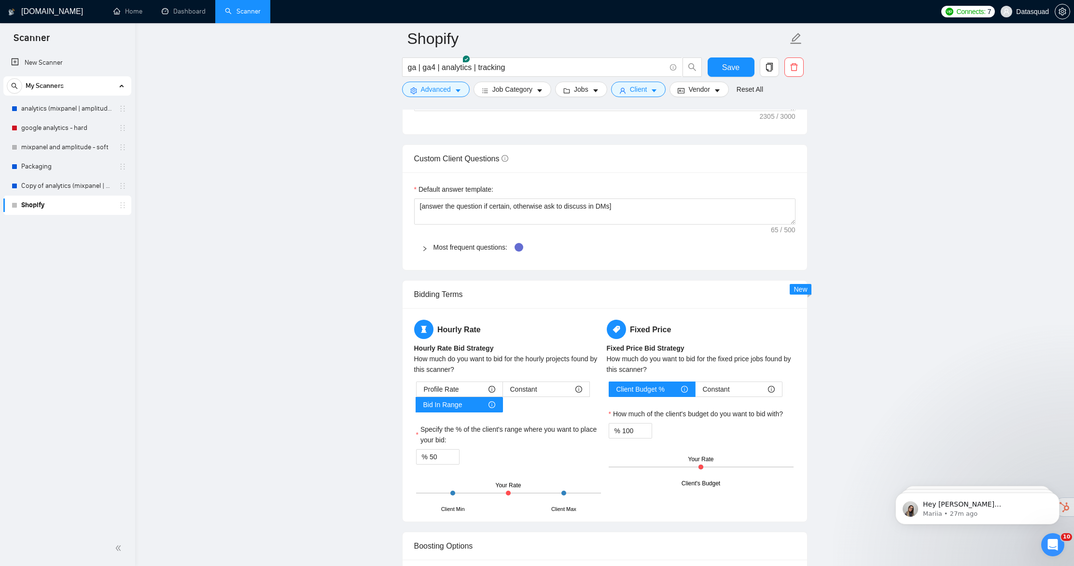
scroll to position [1181, 0]
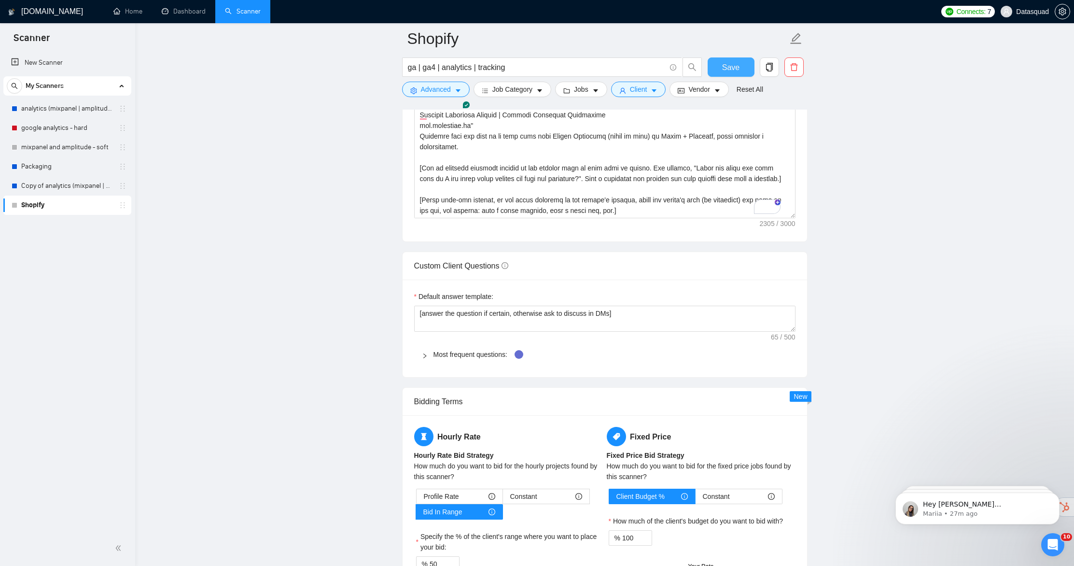
click at [721, 65] on button "Save" at bounding box center [731, 66] width 47 height 19
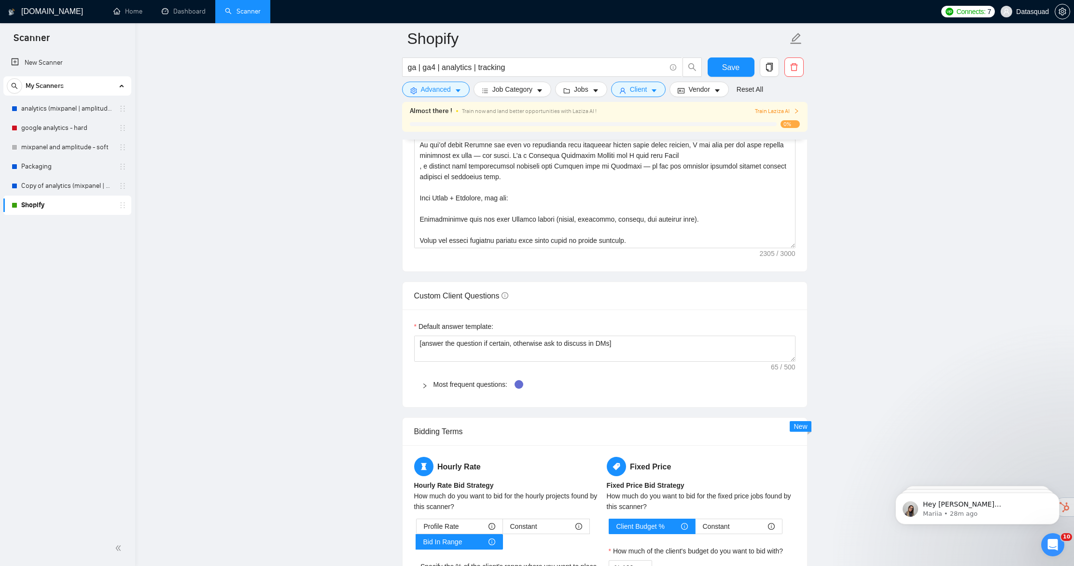
click at [779, 112] on span "Train Laziza AI" at bounding box center [777, 111] width 44 height 9
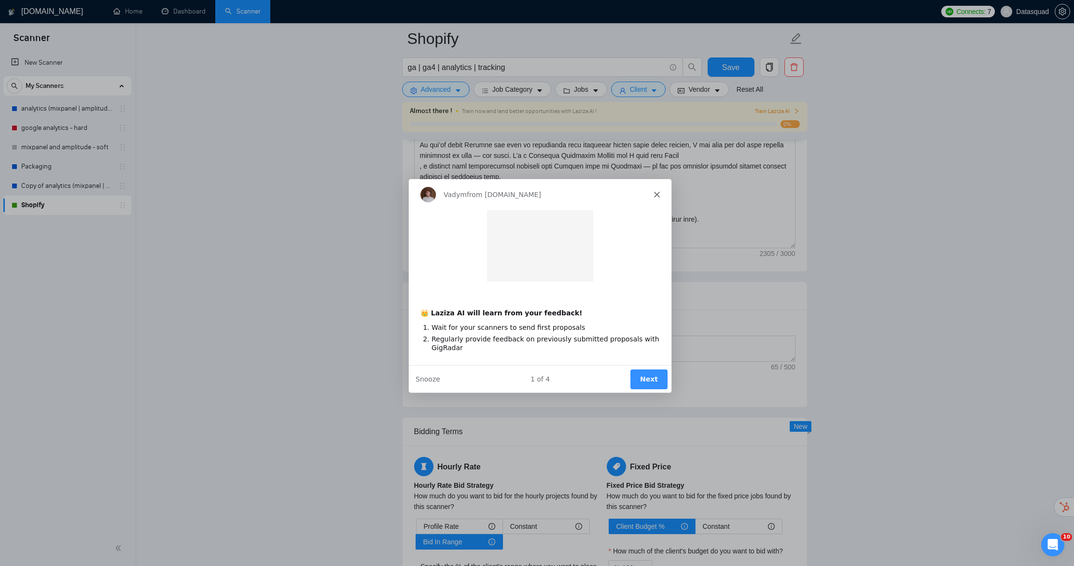
scroll to position [0, 0]
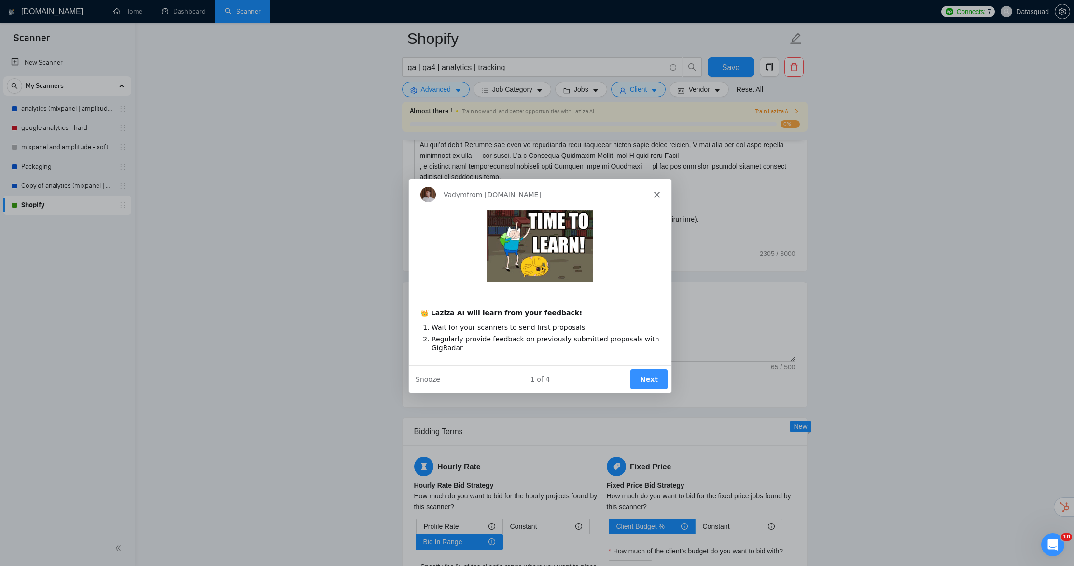
click at [647, 381] on button "Next" at bounding box center [647, 378] width 37 height 20
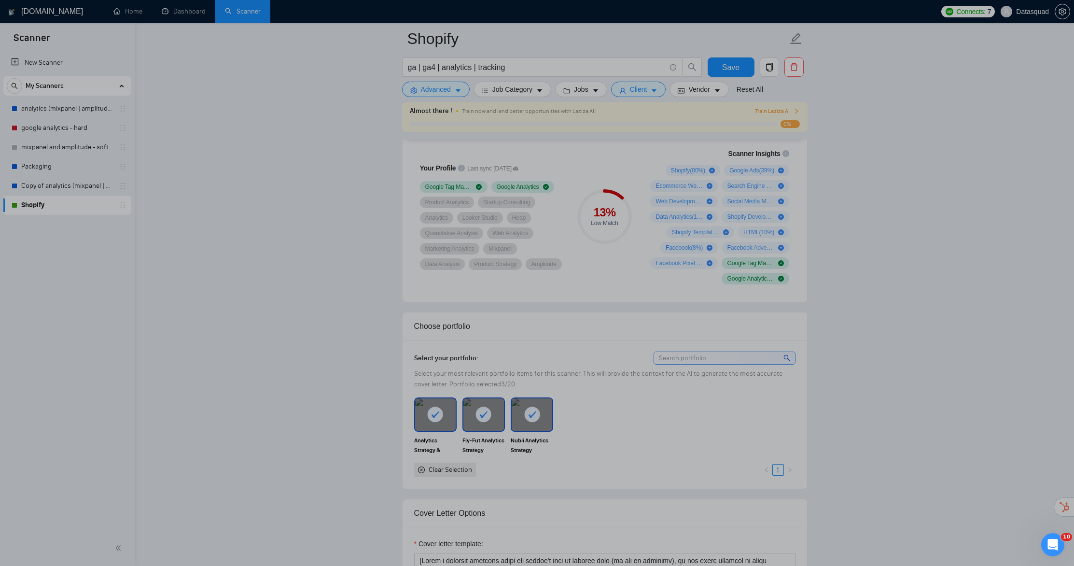
scroll to position [437, 0]
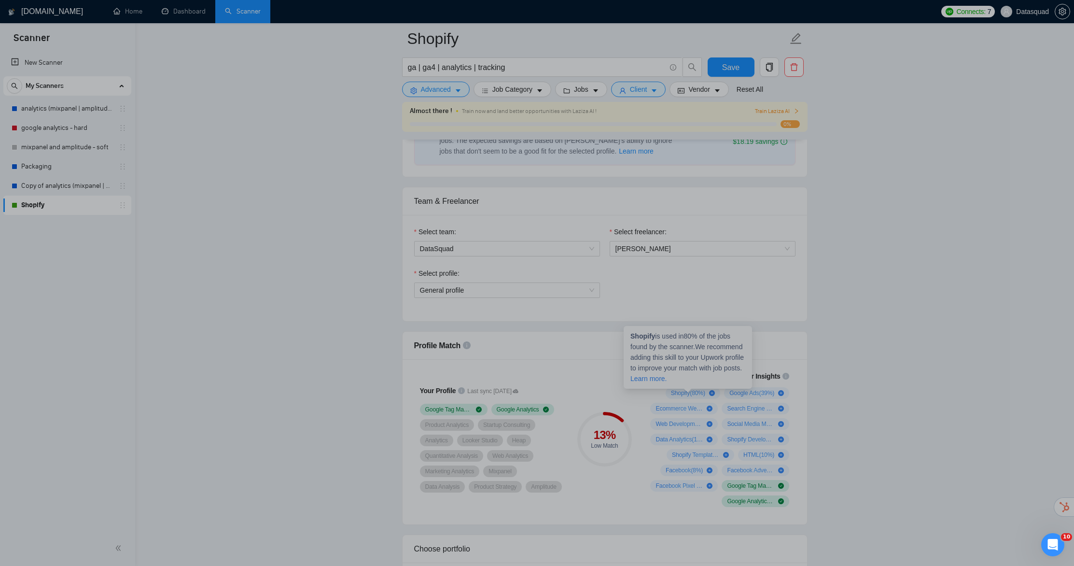
click at [706, 392] on div "Shopify ( 80 %)" at bounding box center [693, 393] width 44 height 8
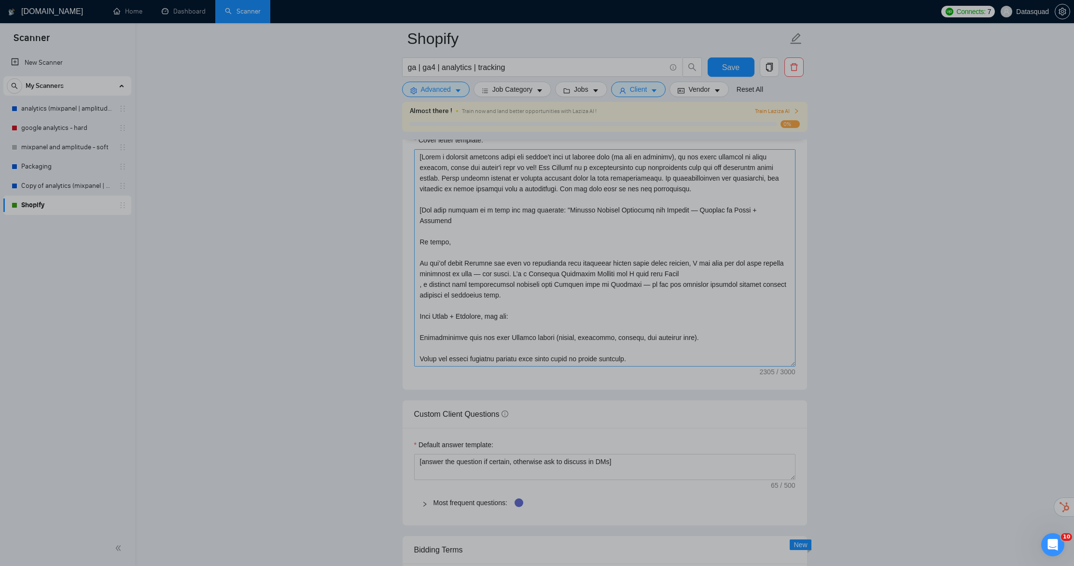
scroll to position [989, 0]
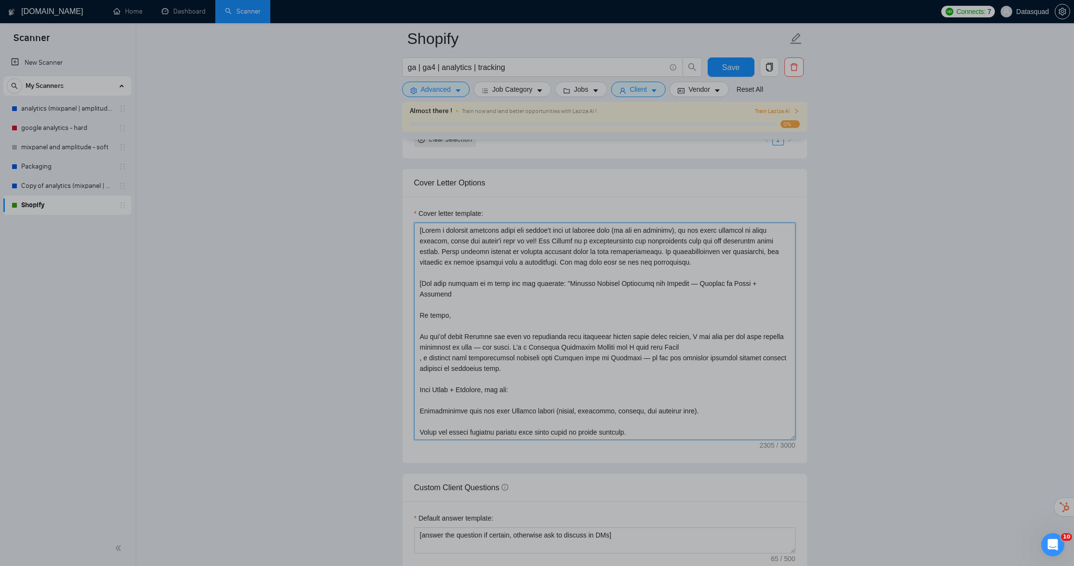
click at [558, 285] on textarea "Cover letter template:" at bounding box center [604, 331] width 381 height 217
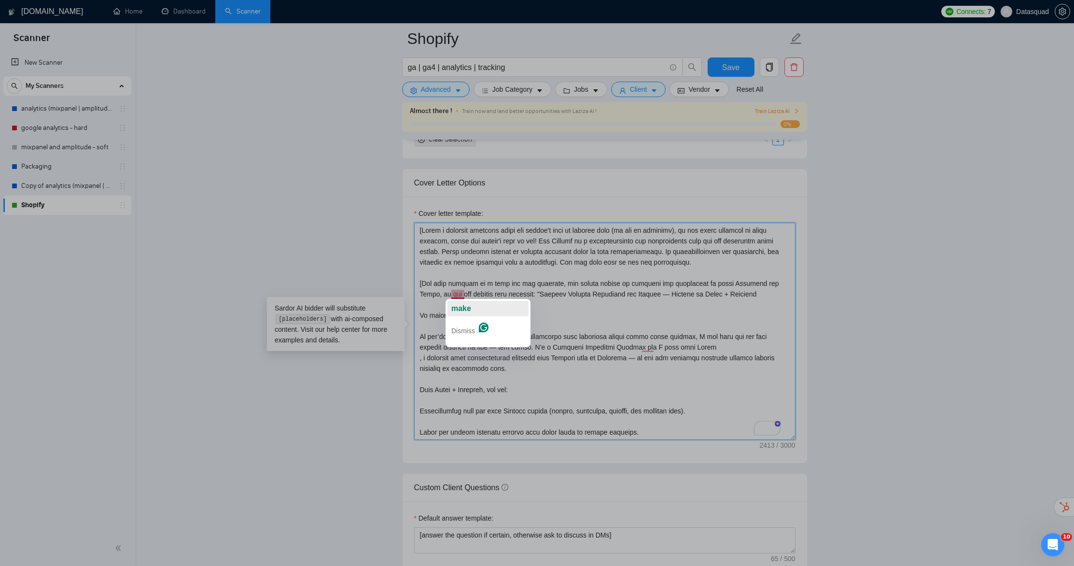
click at [473, 306] on button "make" at bounding box center [487, 308] width 81 height 15
type textarea "[Write a personal greeting using the client's name or company name (if any is p…"
click at [720, 70] on button "Save" at bounding box center [731, 66] width 47 height 19
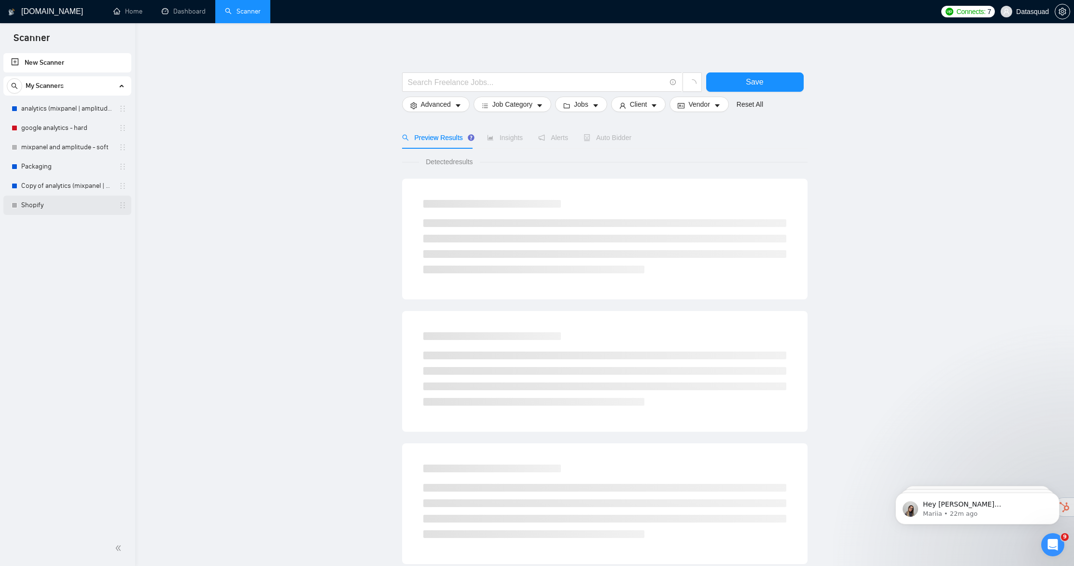
click at [36, 207] on link "Shopify" at bounding box center [67, 204] width 92 height 19
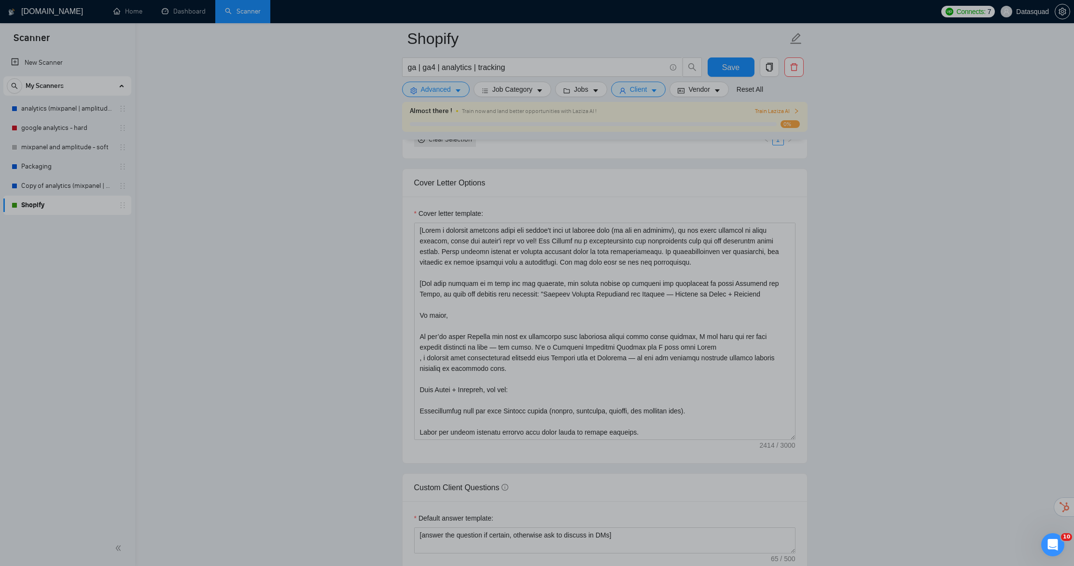
click at [792, 113] on span "Train Laziza AI" at bounding box center [777, 111] width 44 height 9
click at [796, 110] on icon "right" at bounding box center [796, 111] width 6 height 6
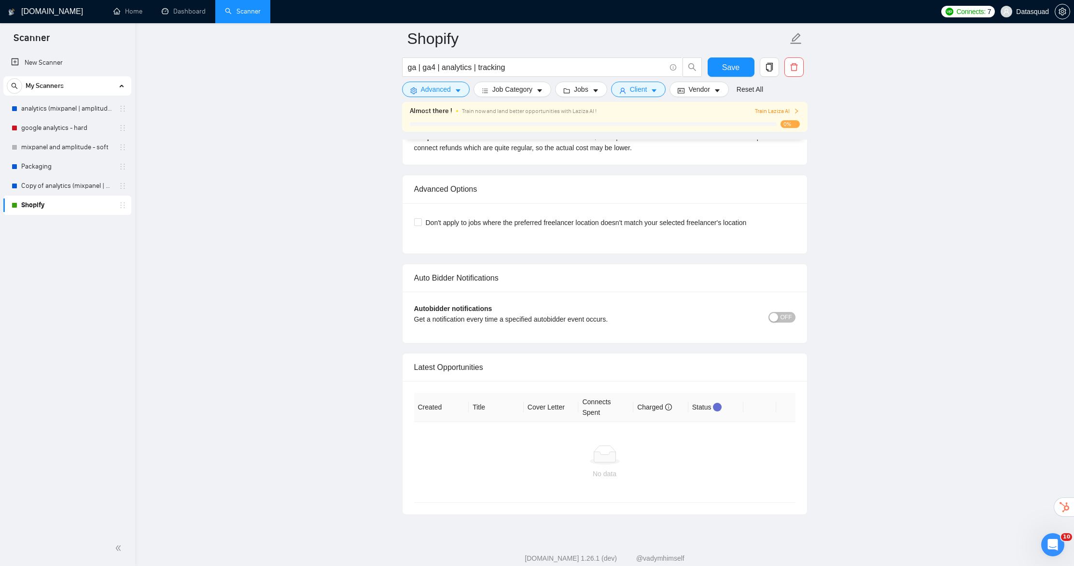
scroll to position [2633, 0]
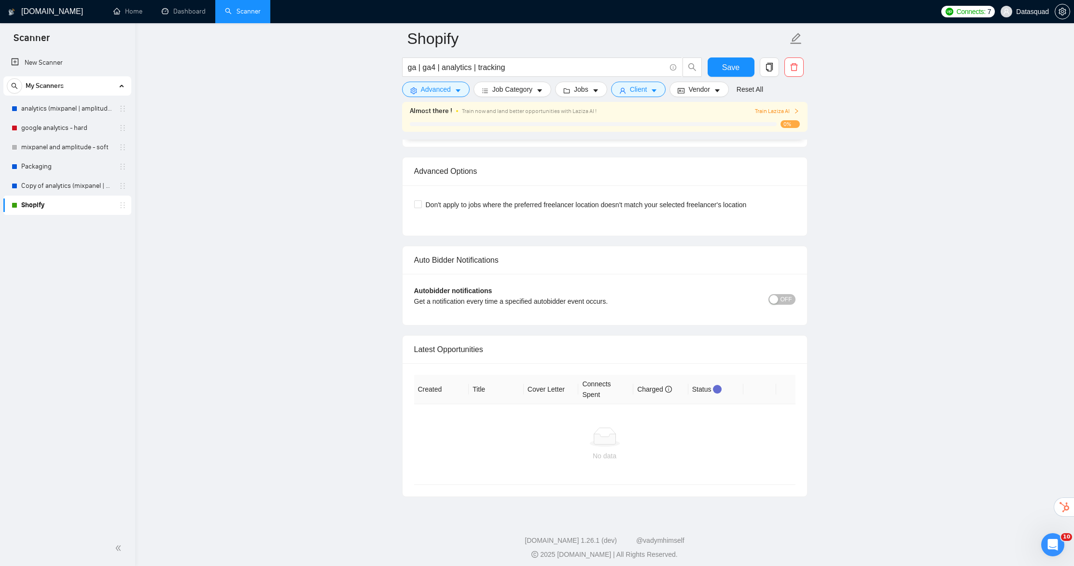
click at [615, 443] on div "No data" at bounding box center [605, 444] width 366 height 34
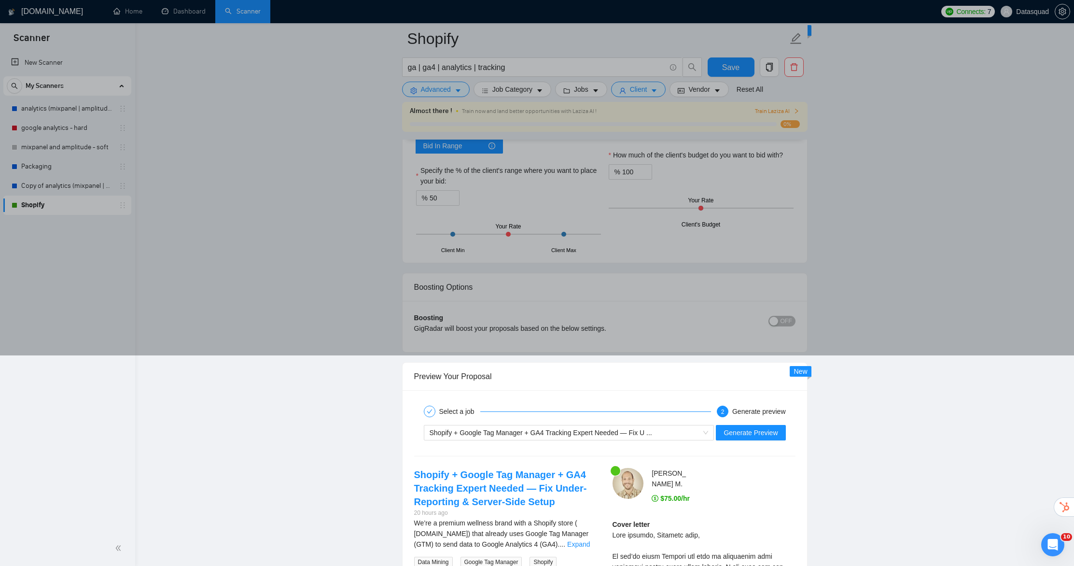
scroll to position [1501, 0]
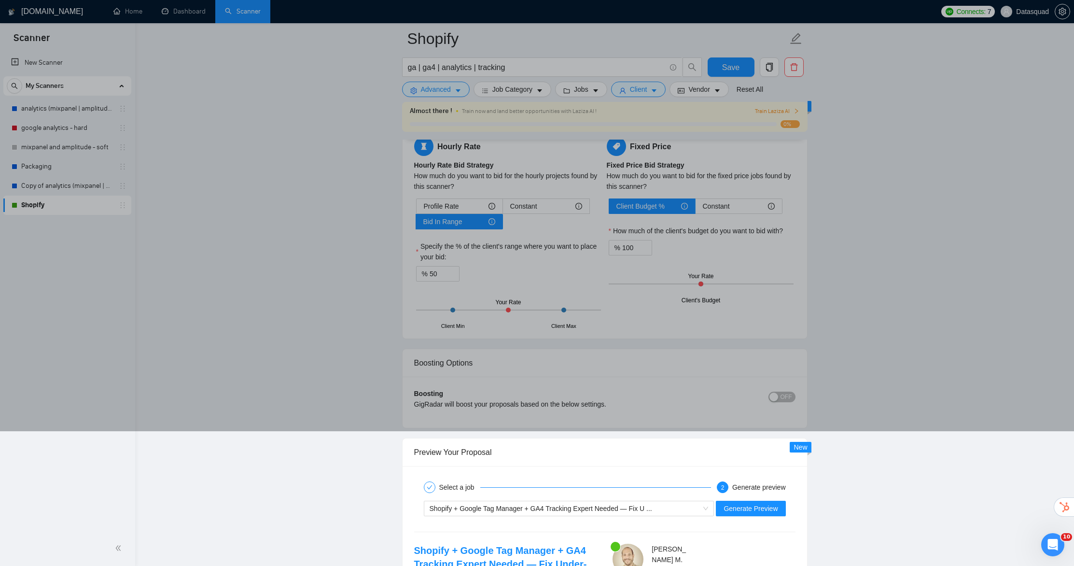
click at [793, 126] on span "0%" at bounding box center [789, 124] width 19 height 8
click at [789, 122] on span "0%" at bounding box center [789, 124] width 19 height 8
click at [790, 114] on span "Train Laziza AI" at bounding box center [777, 111] width 44 height 9
click at [789, 111] on span "Train Laziza AI" at bounding box center [777, 111] width 44 height 9
click at [765, 113] on span "Train Laziza AI" at bounding box center [777, 111] width 44 height 9
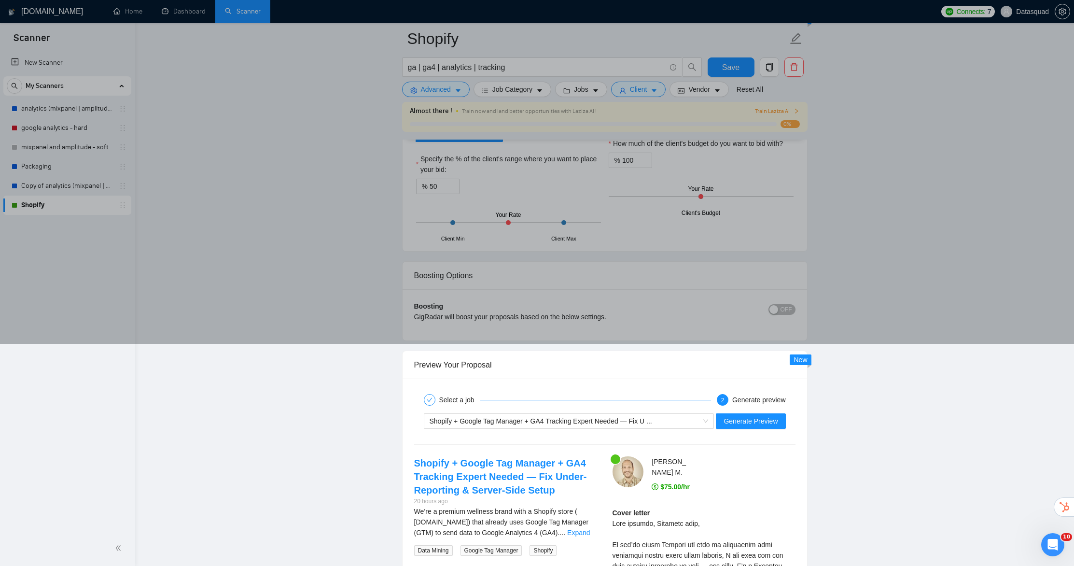
scroll to position [1538, 0]
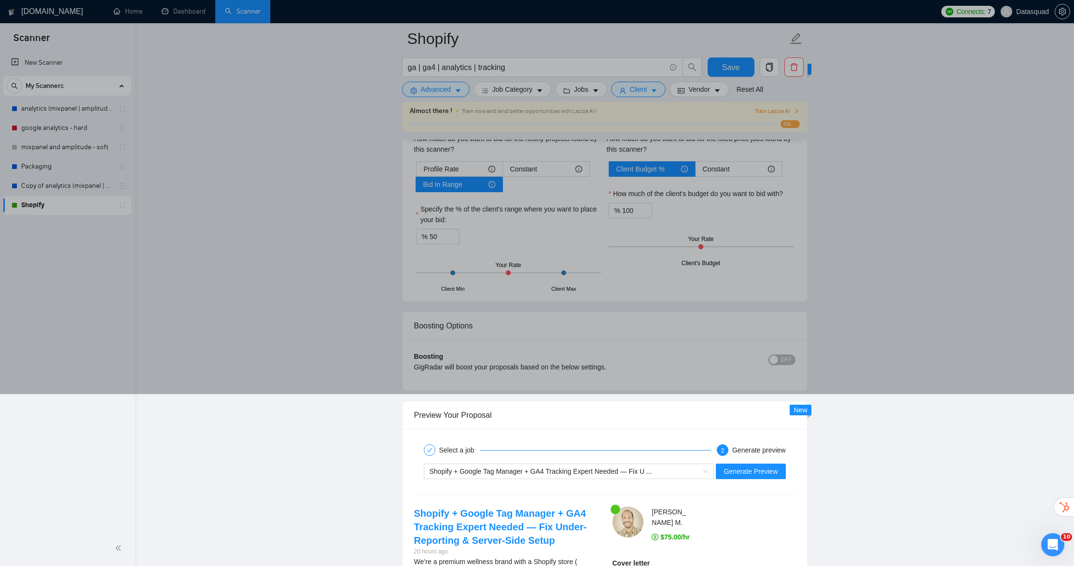
click at [575, 117] on div "Almost there ! Train now and land better opportunities with Laziza AI ! Train L…" at bounding box center [605, 117] width 390 height 22
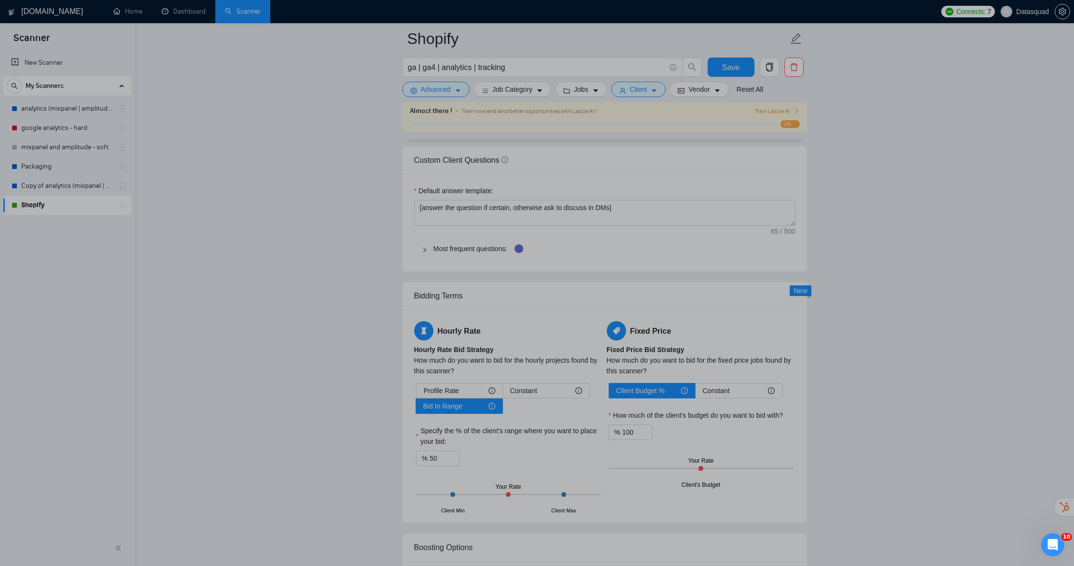
scroll to position [1175, 0]
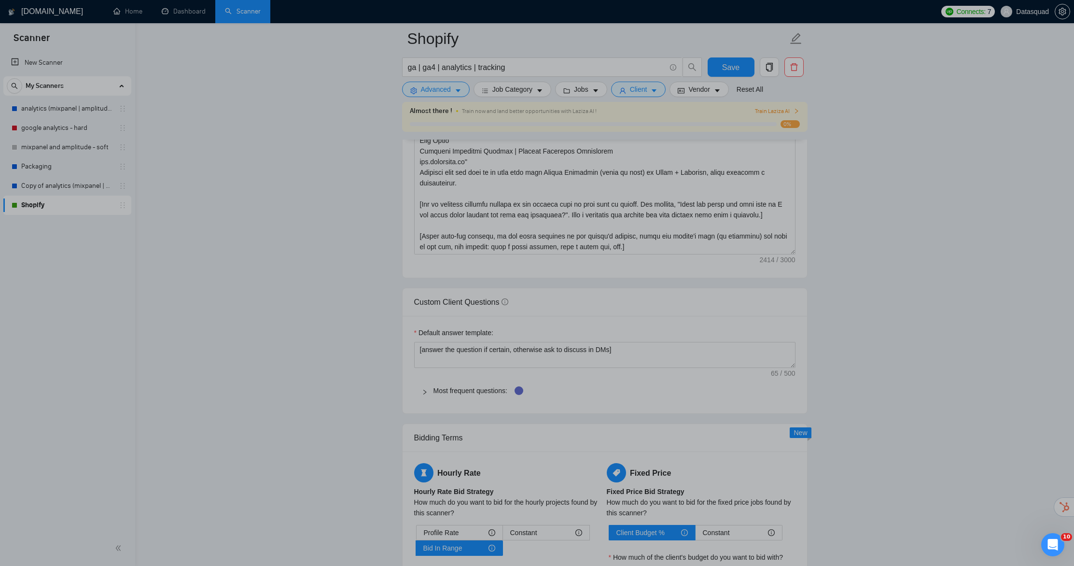
click at [426, 388] on div at bounding box center [428, 390] width 12 height 11
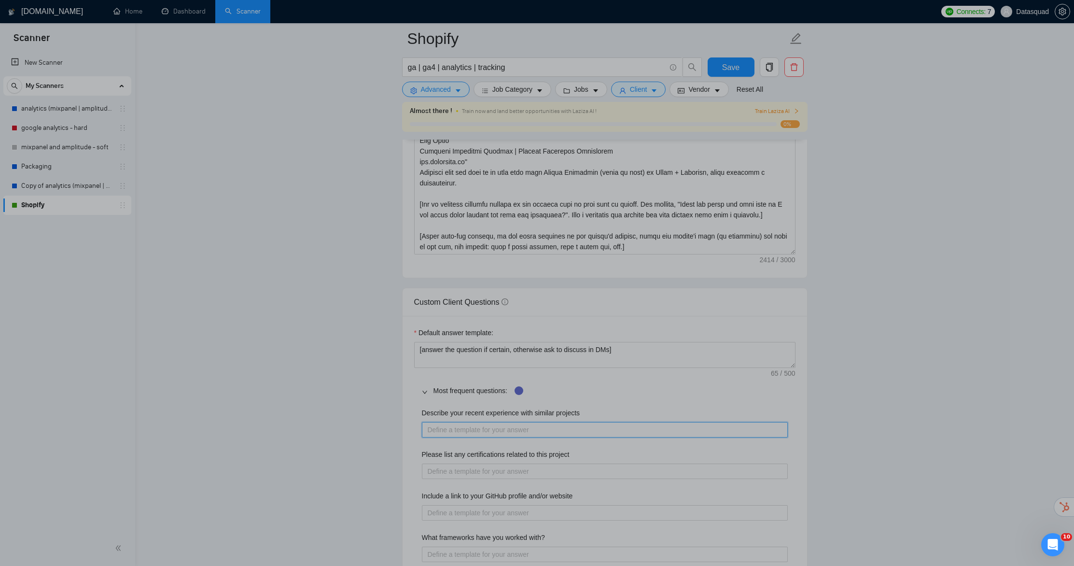
click at [533, 425] on projects "Describe your recent experience with similar projects" at bounding box center [605, 429] width 366 height 15
type projects "I"
type projects "I h"
type projects "I ha"
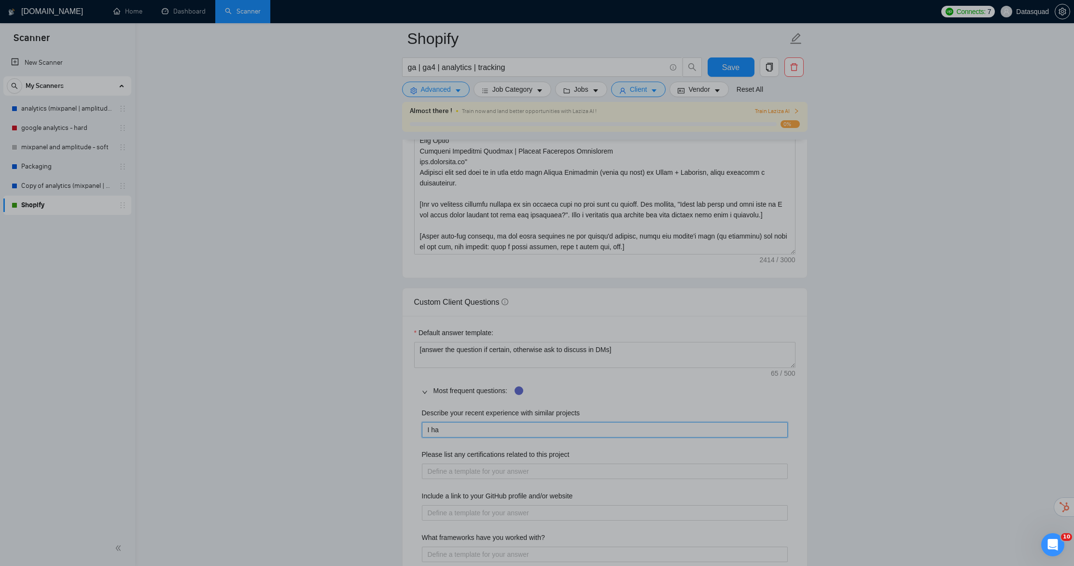
type projects "I hav"
type projects "I have"
type projects "I have i"
type projects "I have im"
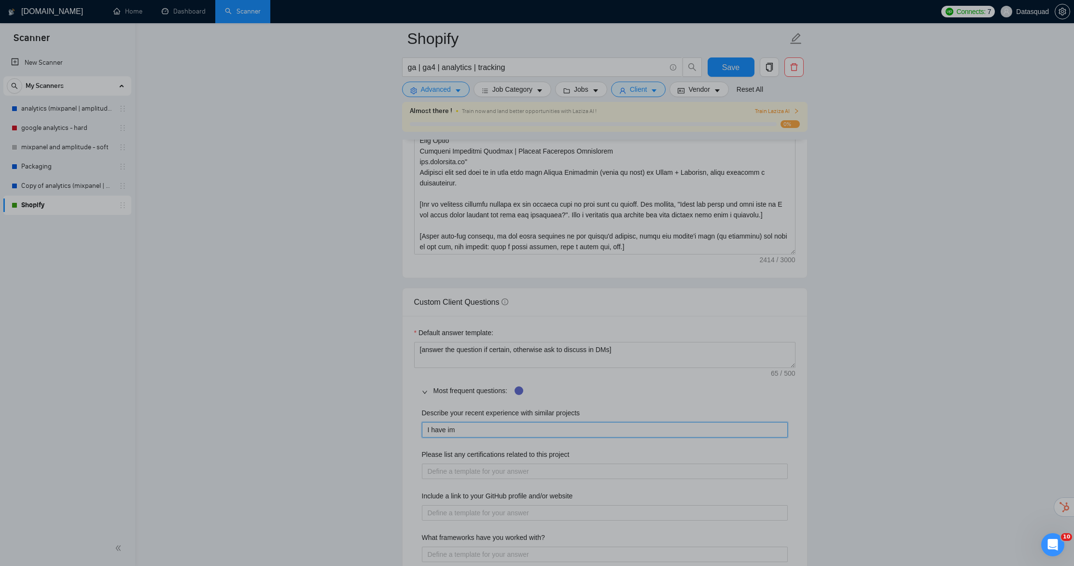
type projects "I have imp"
type projects "I have impl"
type projects "I have imple"
type projects "I have implem"
type projects "I have impleme"
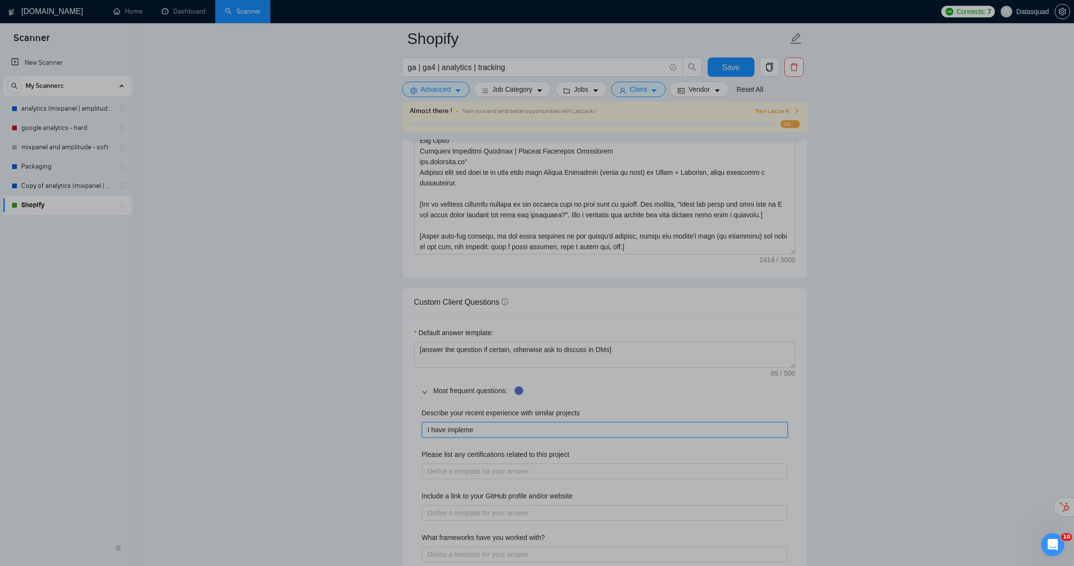
type projects "I have implemen"
type projects "I have implement"
type projects "I have implemente"
type projects "I have implemented"
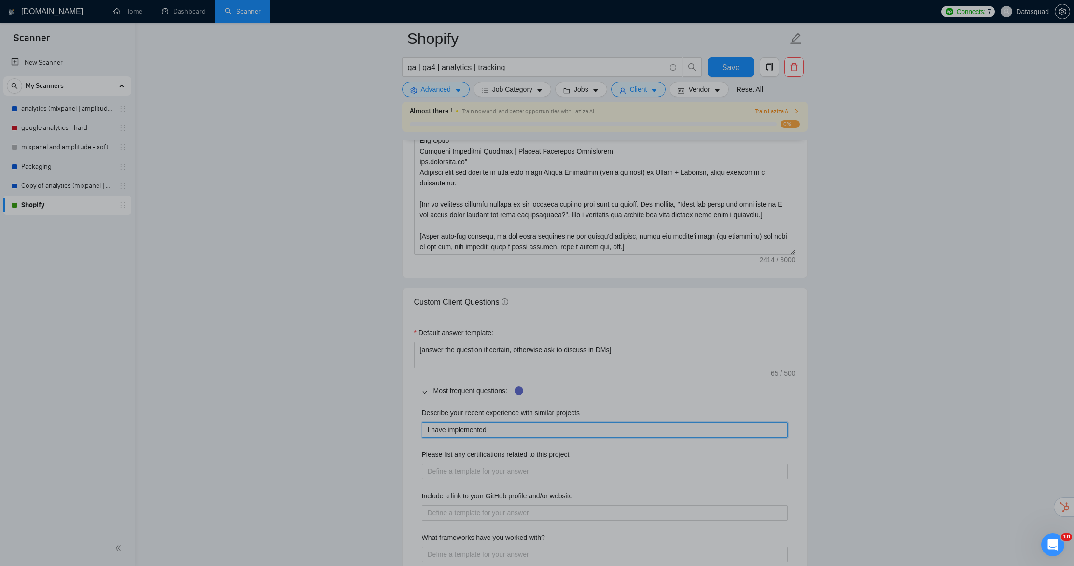
type projects "I have implemented a"
type projects "I have implemented an"
type projects "I have implemented ana"
type projects "I have implemented anal"
type projects "I have implemented analy"
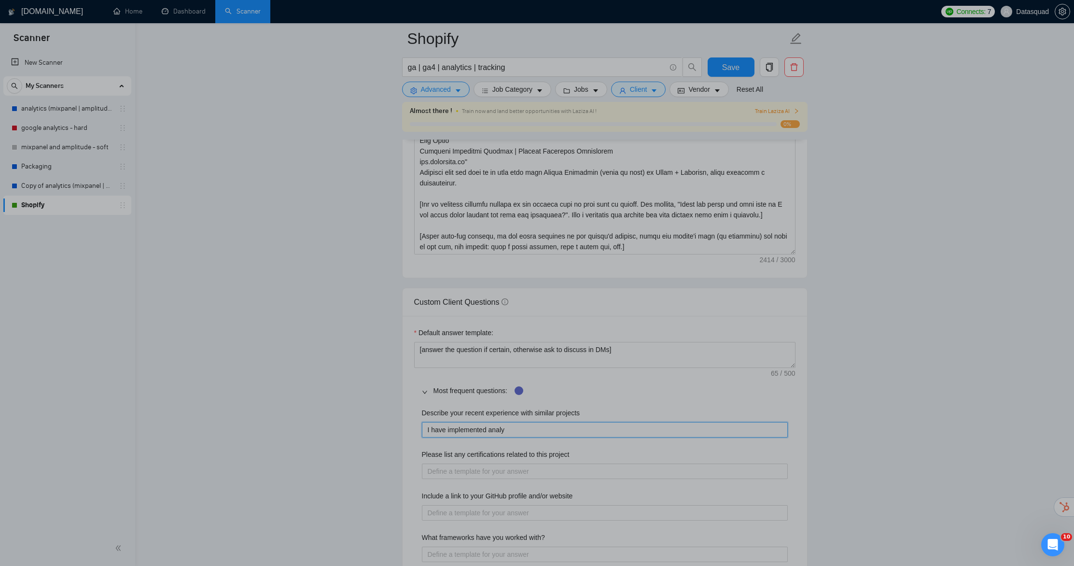
type projects "I have implemented analyt"
type projects "I have implemented analyti"
type projects "I have implemented analytic"
type projects "I have implemented analytics"
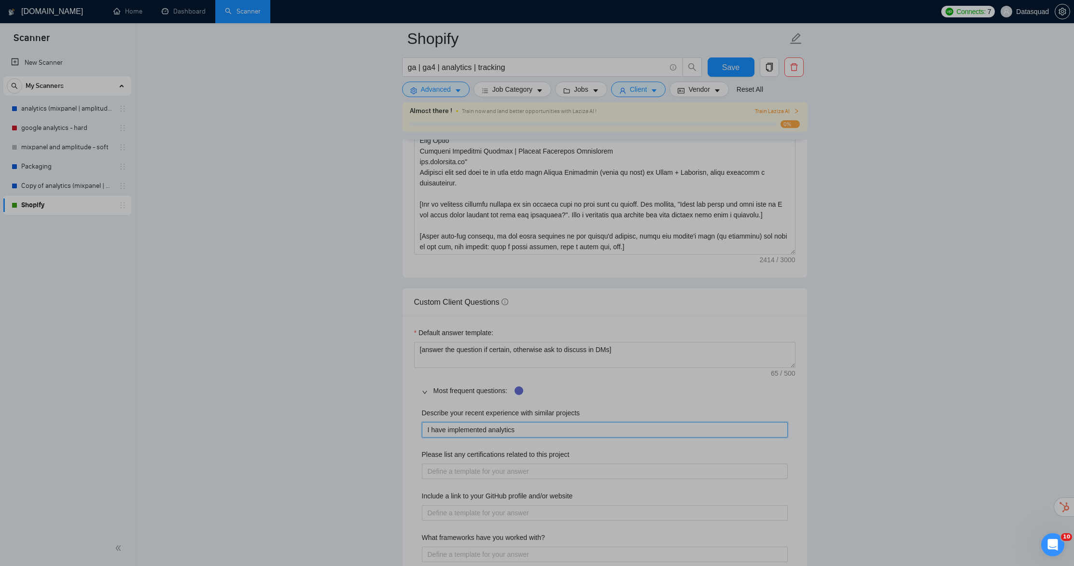
type projects "I have implemented analytics f"
type projects "I have implemented analytics fo"
type projects "I have implemented analytics for"
type projects "I have implemented analytics for a"
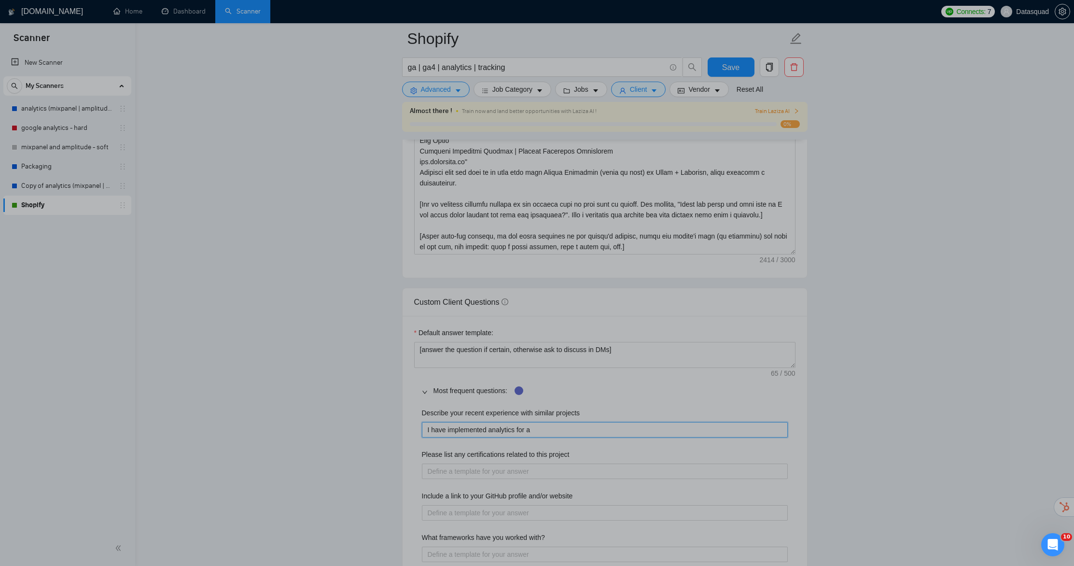
type projects "I have implemented analytics for al"
type projects "I have implemented analytics for alm"
type projects "I have implemented analytics for almo"
type projects "I have implemented analytics for almos"
type projects "I have implemented analytics for almost"
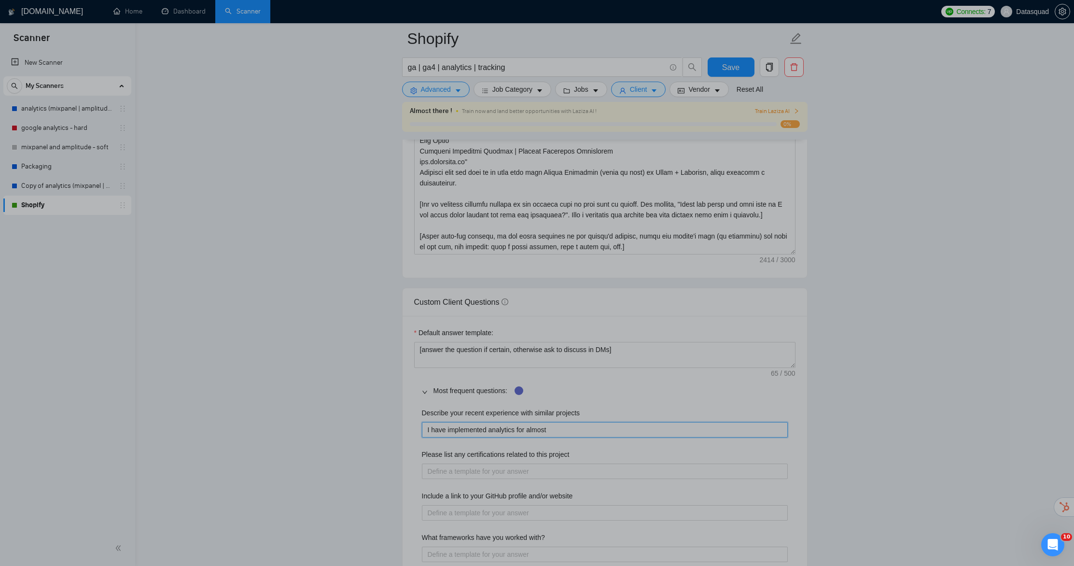
type projects "I have implemented analytics for almost"
type projects "I have implemented analytics for almost 1"
type projects "I have implemented analytics for almost 10"
type projects "I have implemented analytics for almost 100"
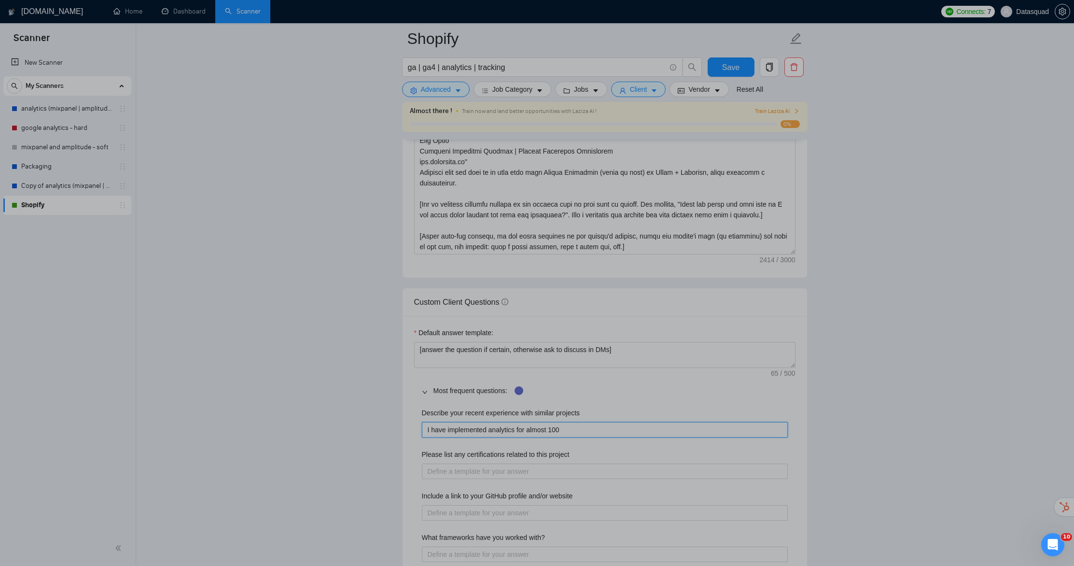
type projects "I have implemented analytics for almost 100 c"
type projects "I have implemented analytics for almost 100 cl"
type projects "I have implemented analytics for almost 100 cli"
type projects "I have implemented analytics for almost 100 clie"
type projects "I have implemented analytics for almost 100 clien"
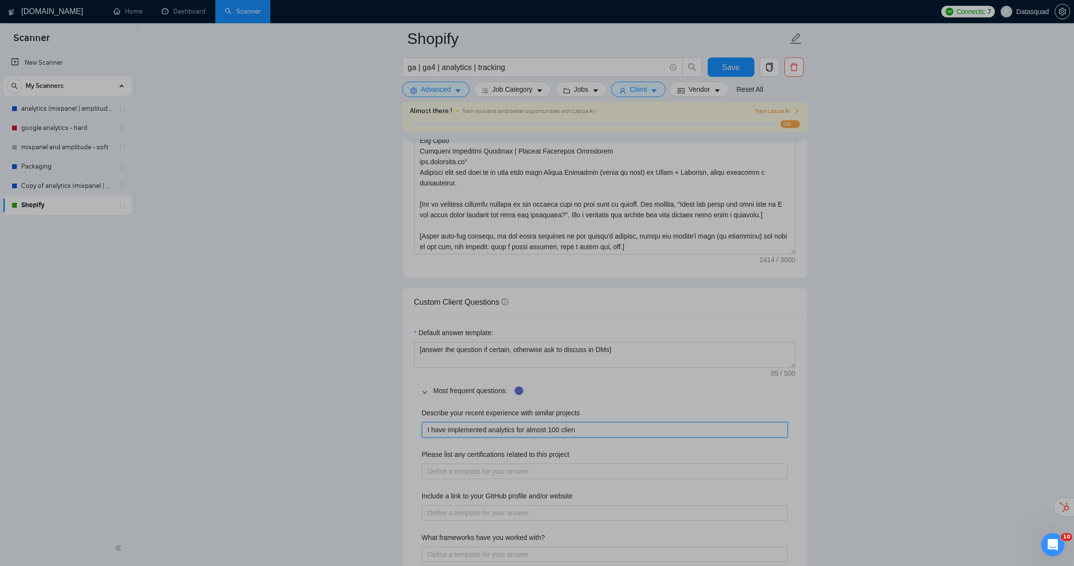
type projects "I have implemented analytics for almost 100 client"
type projects "I have implemented analytics for almost 100 clients"
type projects "I have implemented analytics for almost 100 clients s"
type projects "I have implemented analytics for almost 100 clients si"
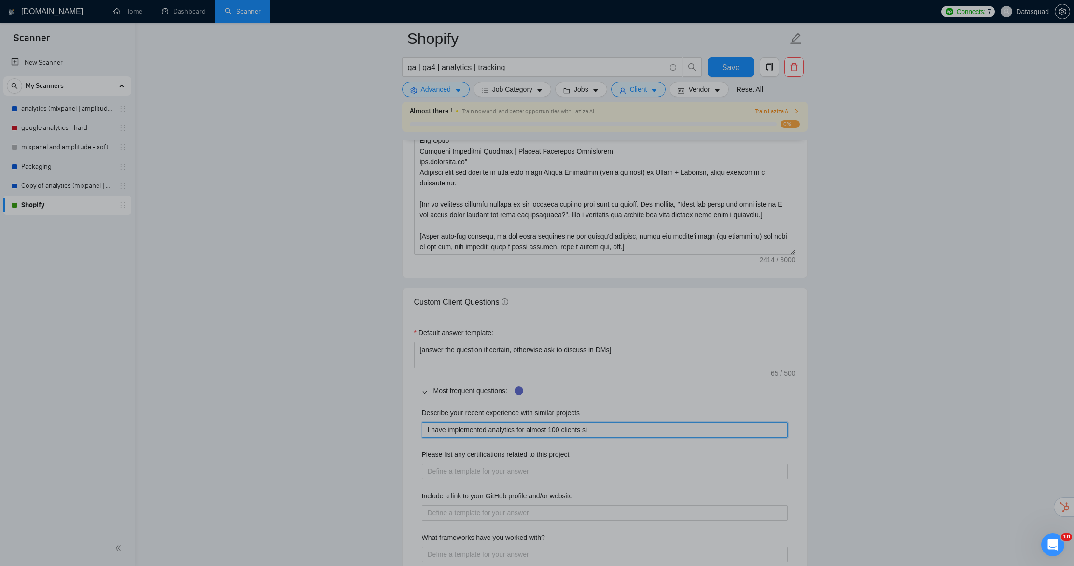
type projects "I have implemented analytics for almost 100 clients sin"
type projects "I have implemented analytics for almost 100 clients sinc"
type projects "I have implemented analytics for almost 100 clients since"
type projects "I have implemented analytics for almost 100 clients since 2"
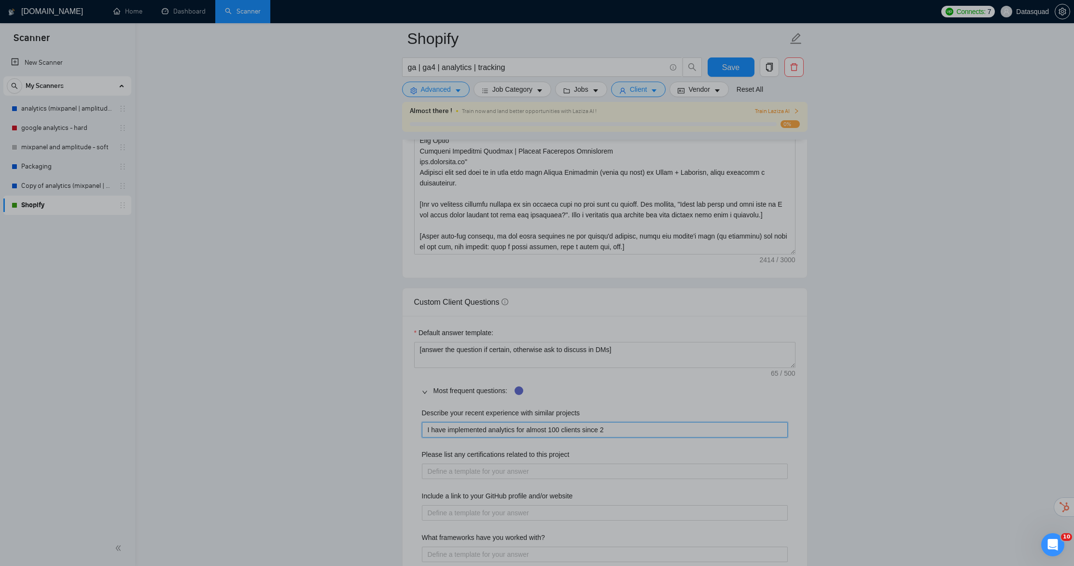
type projects "I have implemented analytics for almost 100 clients since 20"
type projects "I have implemented analytics for almost 100 clients since 202"
type projects "I have implemented analytics for almost 100 clients since 2020"
drag, startPoint x: 522, startPoint y: 475, endPoint x: 435, endPoint y: 478, distance: 86.9
click at [522, 475] on project "Please list any certifications related to this project" at bounding box center [605, 470] width 366 height 15
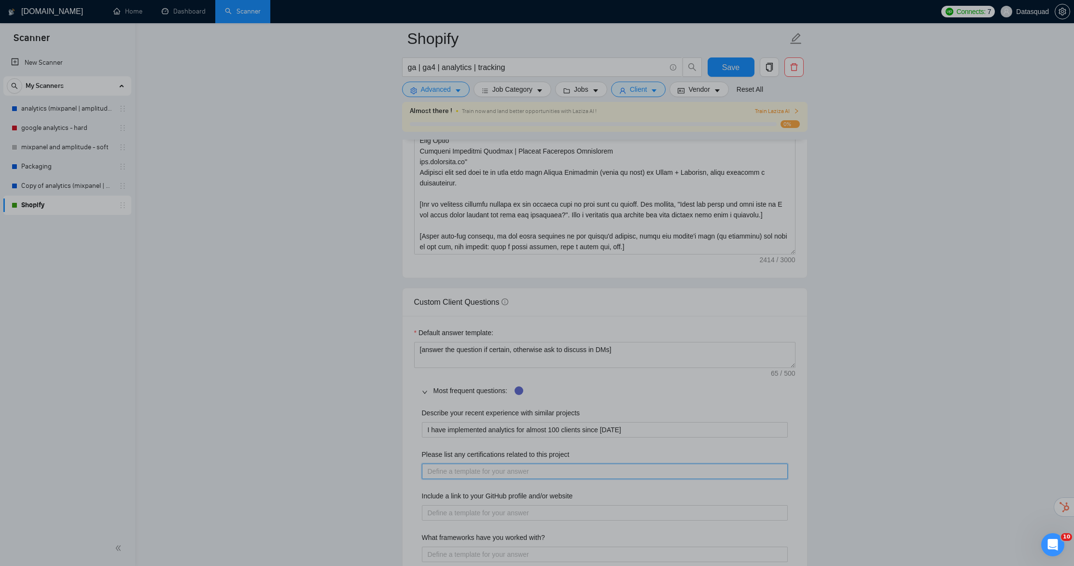
type project "I"
type project "I a"
type project "I am"
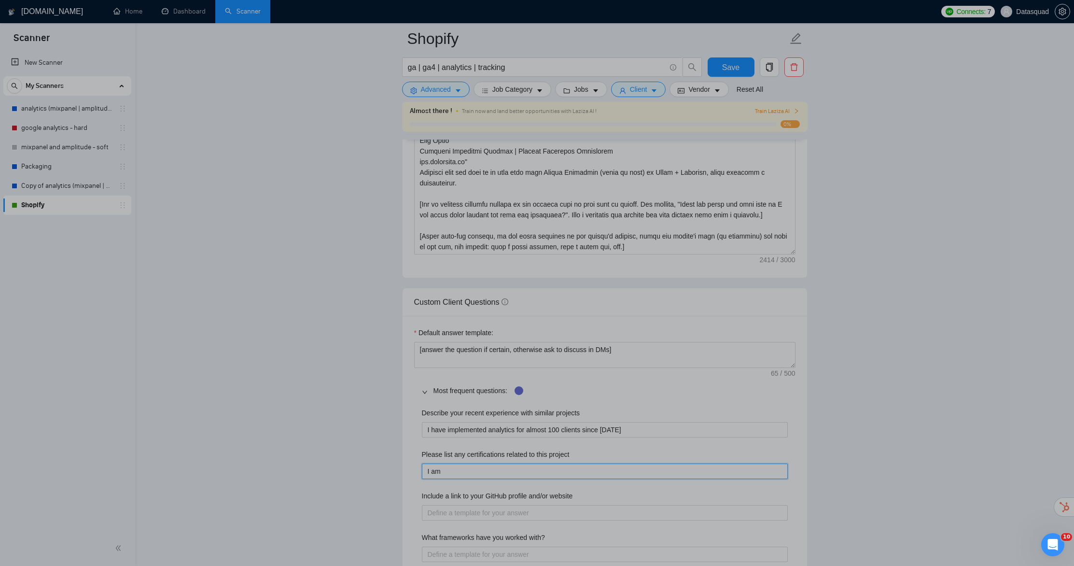
type project "I am M"
type project "I am Mi"
type project "I am Mix"
type project "I am Mixp"
type project "I am Mixpa"
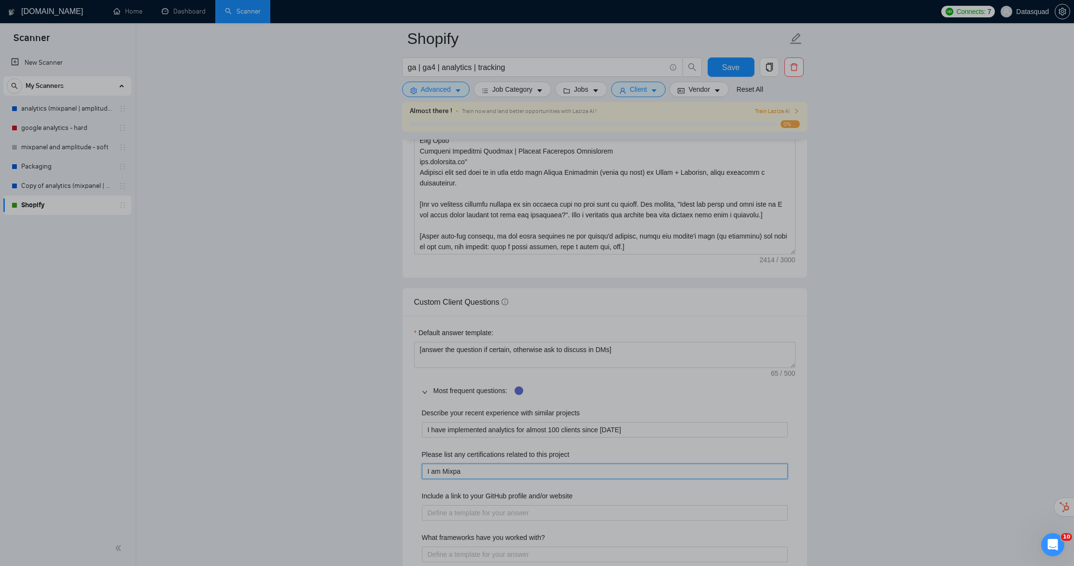
type project "I am Mixpan"
type project "I am Mixpane"
type project "I am Mixpanel"
type project "I am Mixpanel C"
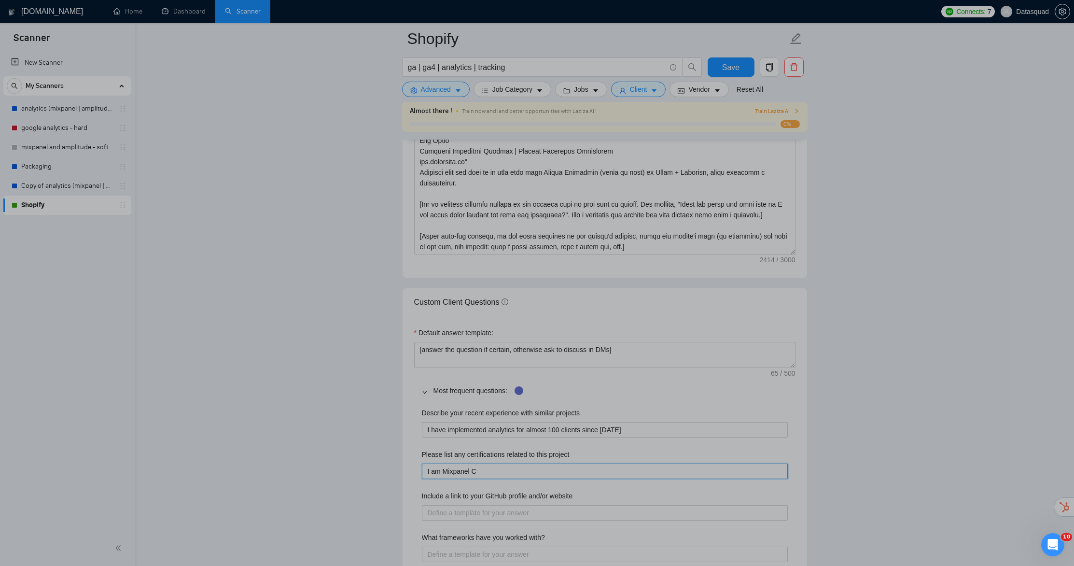
type project "I am Mixpanel Ce"
type project "I am Mixpanel Cer"
type project "I am Mixpanel Cert"
type project "I am Mixpanel Certi"
type project "I am Mixpanel Certif"
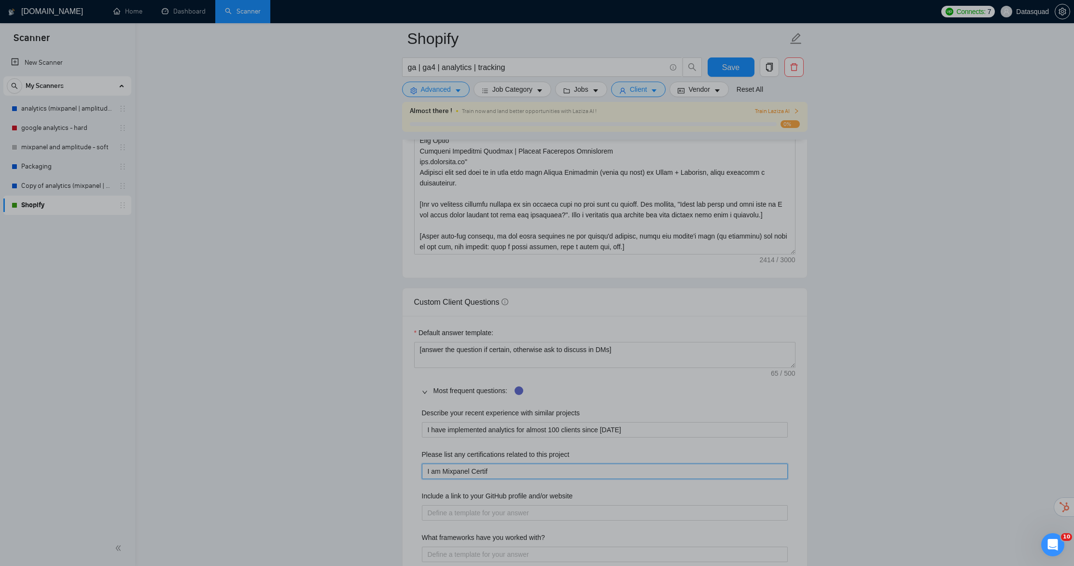
type project "I am Mixpanel Certifi"
type project "I am Mixpanel Certifie"
type project "I am Mixpanel Certified"
type project "I am Mixpanel Certified P"
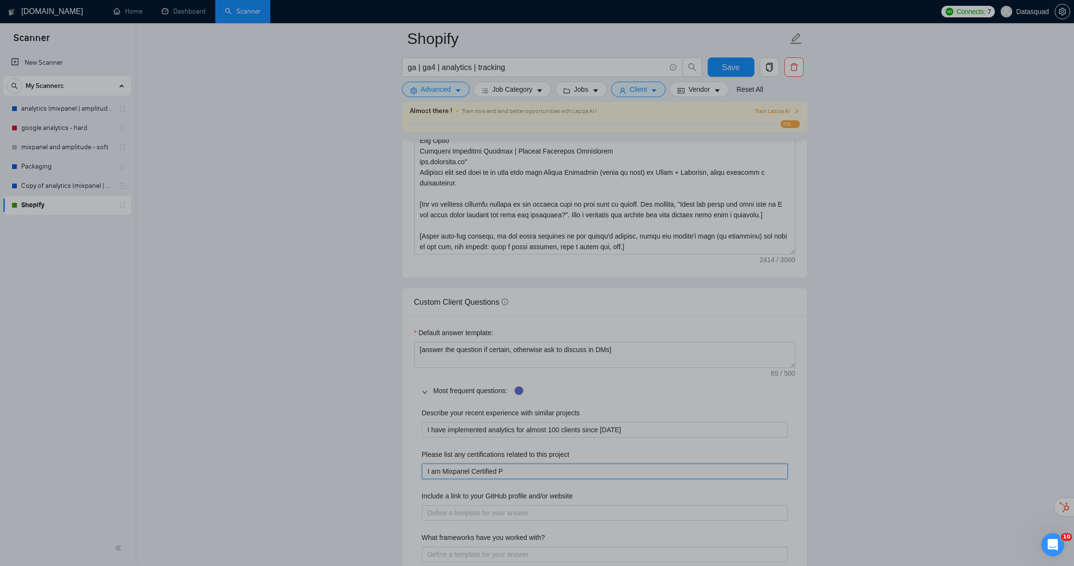
type project "I am Mixpanel Certified Pa"
type project "I am Mixpanel Certified Par"
type project "I am Mixpanel Certified Part"
type project "I am Mixpanel Certified Partn"
type project "I am Mixpanel Certified Partne"
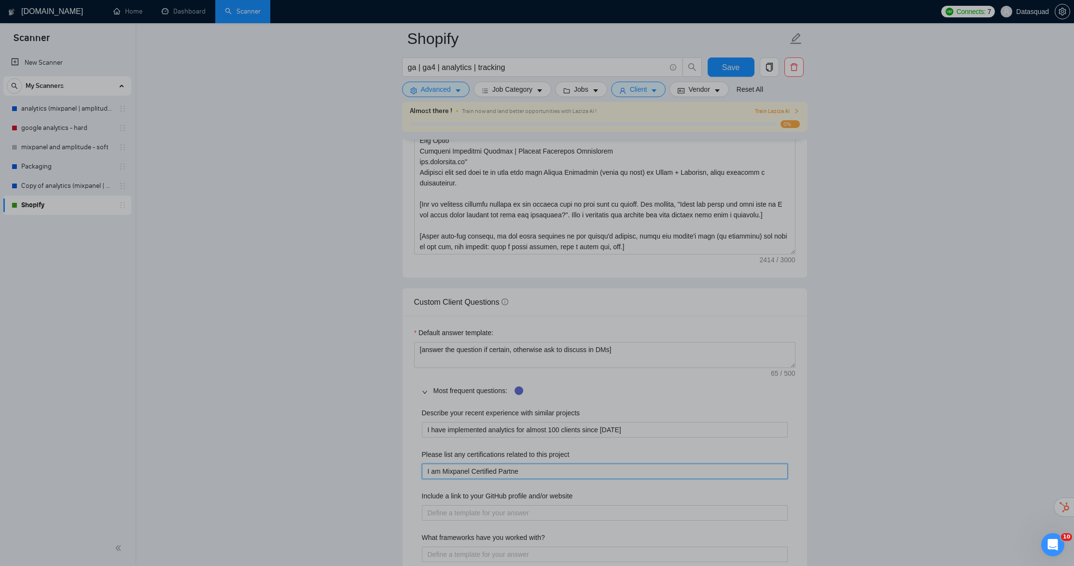
type project "I am Mixpanel Certified Partner"
type project "I am Mixpanel Certified Partner n"
type project "I am Mixpanel Certified Partner"
type project "I am Mixpanel Certified Partner a"
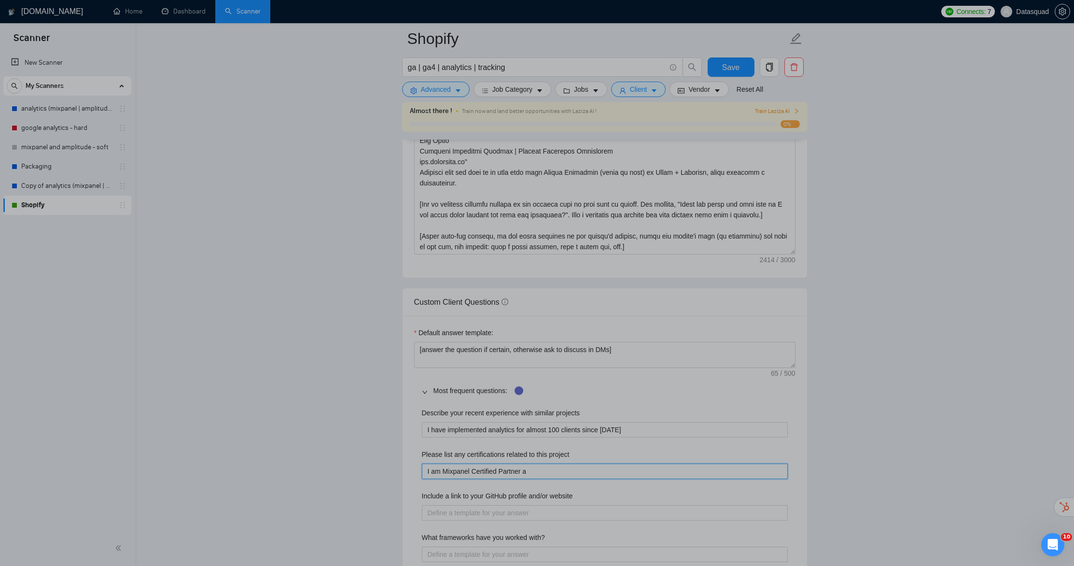
type project "I am Mixpanel Certified Partner an"
type project "I am Mixpanel Certified Partner and"
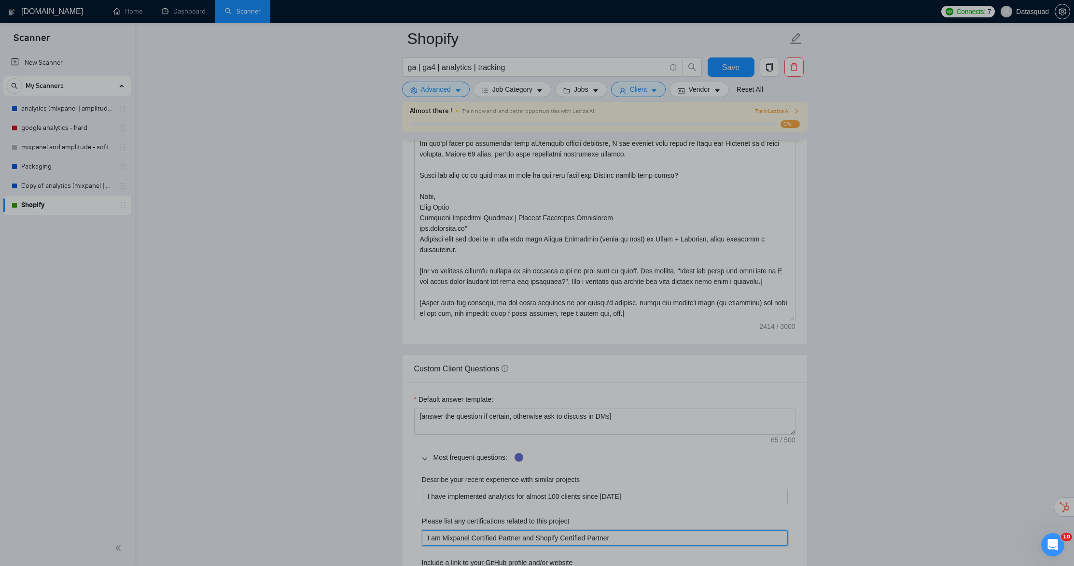
scroll to position [1089, 0]
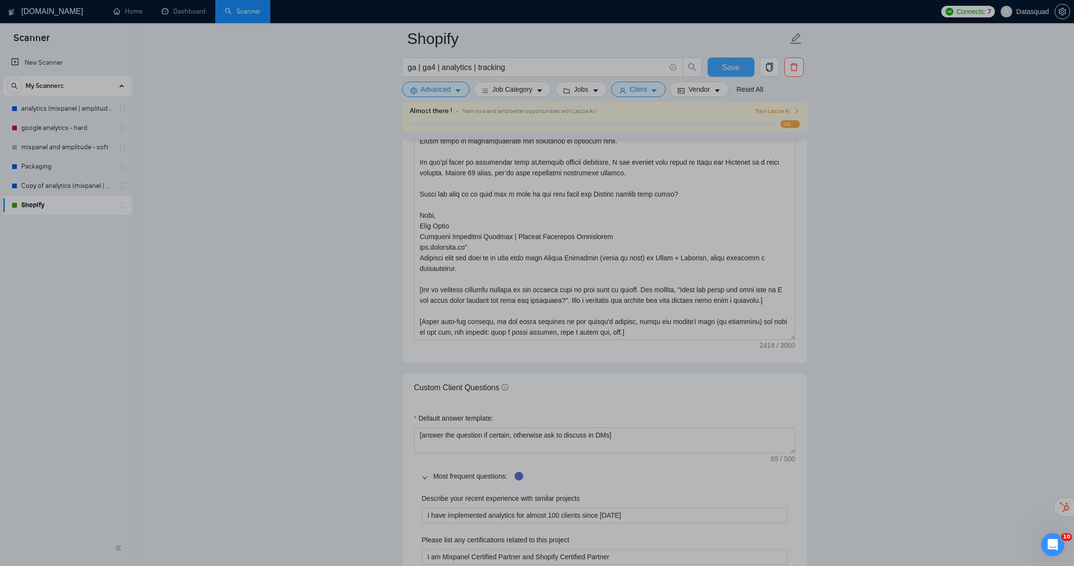
click at [741, 58] on button "Save" at bounding box center [731, 66] width 47 height 19
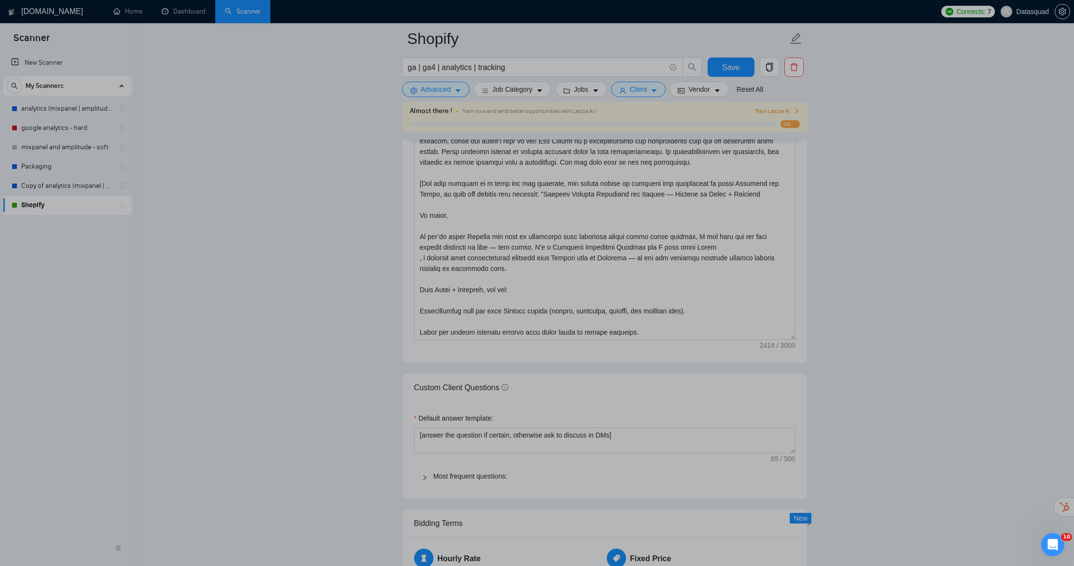
click at [926, 184] on main "Shopify ga | ga4 | analytics | tracking Save Advanced Job Category Jobs Client …" at bounding box center [605, 494] width 908 height 3091
click at [788, 109] on span "Train Laziza AI" at bounding box center [777, 111] width 44 height 9
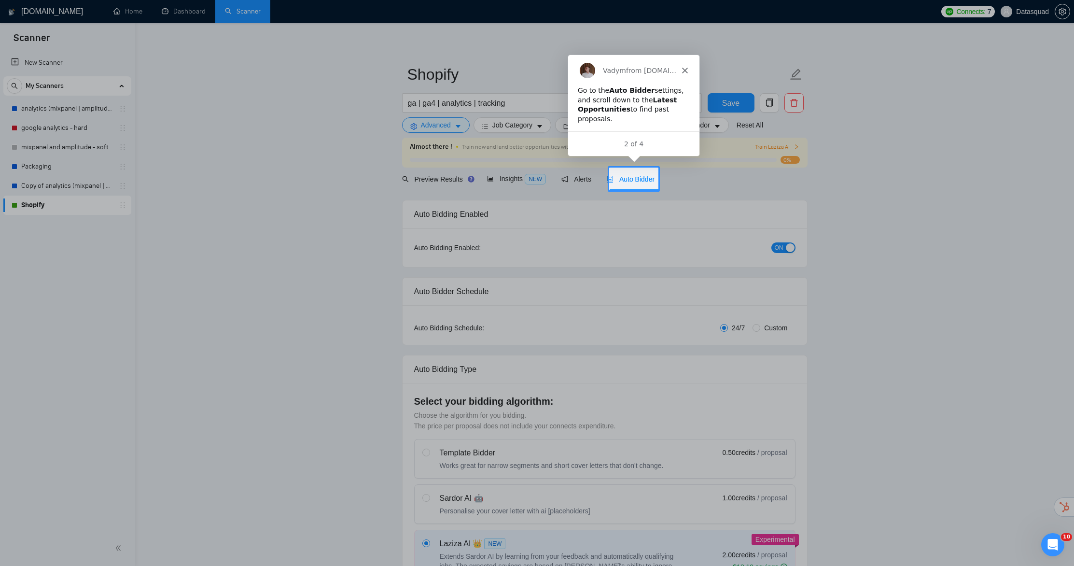
scroll to position [0, 0]
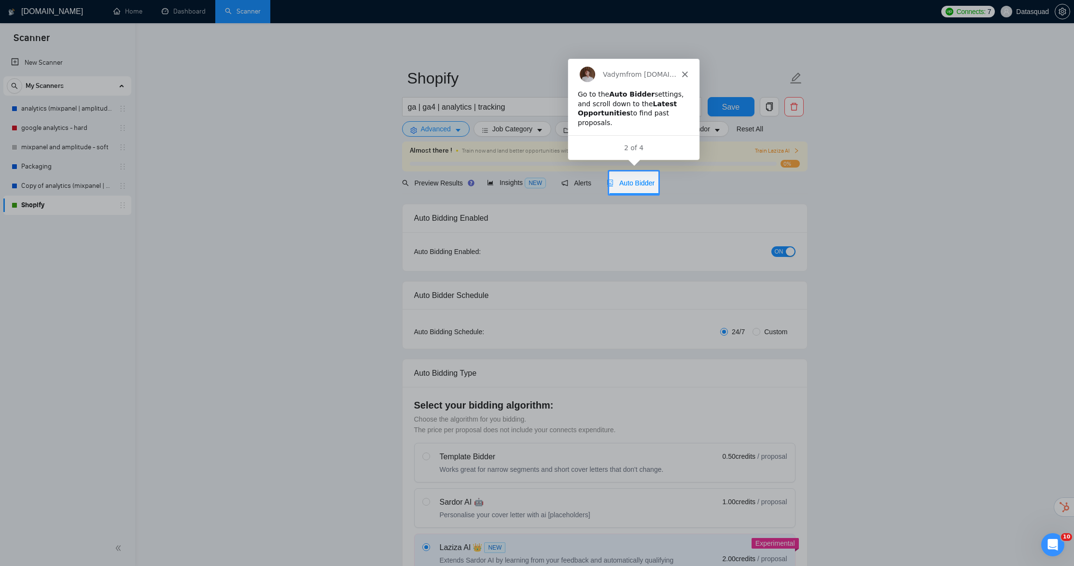
click at [642, 184] on span "Auto Bidder" at bounding box center [631, 183] width 48 height 8
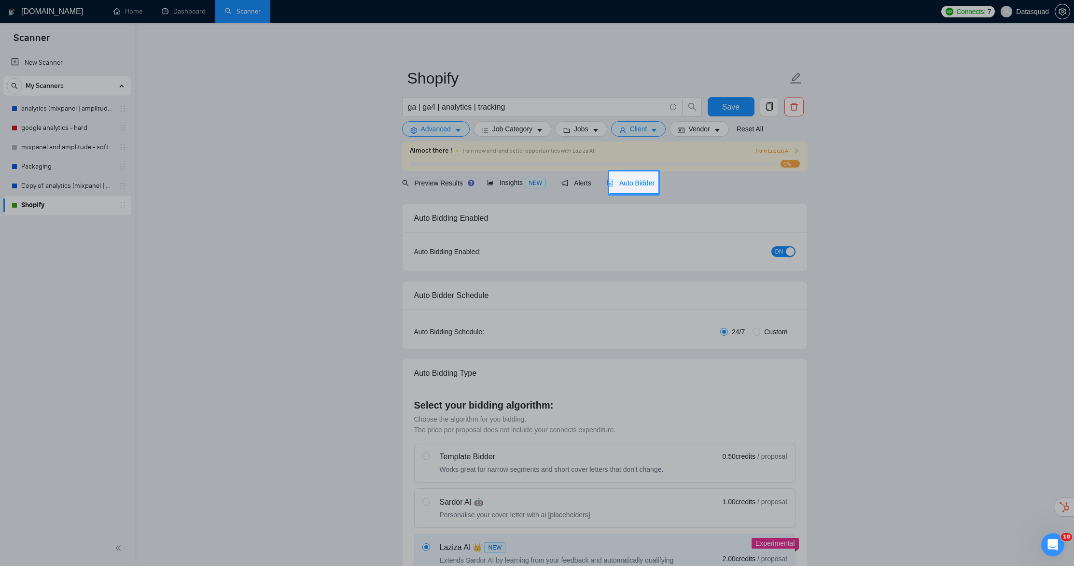
click at [642, 184] on span "Auto Bidder" at bounding box center [631, 183] width 48 height 8
click at [641, 184] on span "Auto Bidder" at bounding box center [631, 183] width 48 height 8
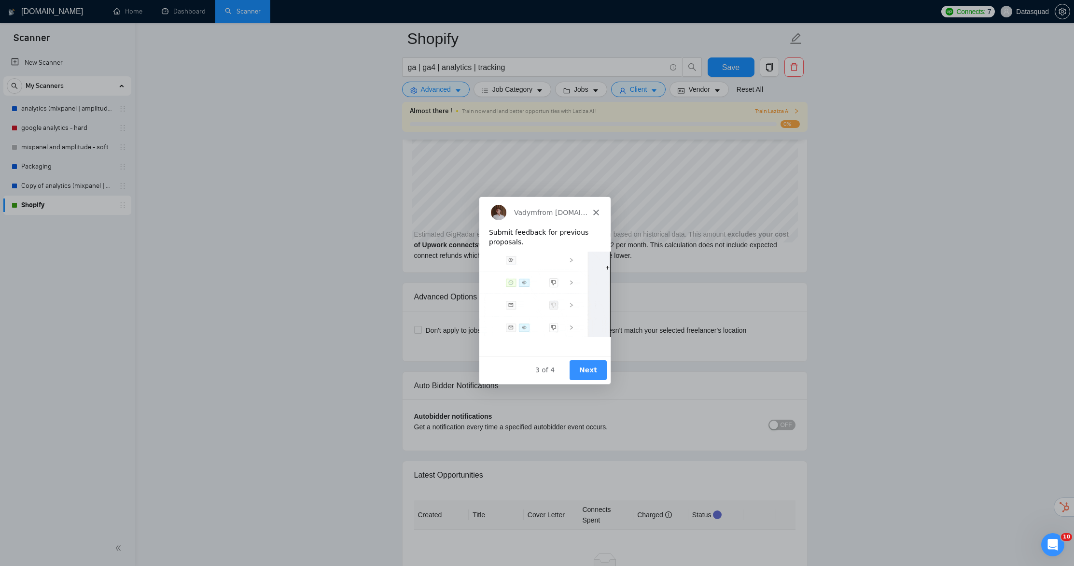
scroll to position [2633, 0]
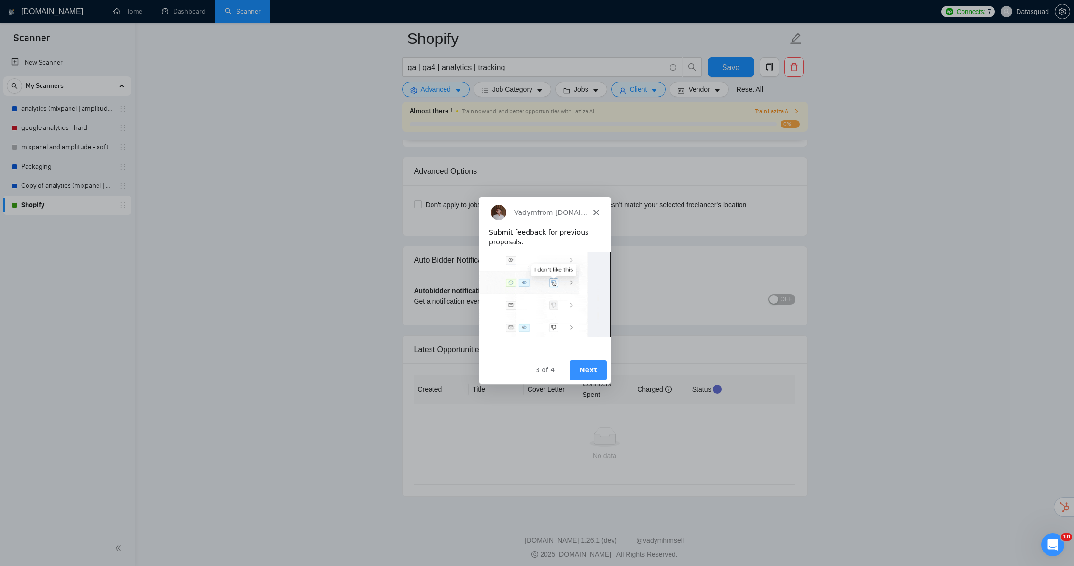
click at [582, 369] on button "Next" at bounding box center [587, 370] width 37 height 20
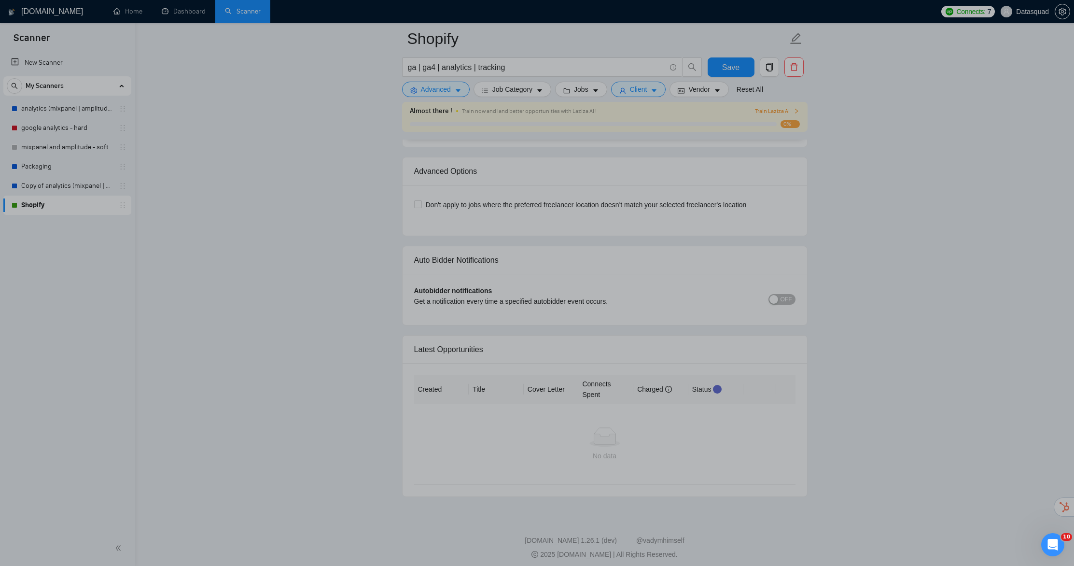
scroll to position [0, 0]
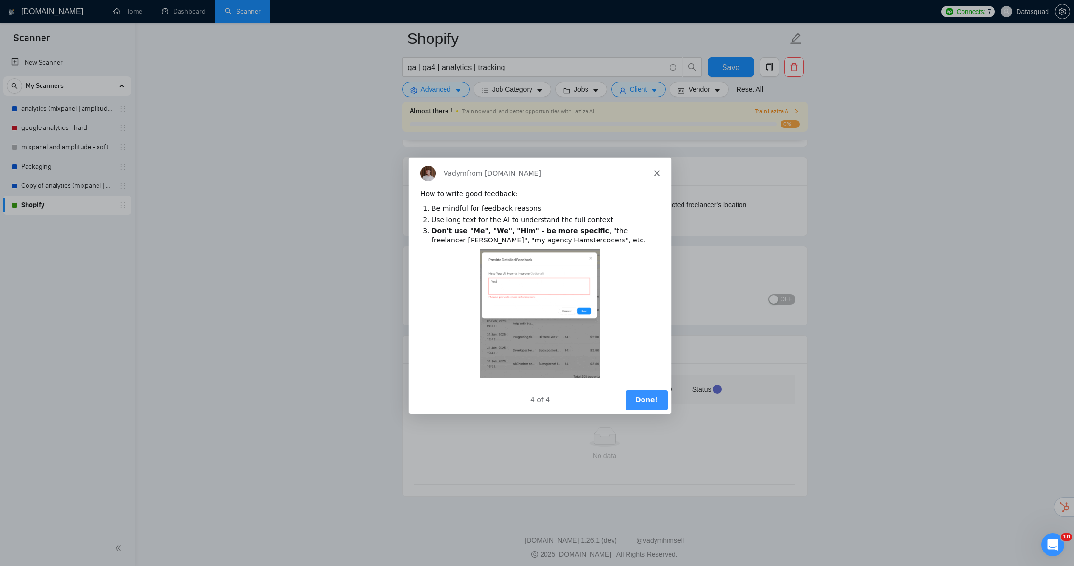
click at [659, 397] on button "Done!" at bounding box center [646, 399] width 42 height 20
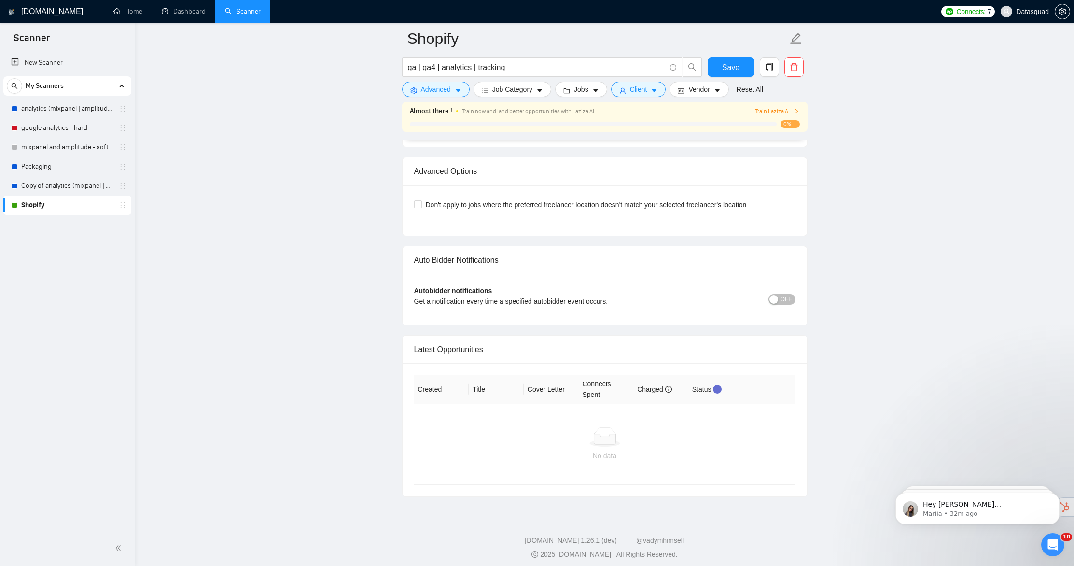
click at [434, 386] on th "Created" at bounding box center [441, 389] width 55 height 29
click at [454, 427] on div at bounding box center [605, 436] width 366 height 19
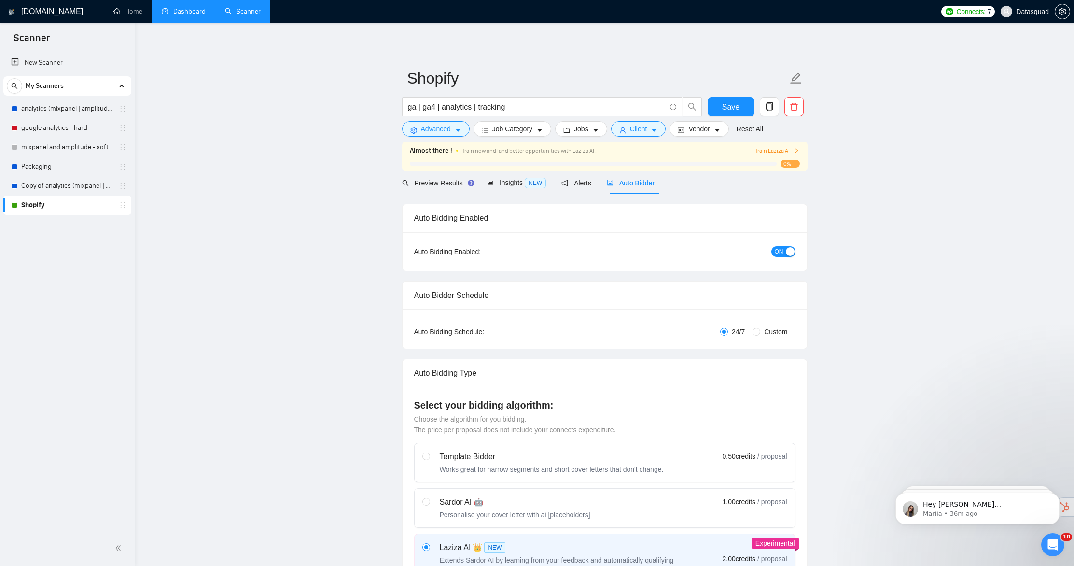
click at [192, 14] on link "Dashboard" at bounding box center [184, 11] width 44 height 8
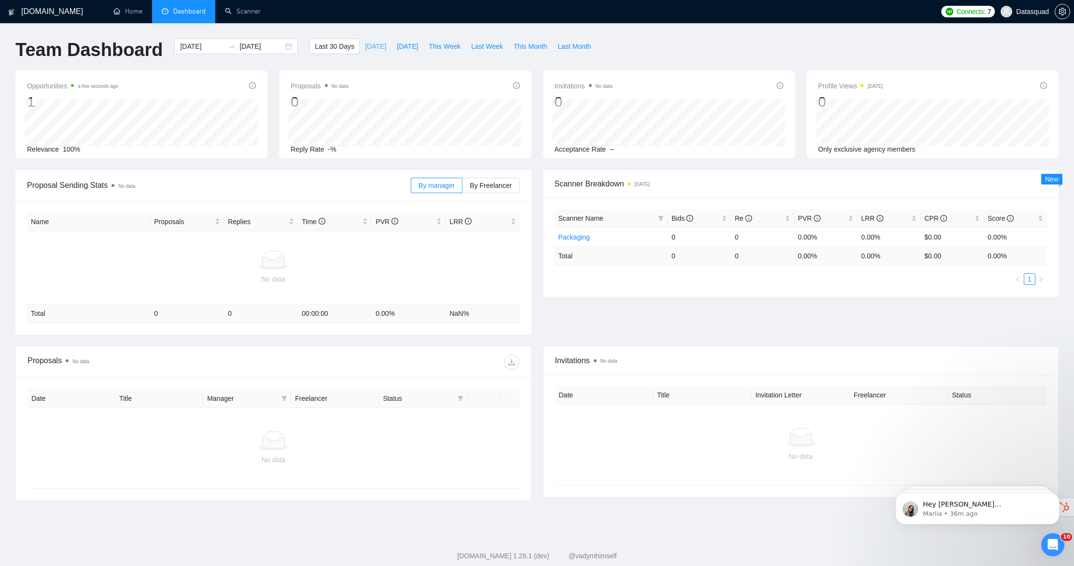
click at [365, 47] on span "[DATE]" at bounding box center [375, 46] width 21 height 11
